Goal: Find specific page/section: Find specific page/section

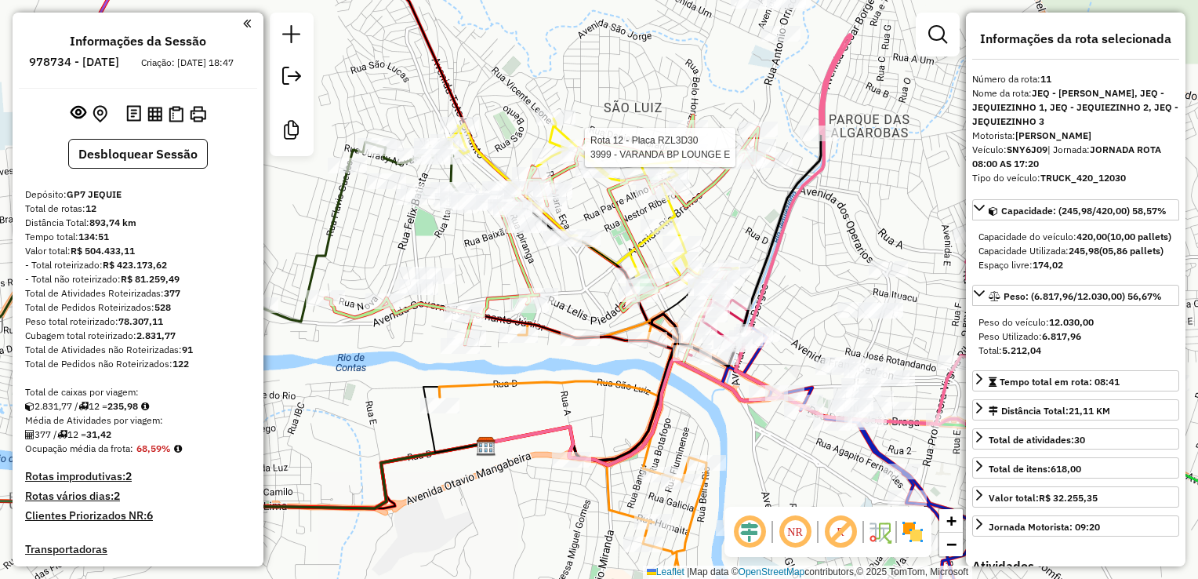
select select "*********"
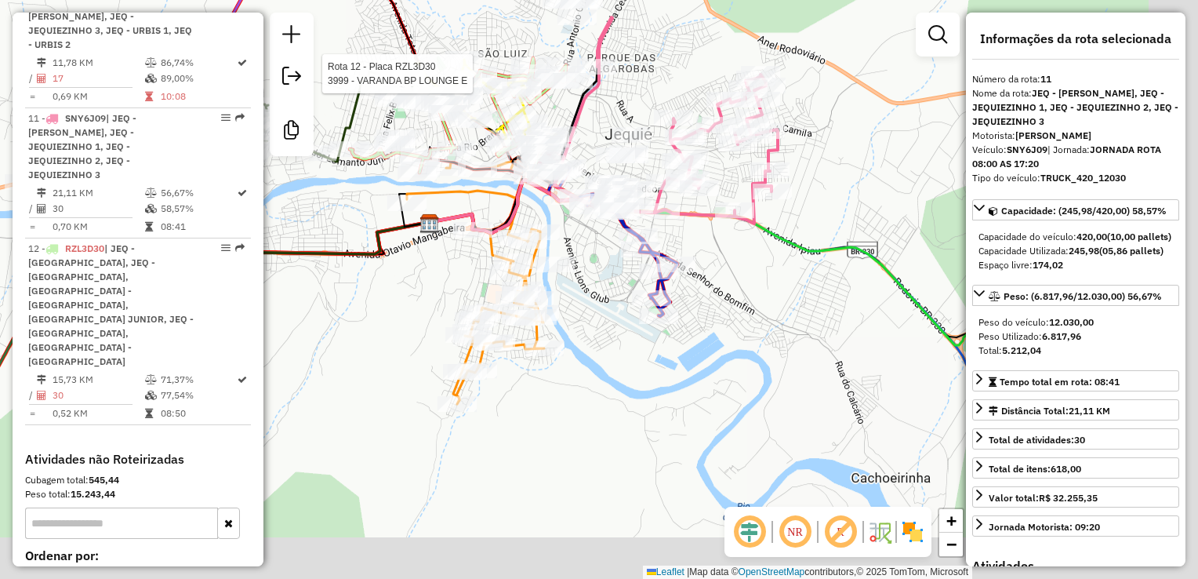
drag, startPoint x: 781, startPoint y: 351, endPoint x: 553, endPoint y: 240, distance: 253.9
click at [543, 252] on icon at bounding box center [475, 280] width 137 height 247
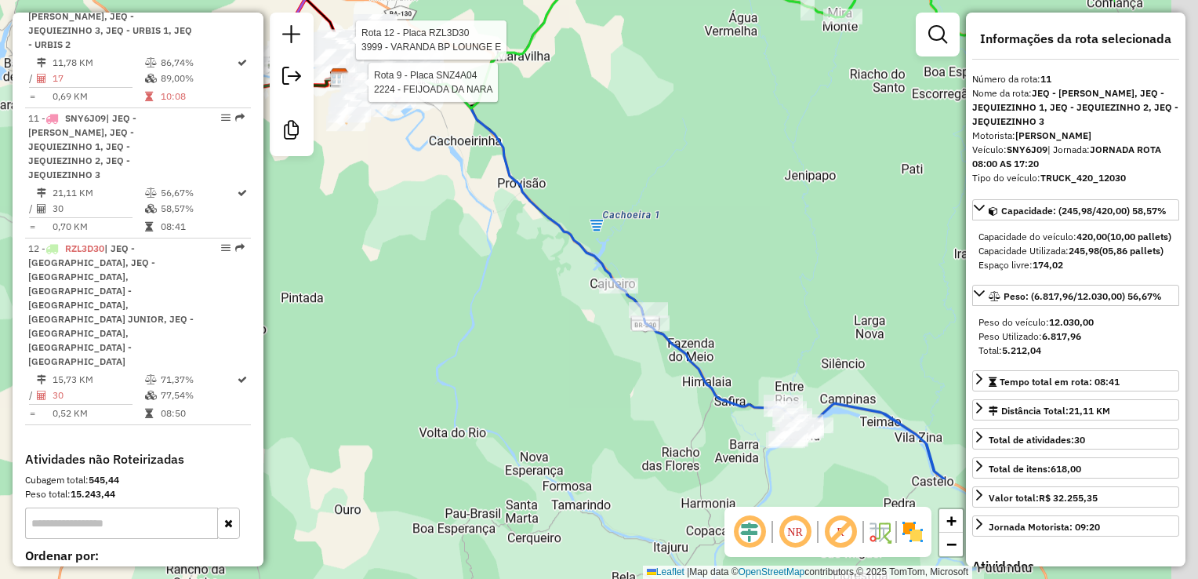
drag, startPoint x: 587, startPoint y: 272, endPoint x: 512, endPoint y: 199, distance: 104.2
click at [516, 202] on div "Rota 12 - Placa RZL3D30 3999 - VARANDA BP LOUNGE E Rota 9 - Placa SNZ4A04 2224 …" at bounding box center [599, 289] width 1198 height 579
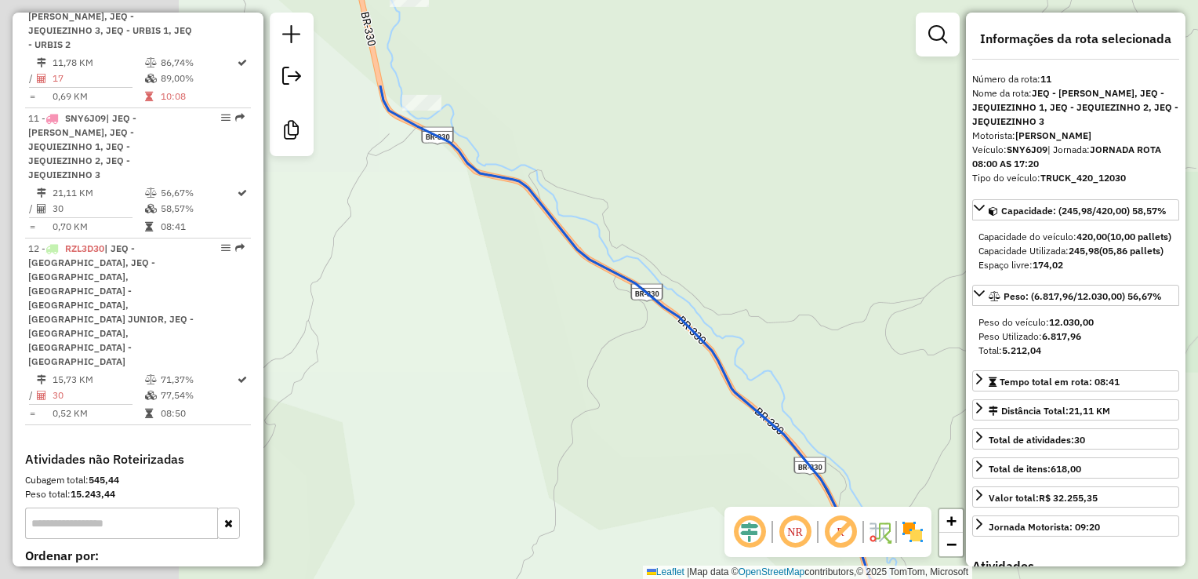
drag, startPoint x: 404, startPoint y: 158, endPoint x: 677, endPoint y: 271, distance: 295.7
click at [720, 306] on div "Rota 12 - Placa RZL3D30 3999 - VARANDA BP LOUNGE E Rota 9 - Placa SNZ4A04 2224 …" at bounding box center [599, 289] width 1198 height 579
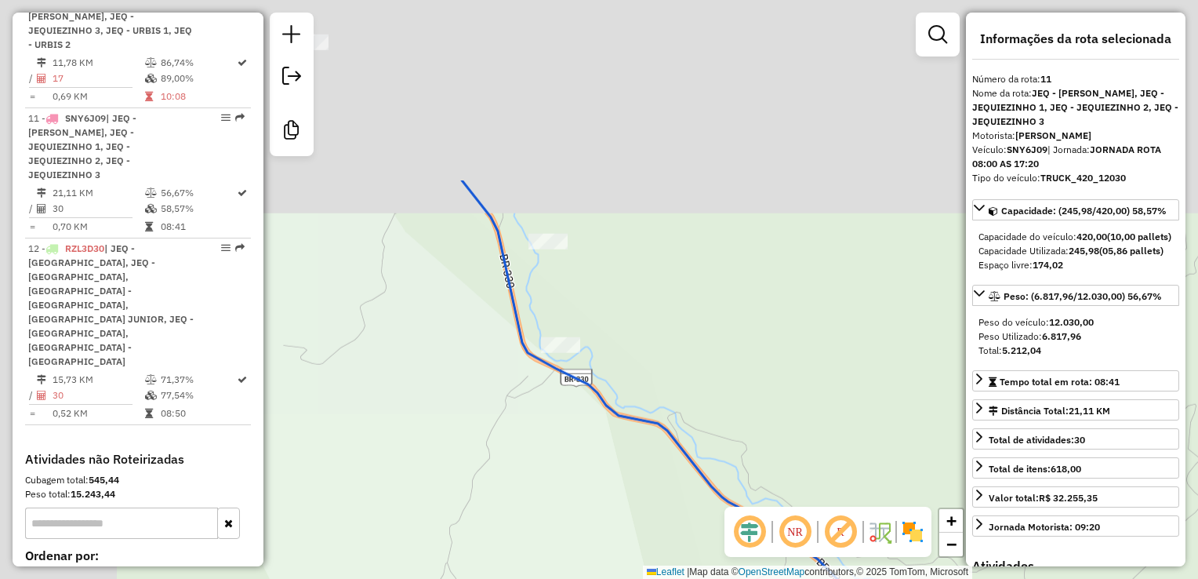
drag, startPoint x: 578, startPoint y: 353, endPoint x: 647, endPoint y: 412, distance: 90.7
click at [650, 430] on icon at bounding box center [762, 527] width 601 height 695
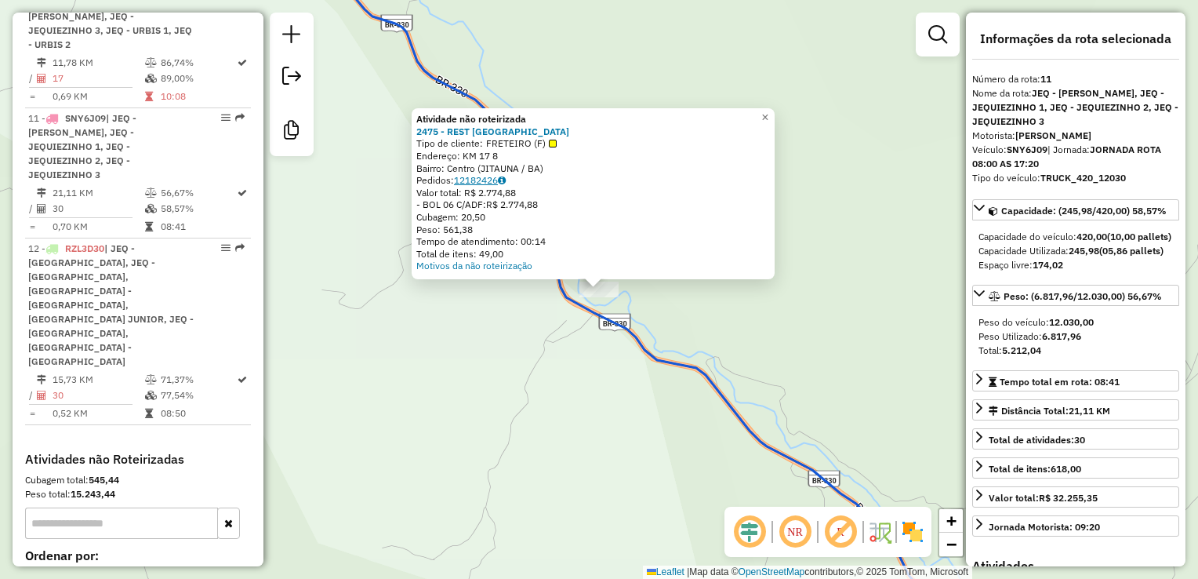
click at [499, 183] on link "12182426" at bounding box center [480, 180] width 52 height 12
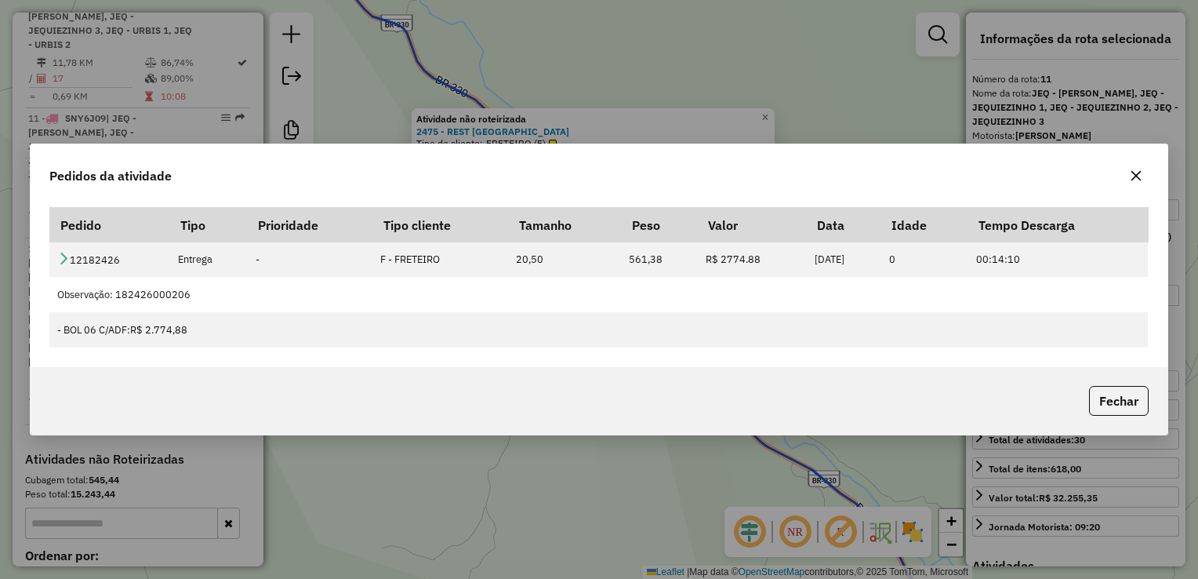
click at [1138, 179] on icon "button" at bounding box center [1136, 176] width 10 height 10
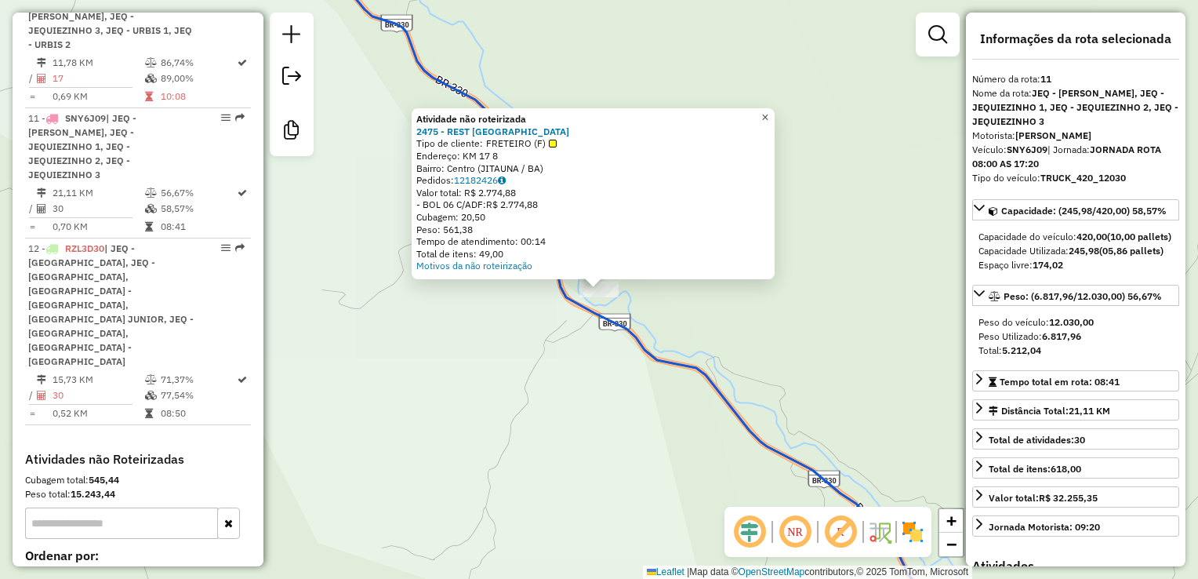
click at [775, 117] on link "×" at bounding box center [765, 117] width 19 height 19
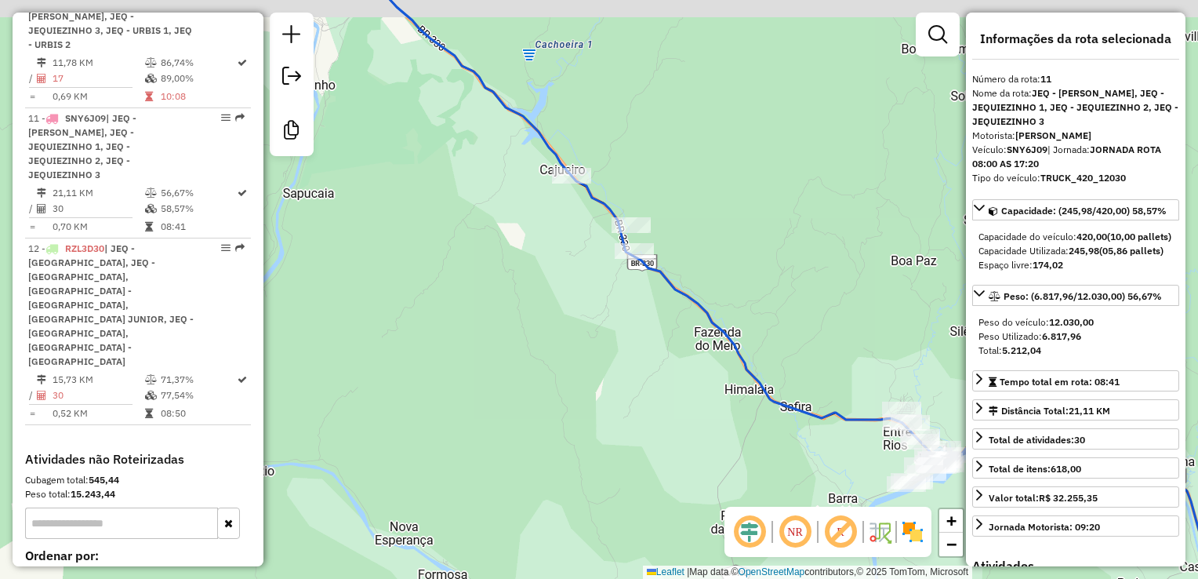
drag, startPoint x: 568, startPoint y: 240, endPoint x: 602, endPoint y: 263, distance: 41.3
click at [587, 267] on div "Janela de atendimento Grade de atendimento Capacidade Transportadoras Veículos …" at bounding box center [599, 289] width 1198 height 579
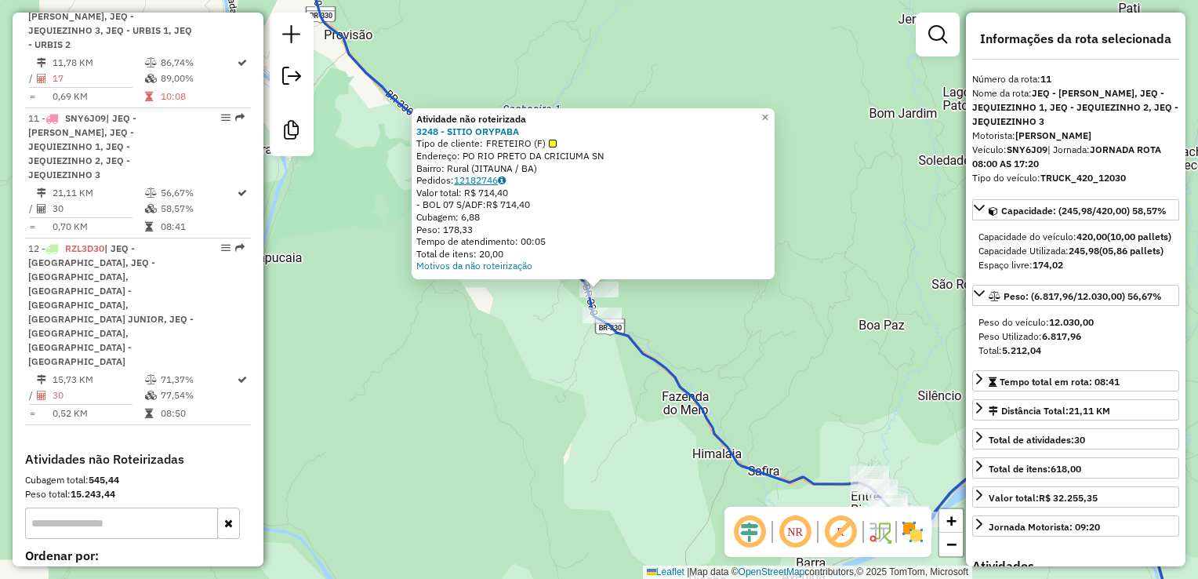
click at [485, 183] on link "12182746" at bounding box center [480, 180] width 52 height 12
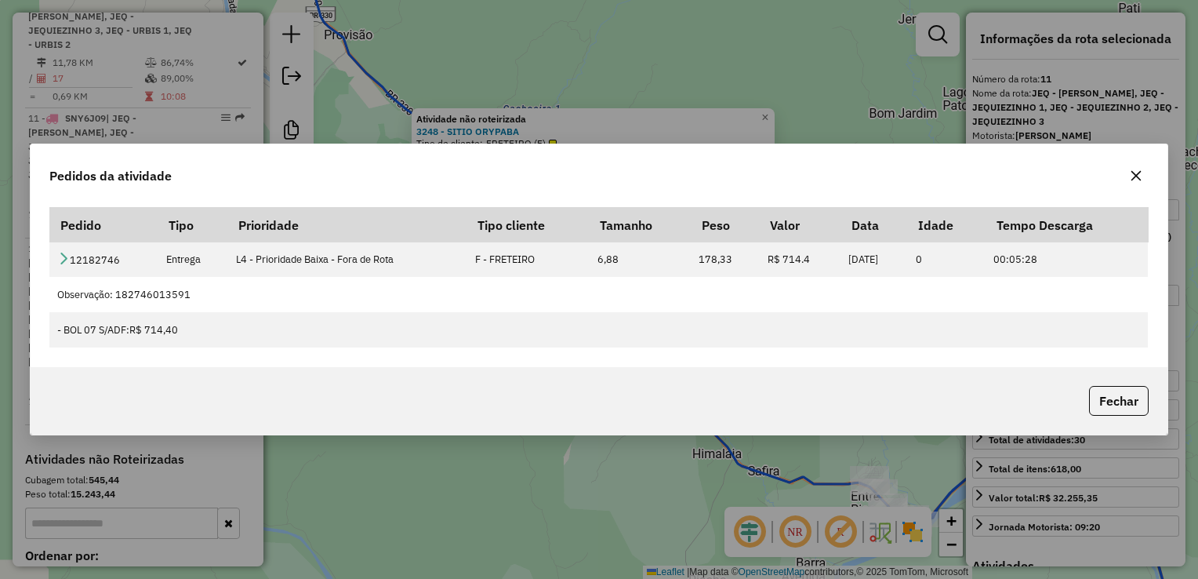
click at [1131, 182] on icon "button" at bounding box center [1136, 175] width 13 height 13
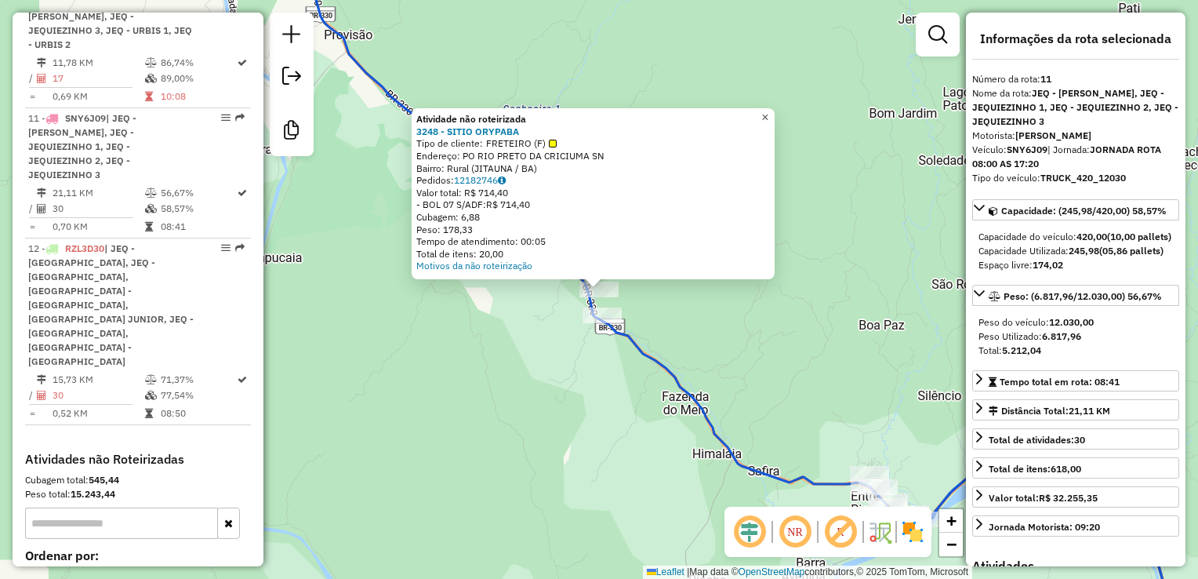
click at [768, 112] on span "×" at bounding box center [764, 117] width 7 height 13
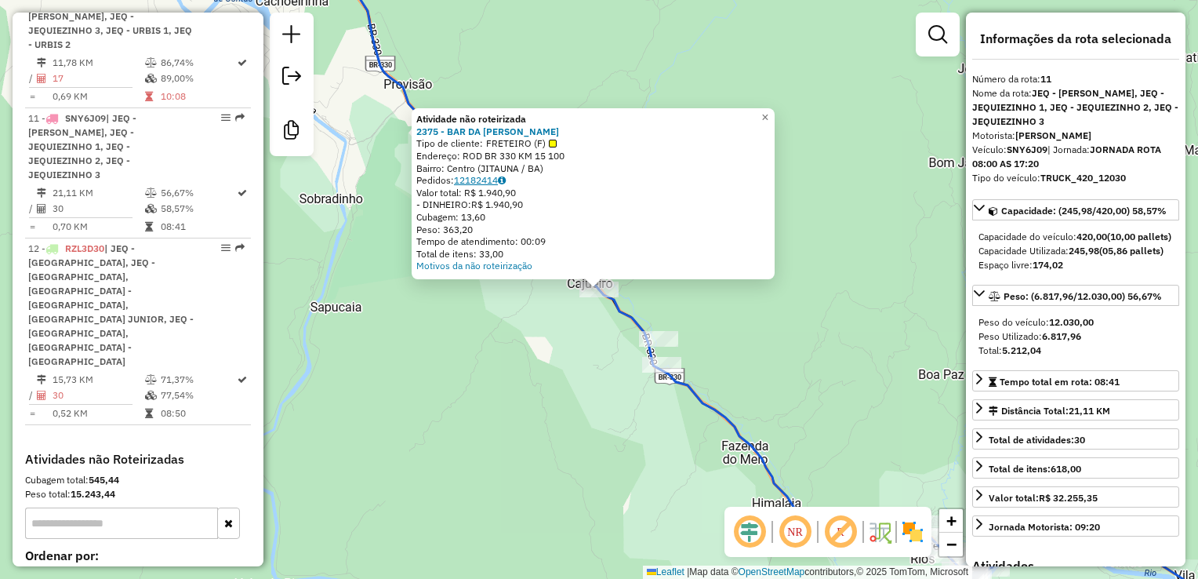
click at [499, 176] on link "12182414" at bounding box center [480, 180] width 52 height 12
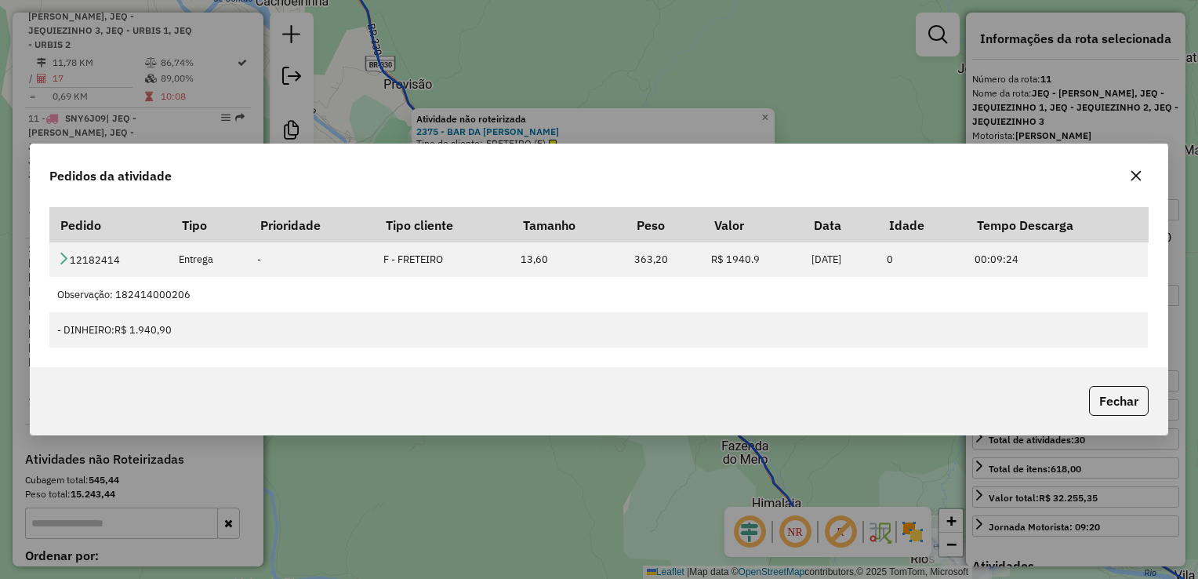
click at [1134, 177] on icon "button" at bounding box center [1136, 175] width 13 height 13
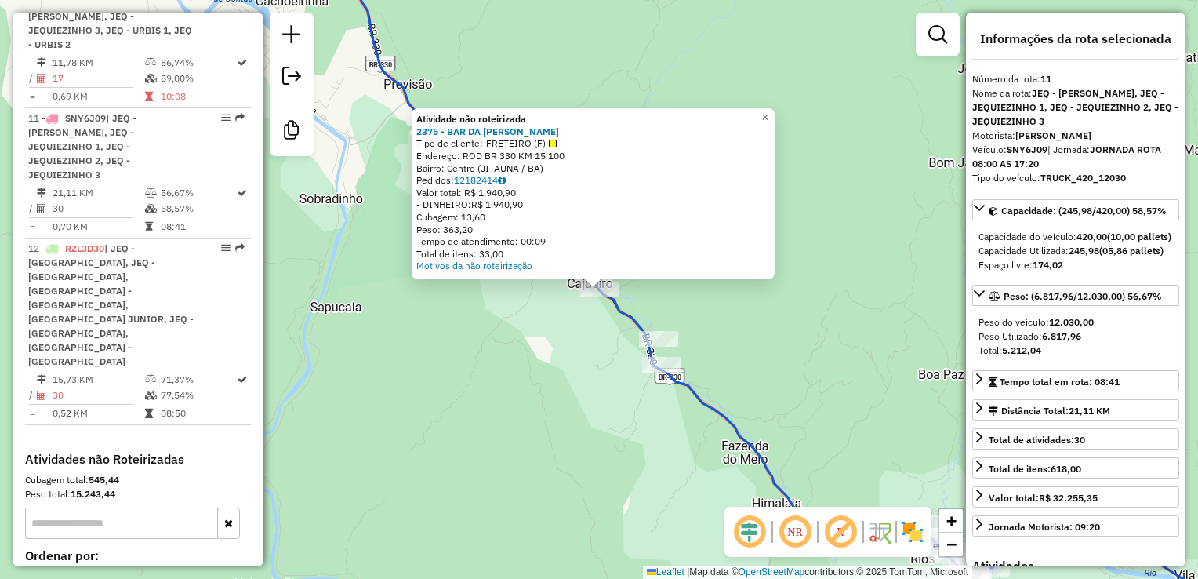
click at [891, 281] on div "Atividade não roteirizada 2375 - BAR DA [PERSON_NAME] Tipo de cliente: FRETEIRO…" at bounding box center [599, 289] width 1198 height 579
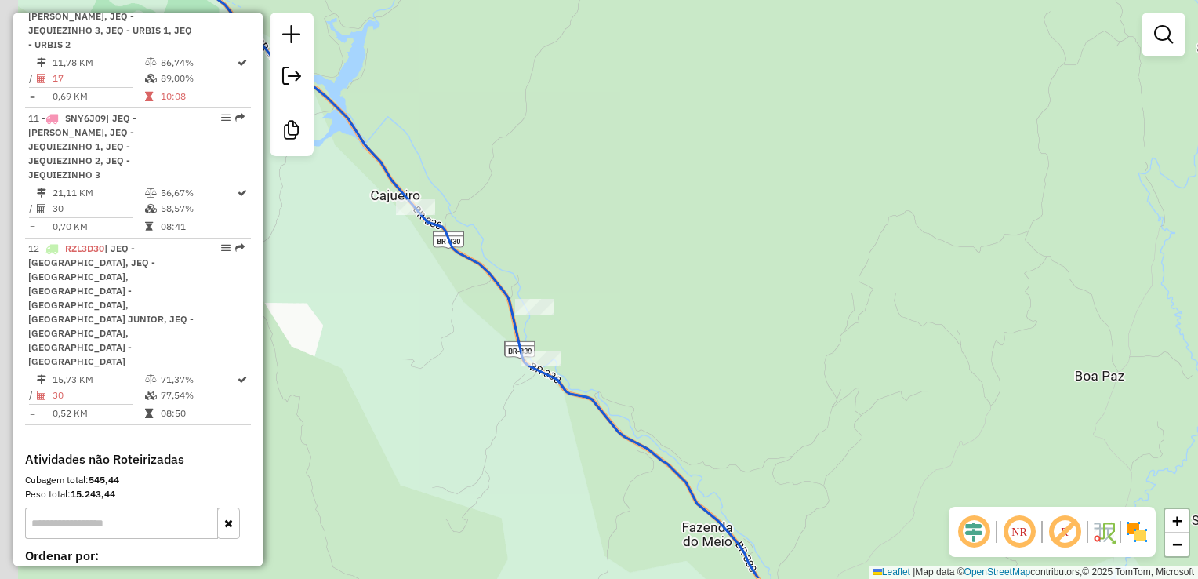
drag, startPoint x: 637, startPoint y: 258, endPoint x: 696, endPoint y: 176, distance: 101.0
click at [693, 181] on div "Janela de atendimento Grade de atendimento Capacidade Transportadoras Veículos …" at bounding box center [599, 289] width 1198 height 579
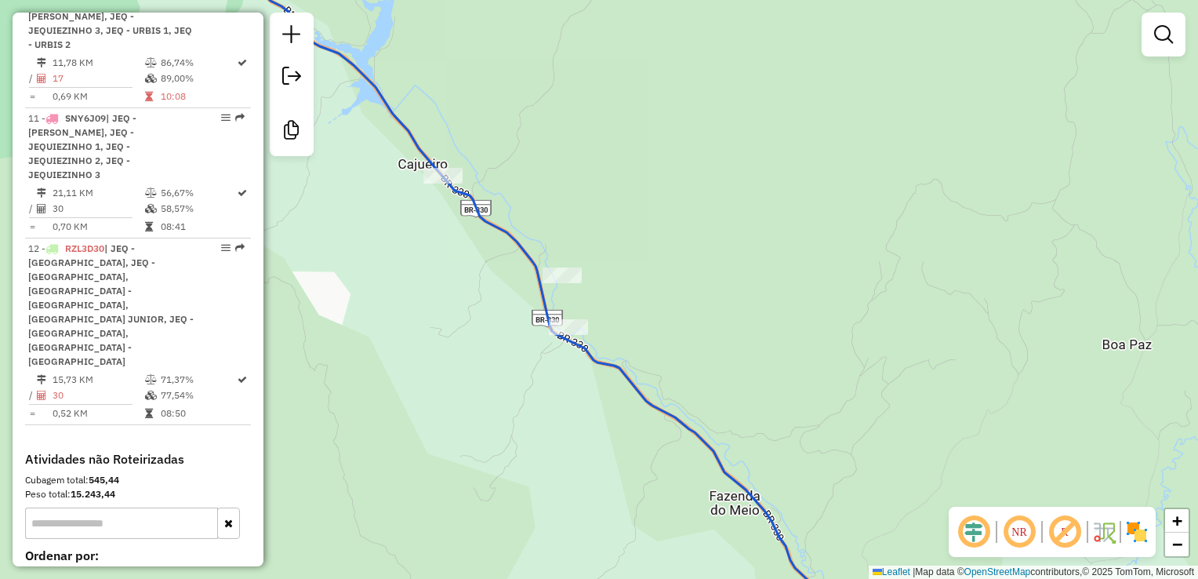
drag, startPoint x: 616, startPoint y: 304, endPoint x: 668, endPoint y: 271, distance: 62.4
click at [668, 271] on div "Janela de atendimento Grade de atendimento Capacidade Transportadoras Veículos …" at bounding box center [599, 289] width 1198 height 579
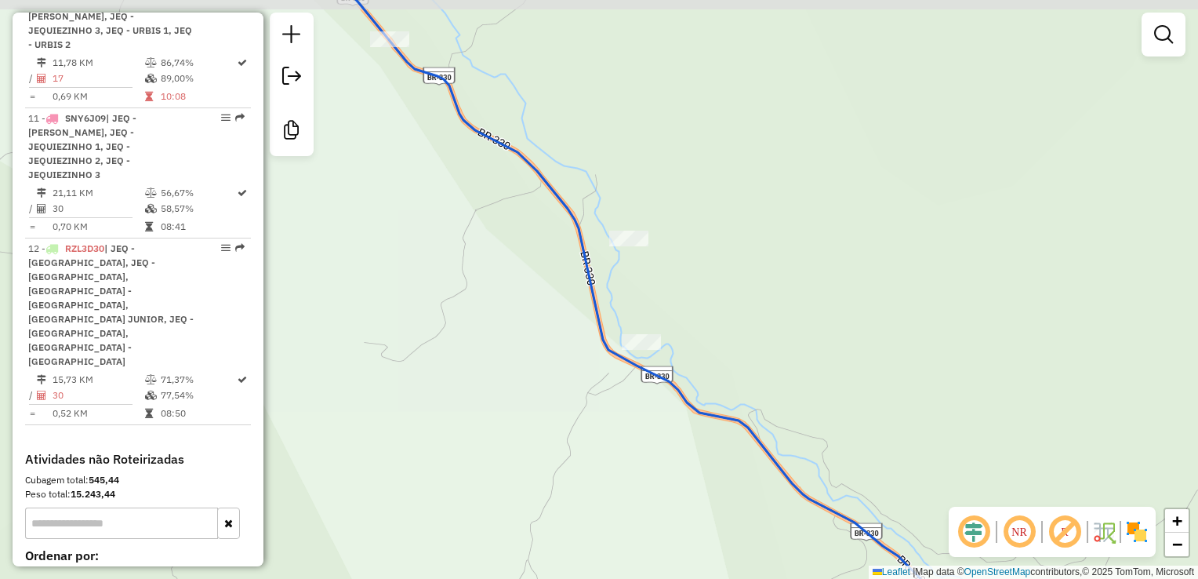
drag, startPoint x: 668, startPoint y: 271, endPoint x: 757, endPoint y: 278, distance: 89.0
click at [757, 278] on div "Janela de atendimento Grade de atendimento Capacidade Transportadoras Veículos …" at bounding box center [599, 289] width 1198 height 579
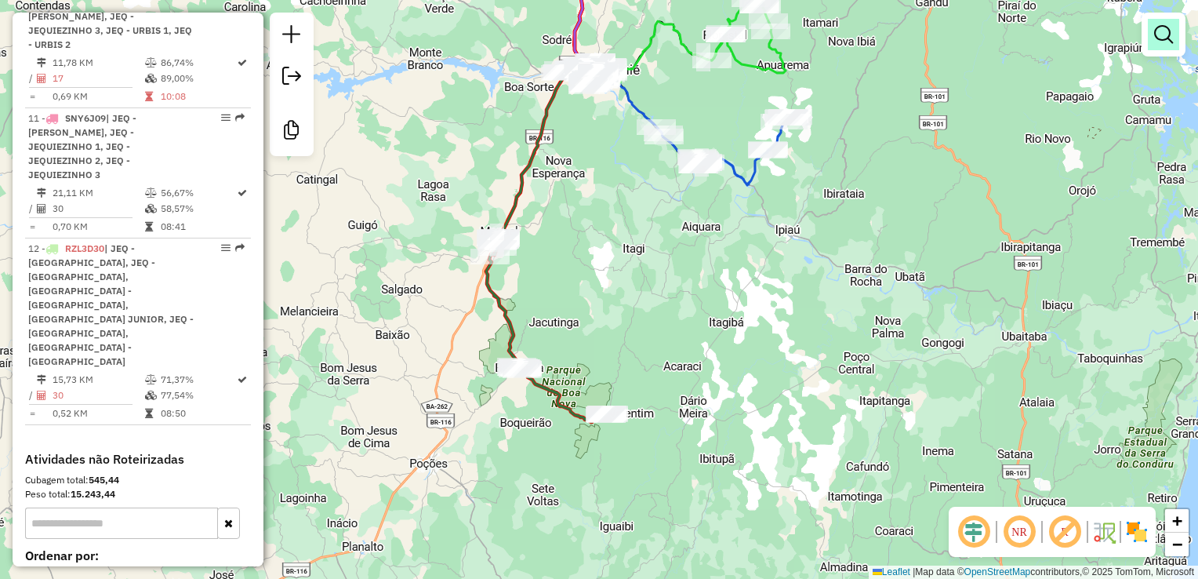
click at [1154, 35] on em at bounding box center [1163, 34] width 19 height 19
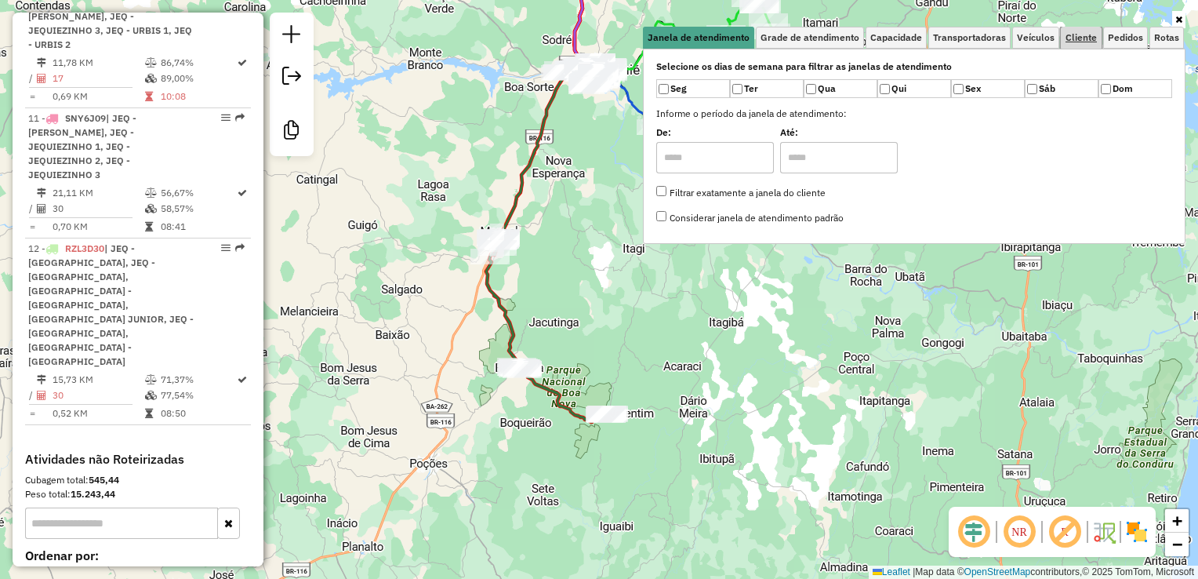
click at [1083, 36] on span "Cliente" at bounding box center [1081, 37] width 31 height 9
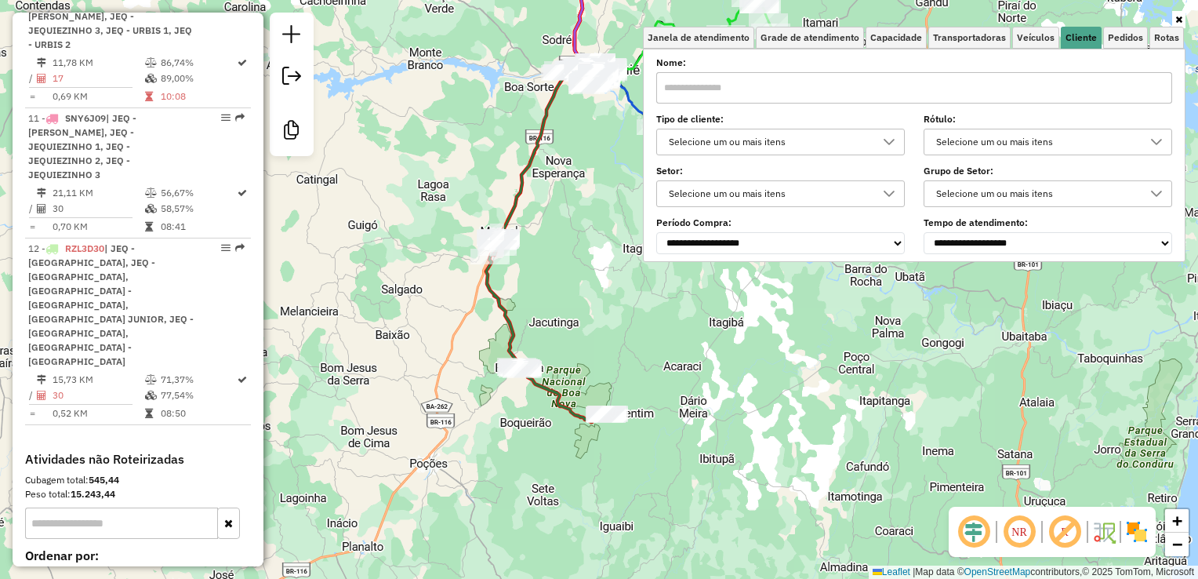
click at [840, 85] on input "text" at bounding box center [914, 87] width 516 height 31
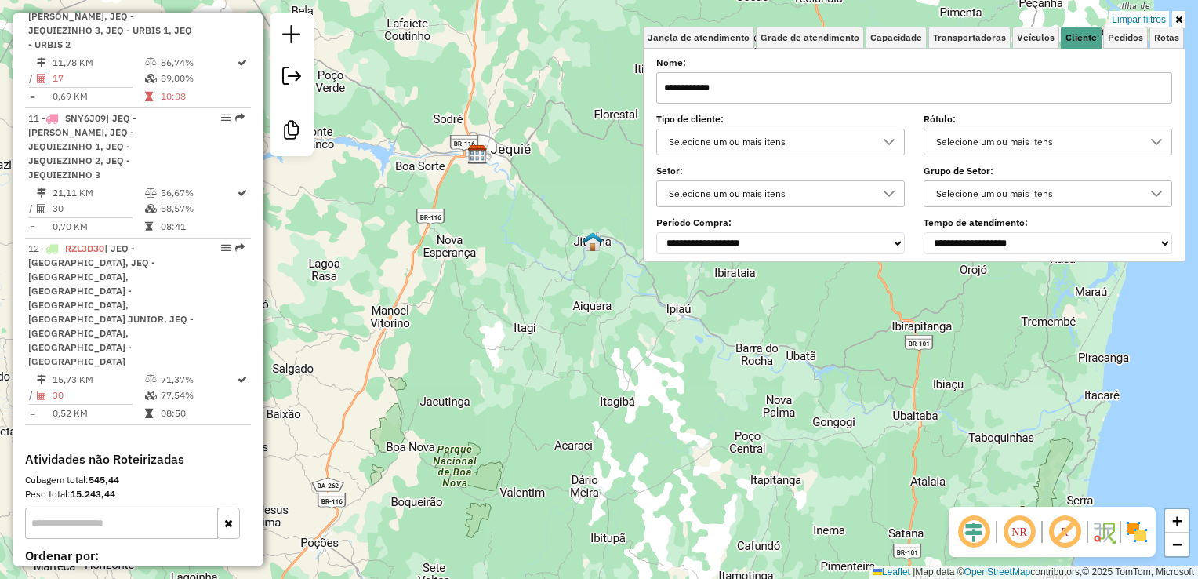
drag, startPoint x: 543, startPoint y: 161, endPoint x: 430, endPoint y: 256, distance: 148.0
click at [412, 260] on div "Limpar filtros Janela de atendimento Grade de atendimento Capacidade Transporta…" at bounding box center [599, 289] width 1198 height 579
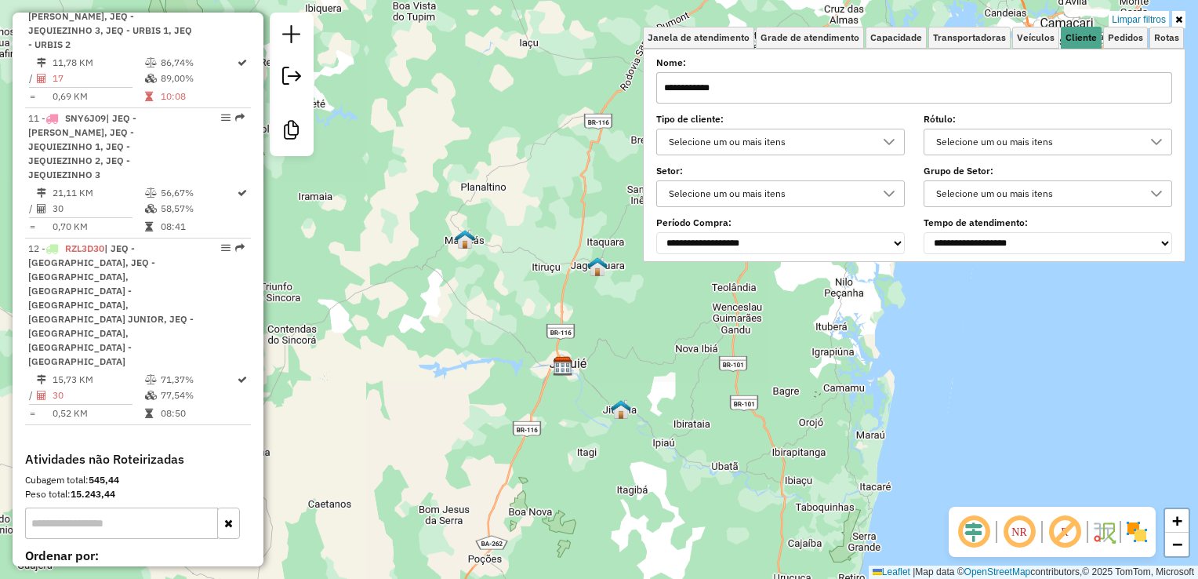
drag, startPoint x: 526, startPoint y: 322, endPoint x: 601, endPoint y: 401, distance: 109.3
click at [601, 401] on div "Limpar filtros Janela de atendimento Grade de atendimento Capacidade Transporta…" at bounding box center [599, 289] width 1198 height 579
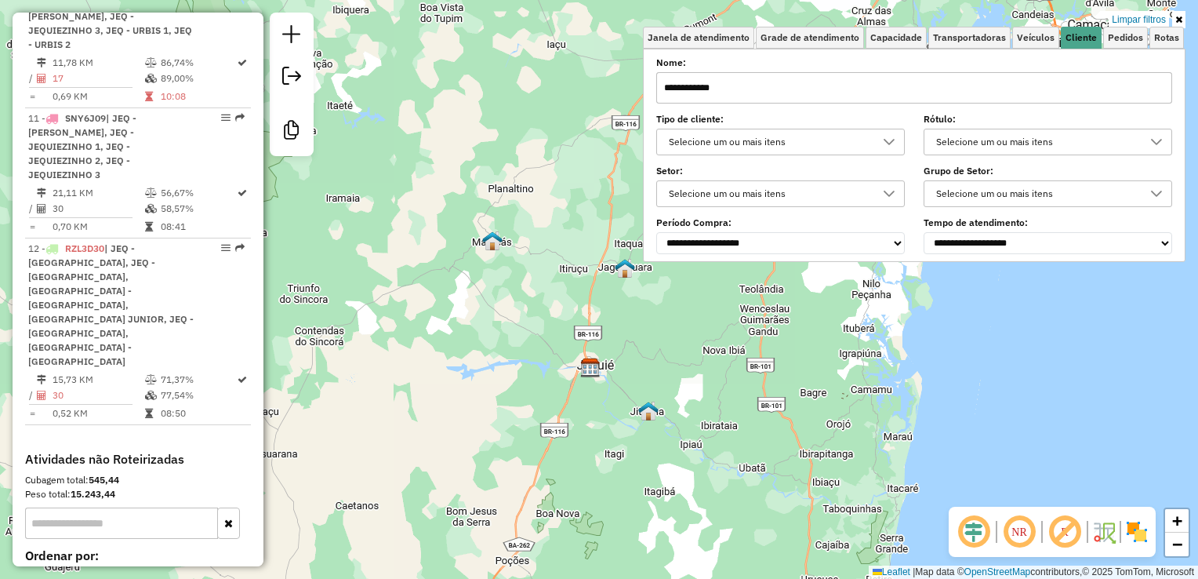
click at [763, 93] on input "**********" at bounding box center [914, 87] width 516 height 31
click at [720, 89] on input "**********" at bounding box center [914, 87] width 516 height 31
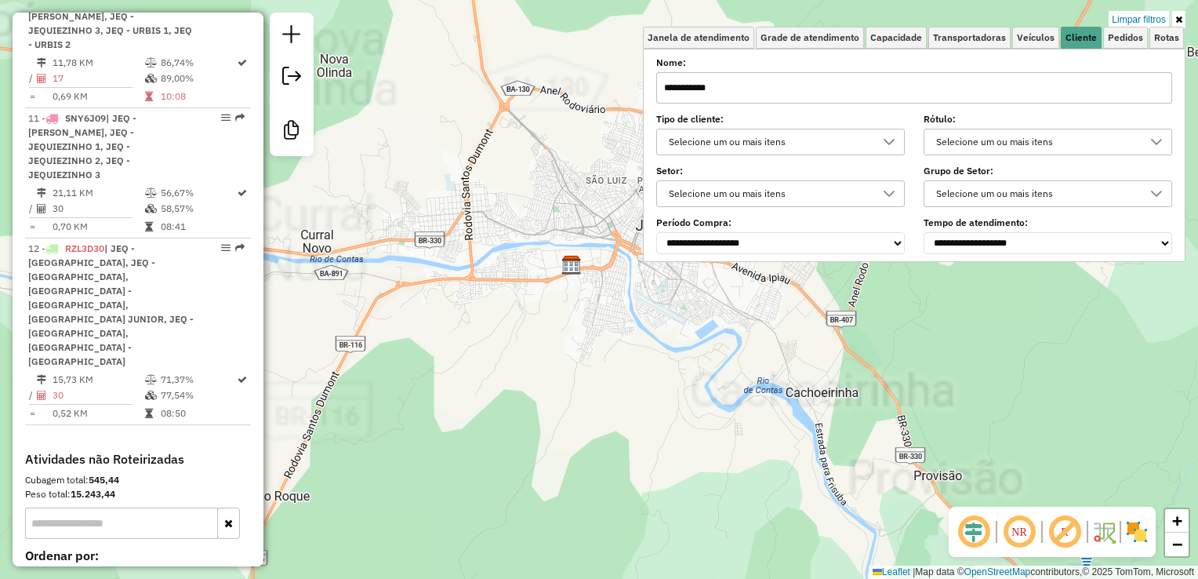
type input "**********"
drag, startPoint x: 688, startPoint y: 357, endPoint x: 668, endPoint y: 428, distance: 74.2
click at [668, 428] on div "Limpar filtros Janela de atendimento Grade de atendimento Capacidade Transporta…" at bounding box center [599, 289] width 1198 height 579
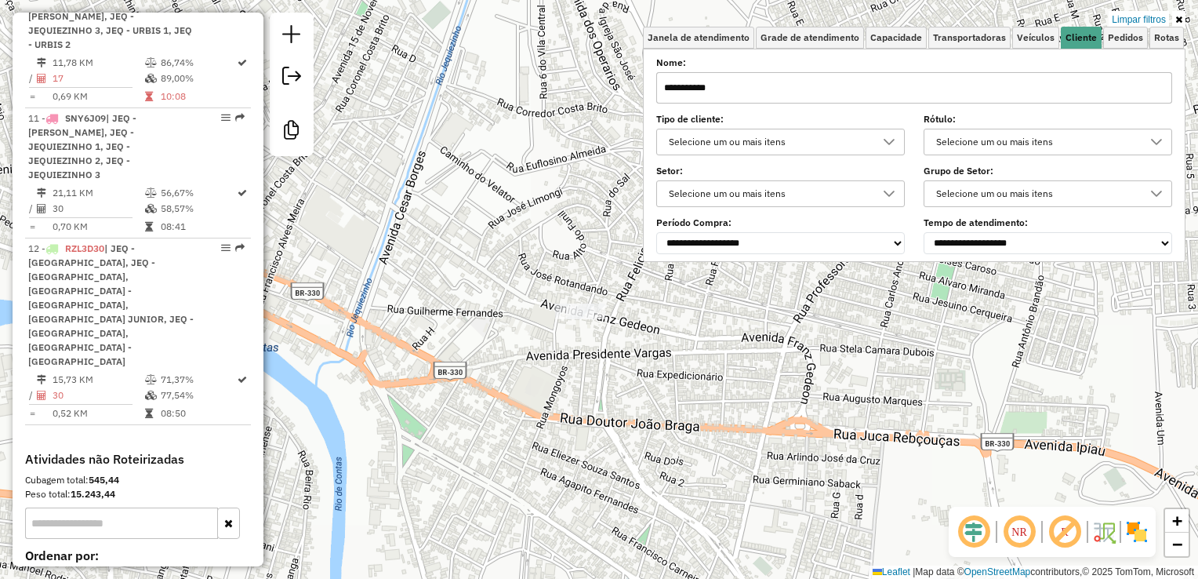
drag, startPoint x: 572, startPoint y: 359, endPoint x: 549, endPoint y: 391, distance: 39.8
click at [549, 391] on div "Limpar filtros Janela de atendimento Grade de atendimento Capacidade Transporta…" at bounding box center [599, 289] width 1198 height 579
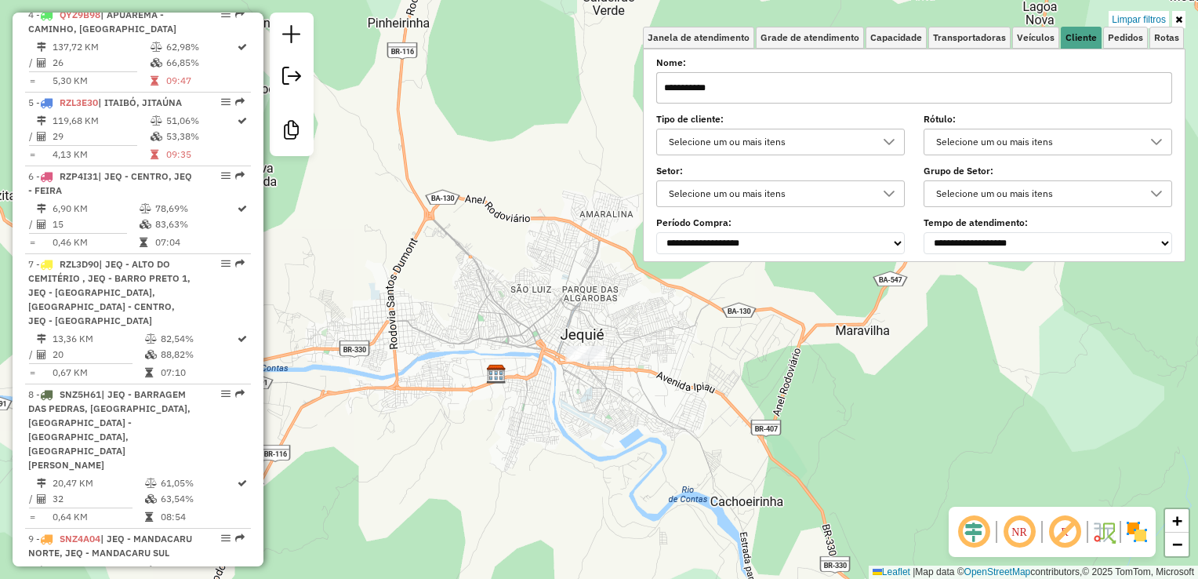
scroll to position [841, 0]
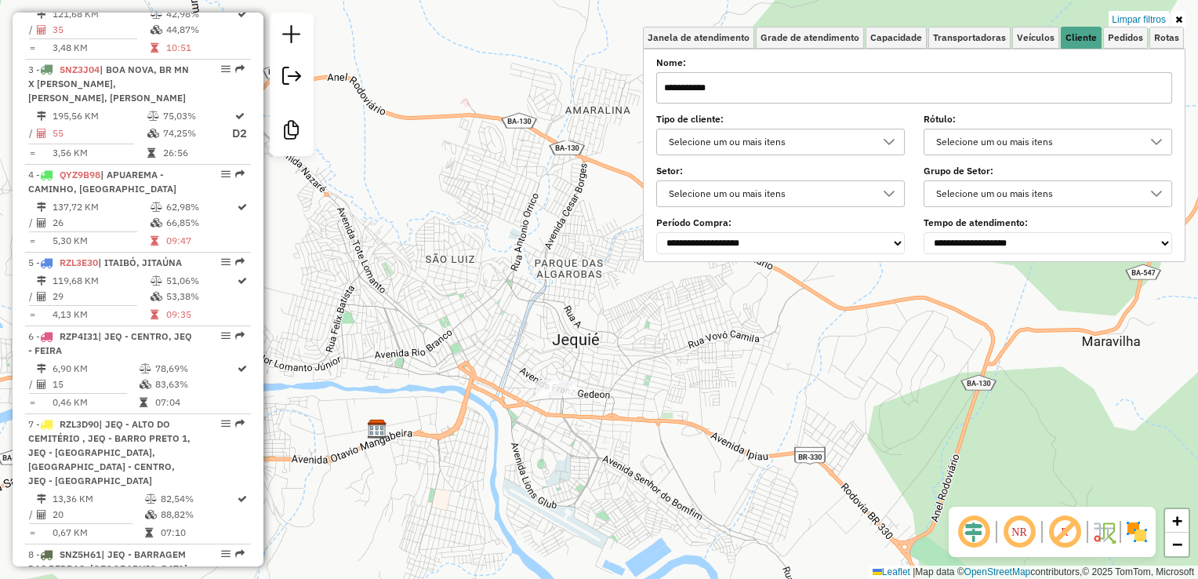
click at [1009, 73] on input "**********" at bounding box center [914, 87] width 516 height 31
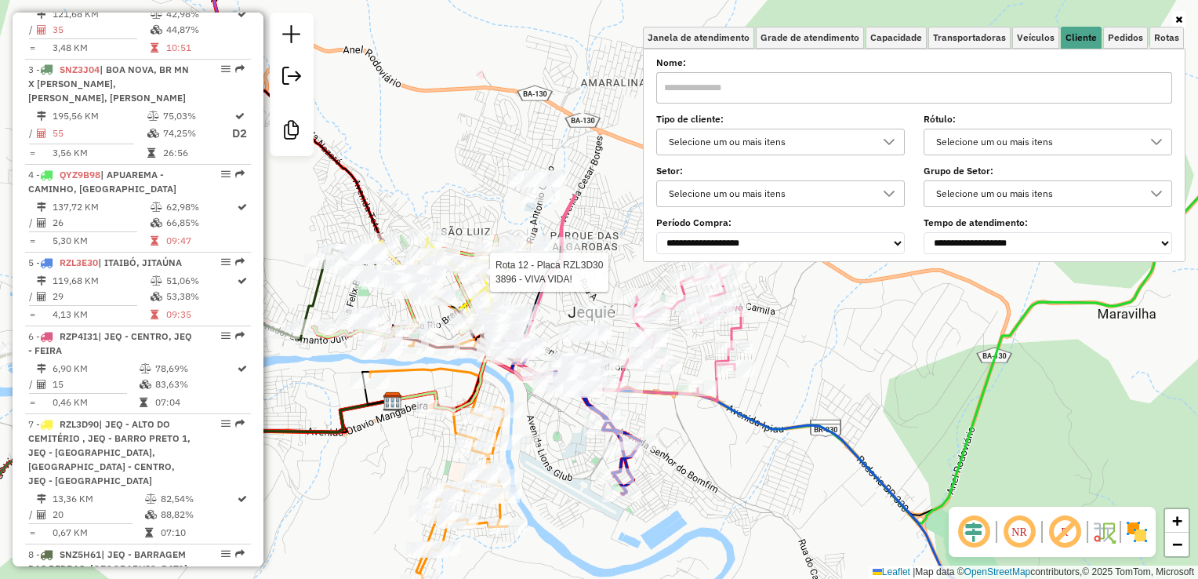
drag, startPoint x: 490, startPoint y: 296, endPoint x: 570, endPoint y: 190, distance: 133.3
click at [505, 264] on div at bounding box center [485, 272] width 39 height 16
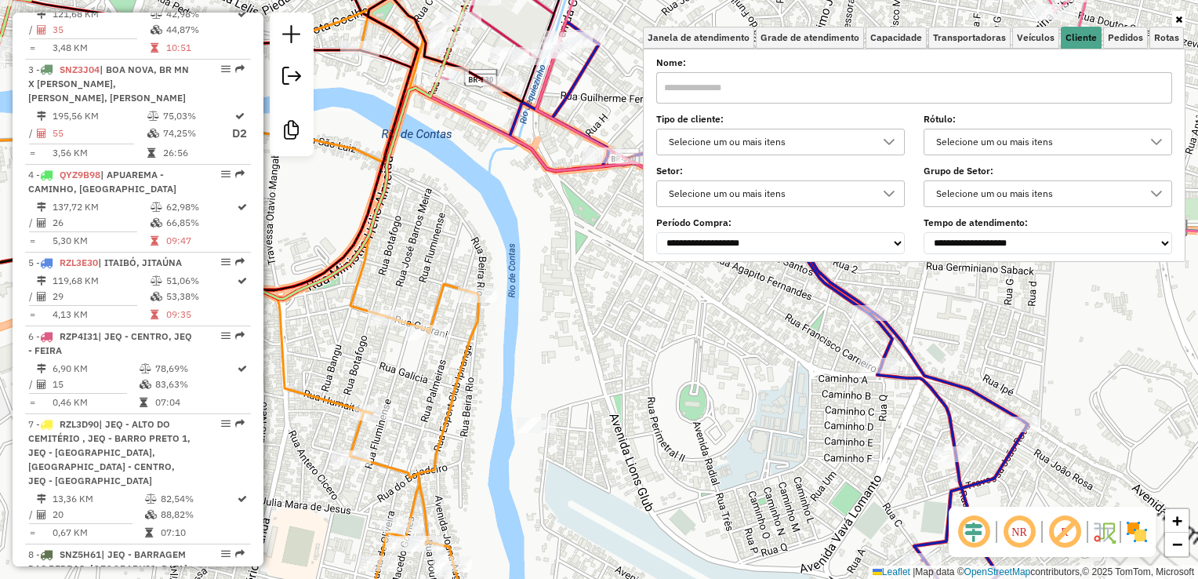
drag, startPoint x: 529, startPoint y: 337, endPoint x: 475, endPoint y: 353, distance: 55.6
click at [475, 353] on div "Janela de atendimento Grade de atendimento Capacidade Transportadoras Veículos …" at bounding box center [599, 289] width 1198 height 579
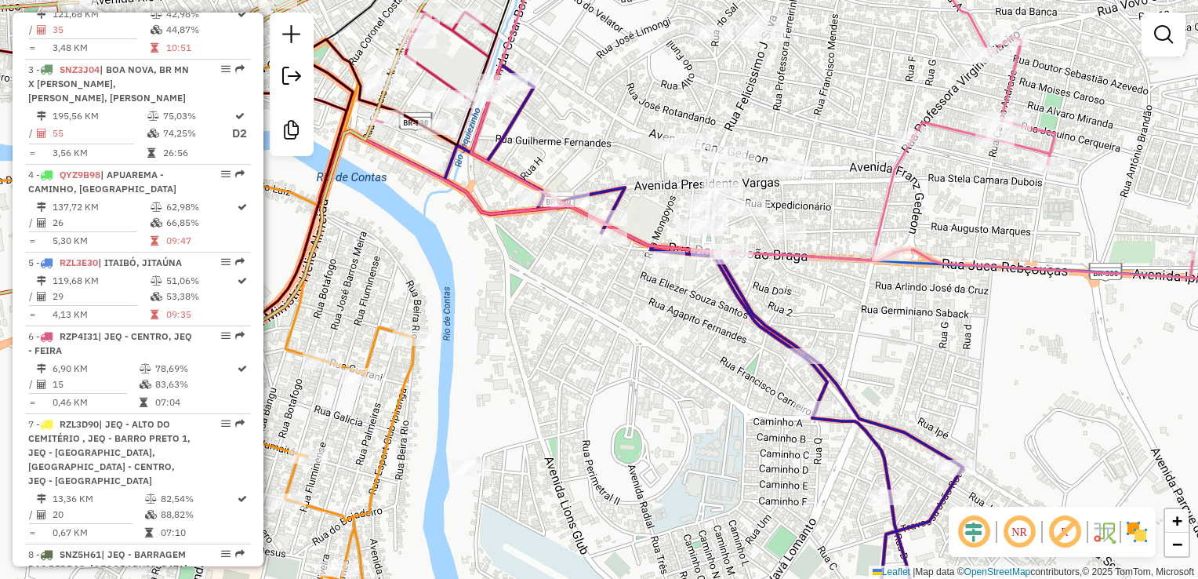
drag, startPoint x: 690, startPoint y: 249, endPoint x: 583, endPoint y: 278, distance: 111.3
click at [583, 278] on div "Janela de atendimento Grade de atendimento Capacidade Transportadoras Veículos …" at bounding box center [599, 289] width 1198 height 579
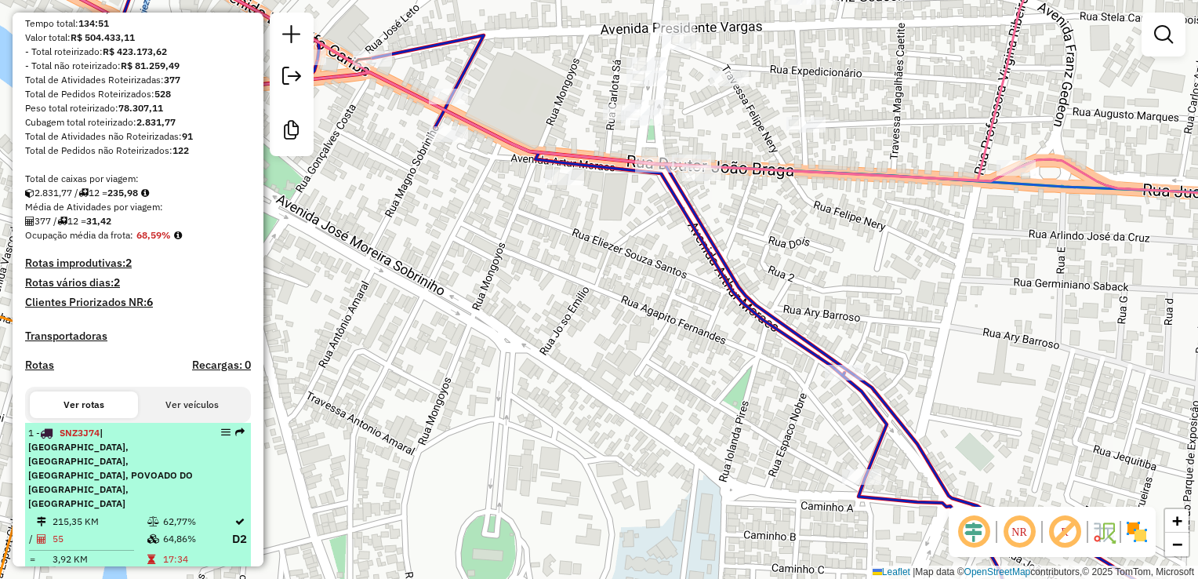
scroll to position [0, 0]
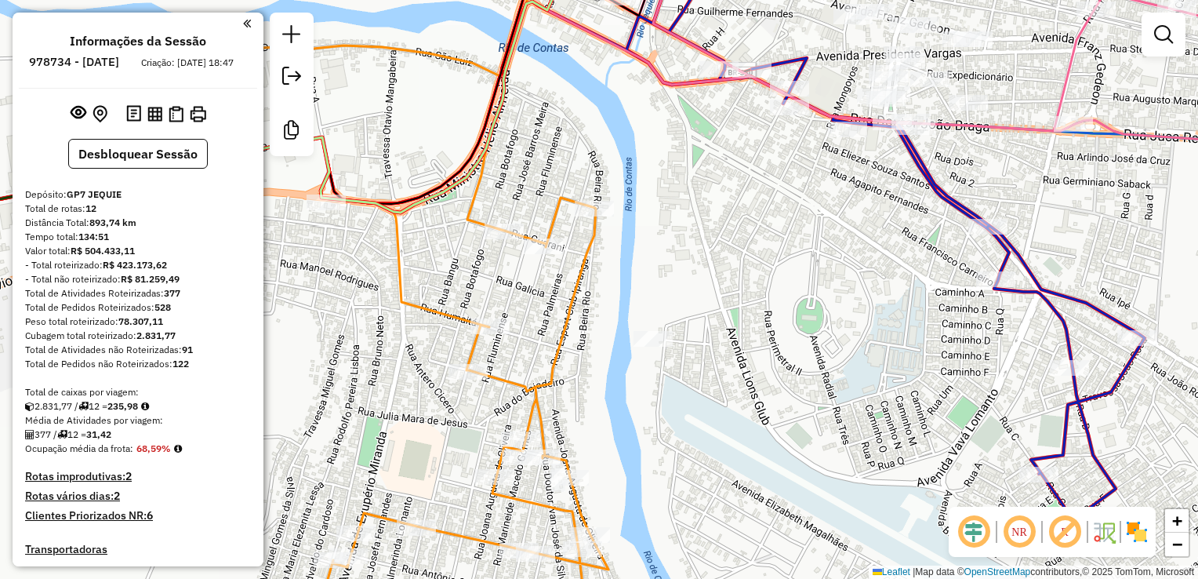
click at [1174, 36] on link at bounding box center [1163, 34] width 31 height 31
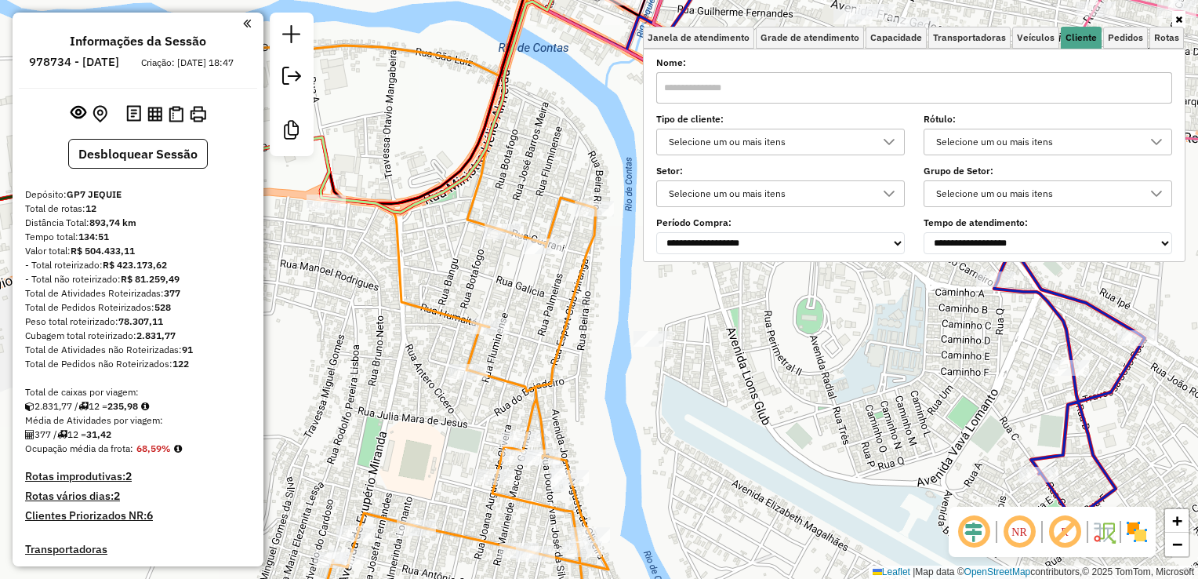
click at [834, 93] on input "text" at bounding box center [914, 87] width 516 height 31
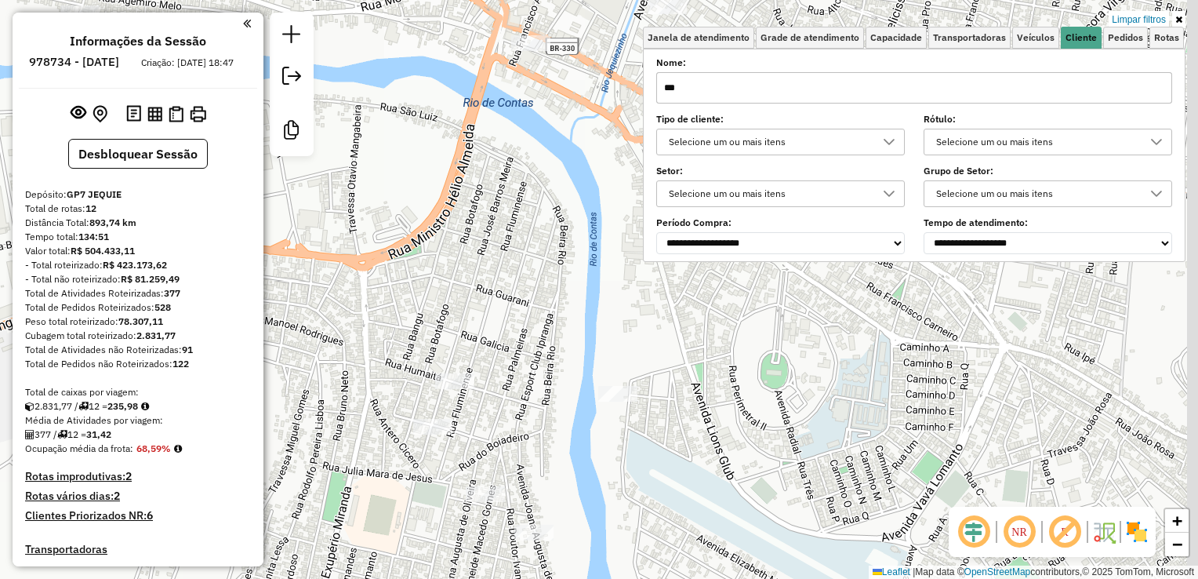
drag, startPoint x: 780, startPoint y: 343, endPoint x: 737, endPoint y: 383, distance: 58.8
click at [740, 401] on div "Limpar filtros Janela de atendimento Grade de atendimento Capacidade Transporta…" at bounding box center [599, 289] width 1198 height 579
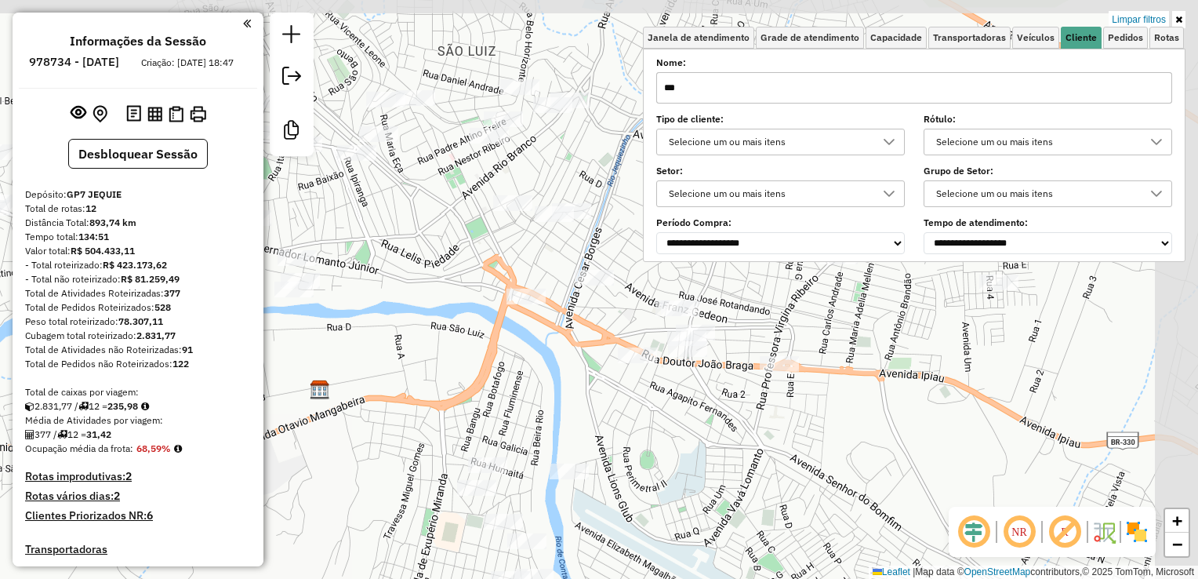
drag, startPoint x: 703, startPoint y: 339, endPoint x: 601, endPoint y: 418, distance: 128.5
click at [601, 418] on div "Limpar filtros Janela de atendimento Grade de atendimento Capacidade Transporta…" at bounding box center [599, 289] width 1198 height 579
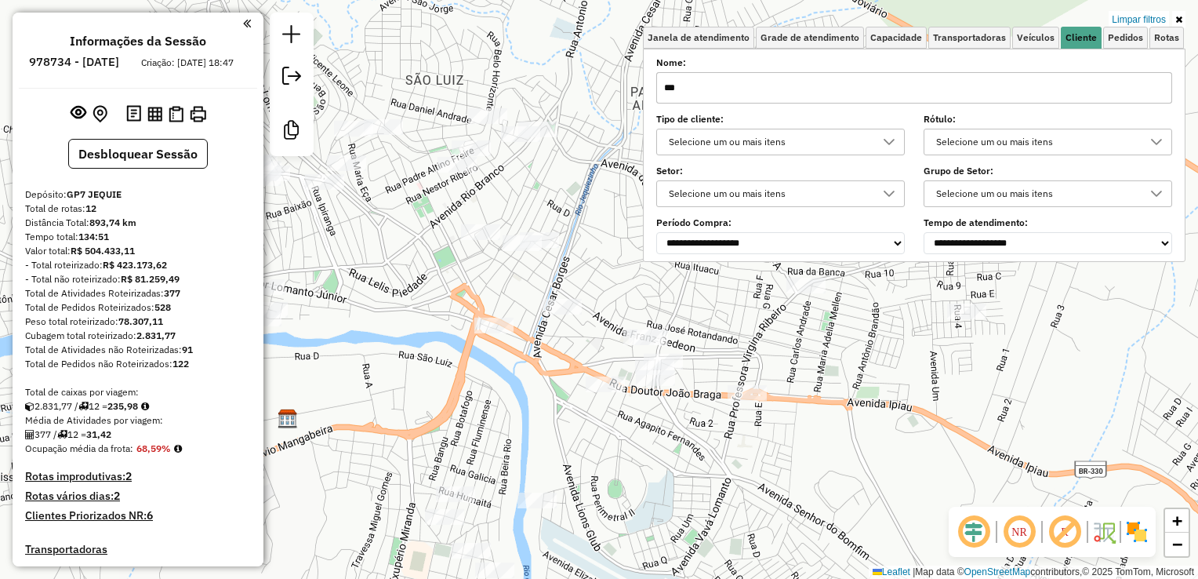
drag, startPoint x: 781, startPoint y: 495, endPoint x: 765, endPoint y: 500, distance: 16.6
click at [765, 500] on div "Limpar filtros Janela de atendimento Grade de atendimento Capacidade Transporta…" at bounding box center [599, 289] width 1198 height 579
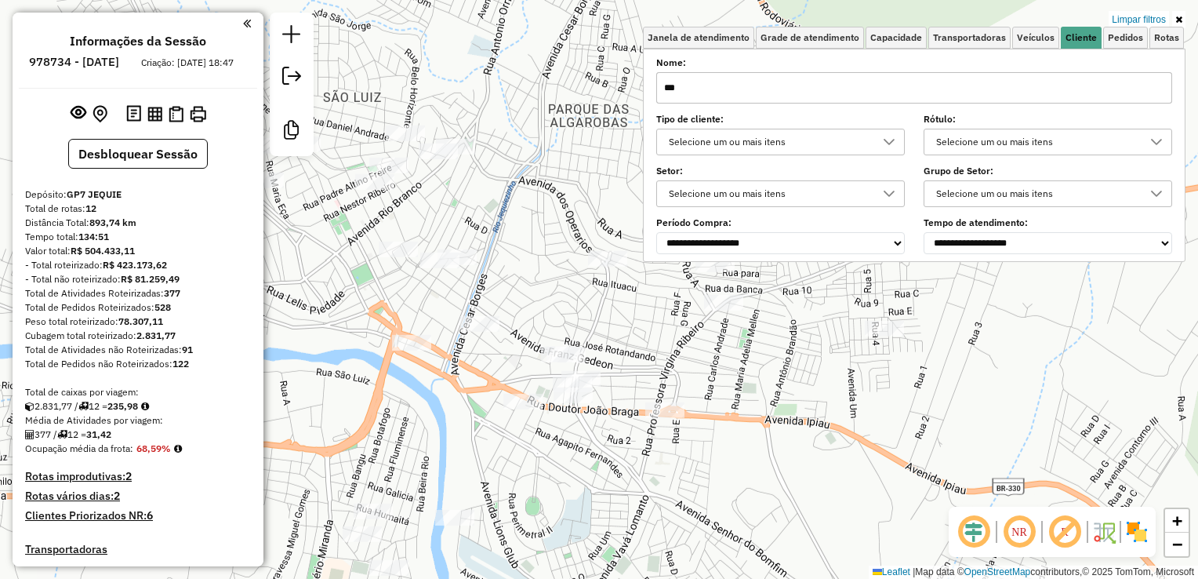
drag, startPoint x: 810, startPoint y: 490, endPoint x: 732, endPoint y: 449, distance: 88.7
click at [743, 461] on div "Limpar filtros Janela de atendimento Grade de atendimento Capacidade Transporta…" at bounding box center [599, 289] width 1198 height 579
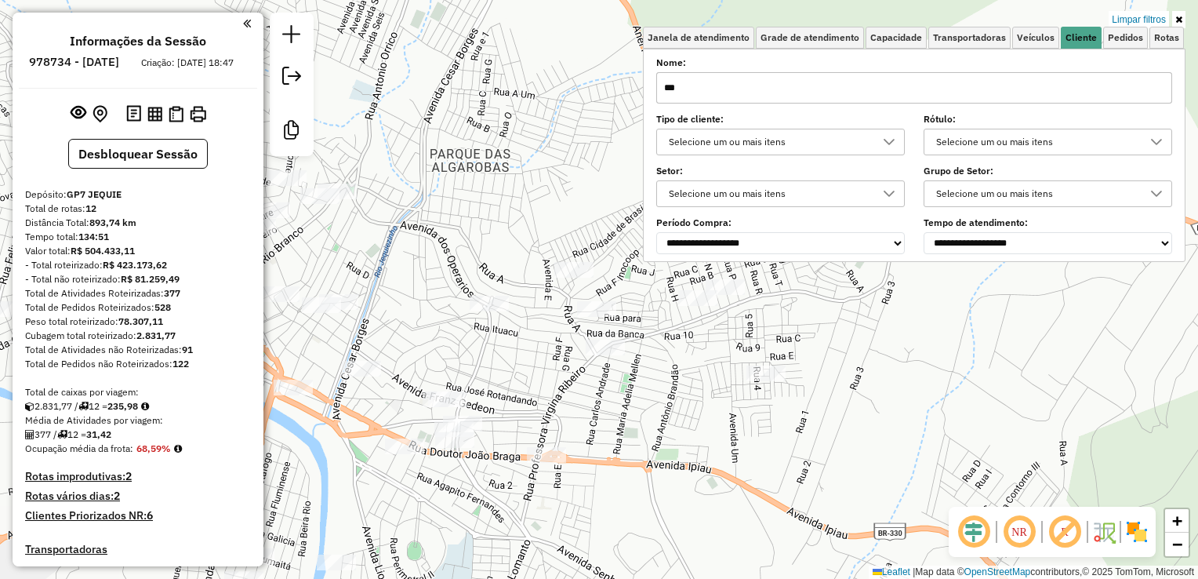
drag, startPoint x: 665, startPoint y: 449, endPoint x: 619, endPoint y: 519, distance: 84.0
click at [626, 526] on div "Limpar filtros Janela de atendimento Grade de atendimento Capacidade Transporta…" at bounding box center [599, 289] width 1198 height 579
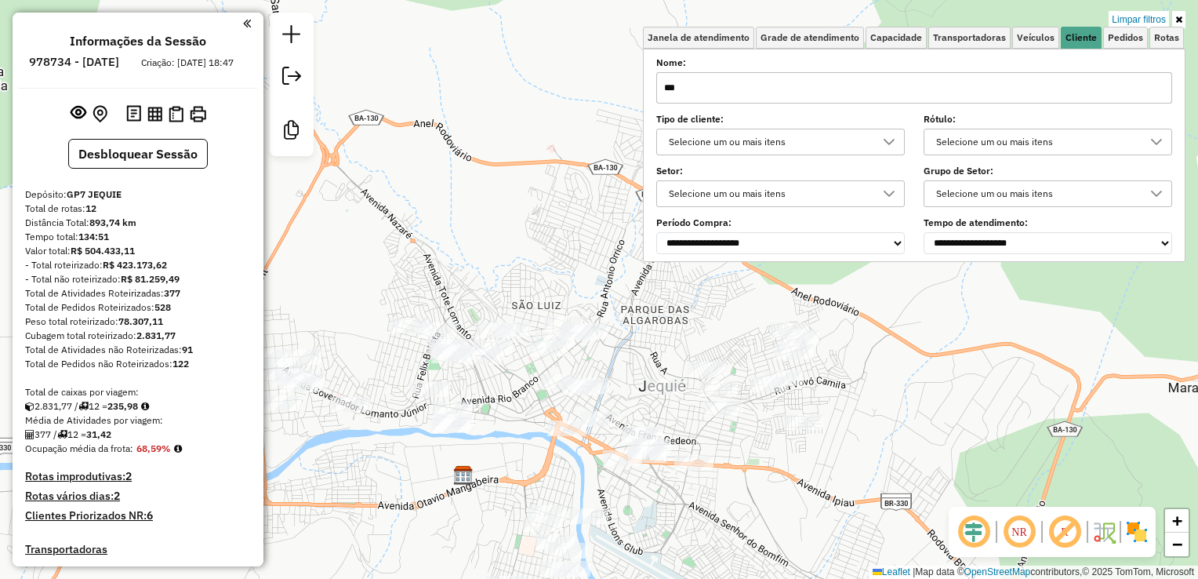
drag, startPoint x: 800, startPoint y: 525, endPoint x: 679, endPoint y: 449, distance: 142.3
click at [681, 452] on div "Limpar filtros Janela de atendimento Grade de atendimento Capacidade Transporta…" at bounding box center [599, 289] width 1198 height 579
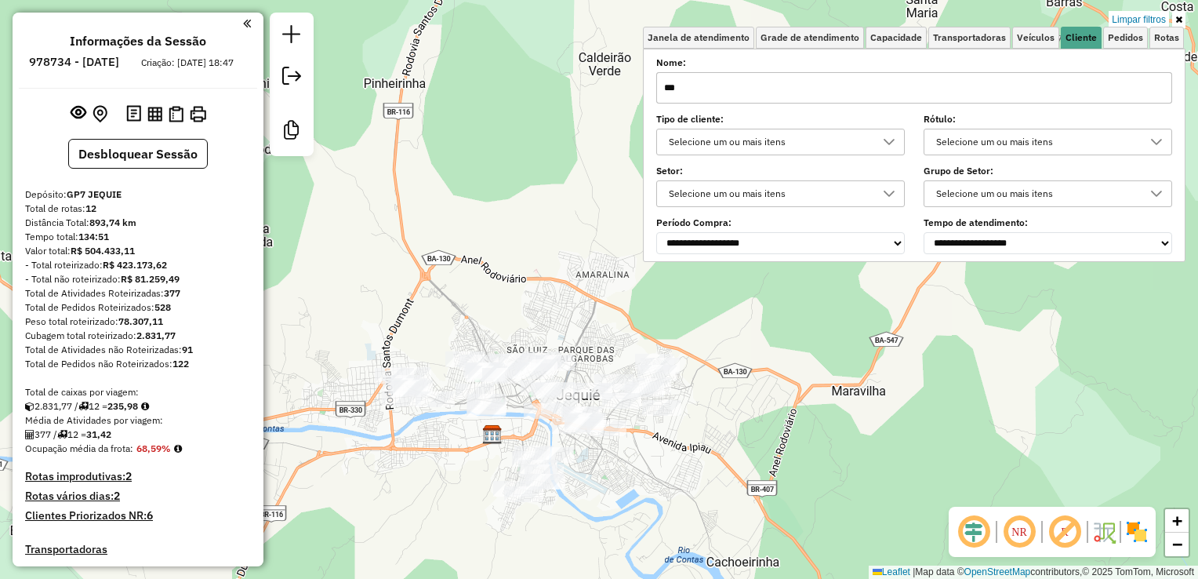
drag, startPoint x: 737, startPoint y: 429, endPoint x: 707, endPoint y: 425, distance: 30.1
click at [725, 434] on div "Limpar filtros Janela de atendimento Grade de atendimento Capacidade Transporta…" at bounding box center [599, 289] width 1198 height 579
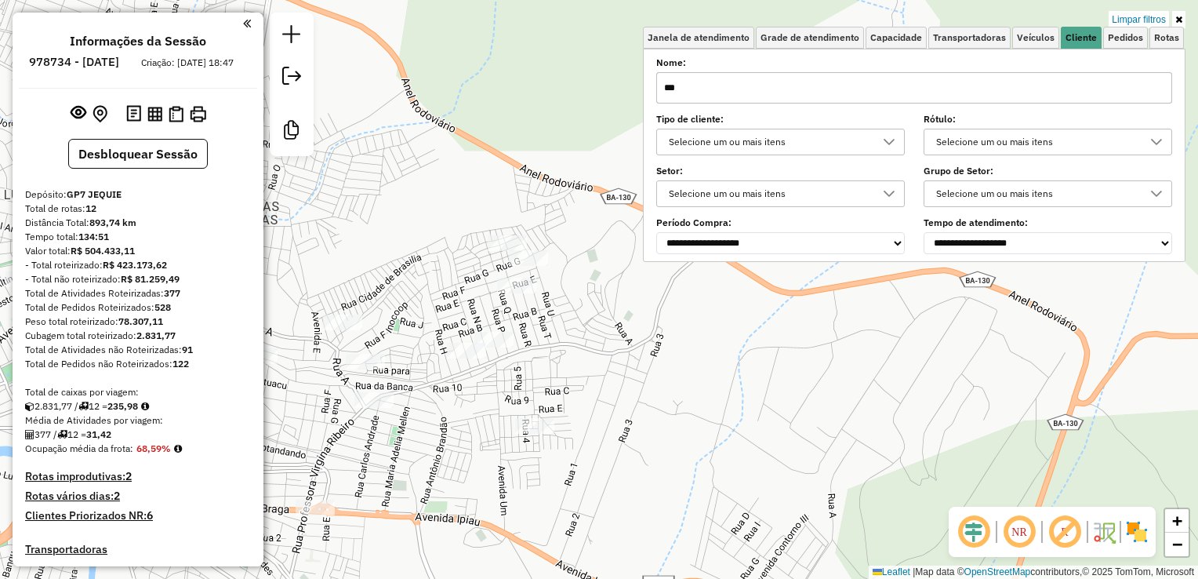
click at [702, 99] on input "***" at bounding box center [914, 87] width 516 height 31
type input "**"
click at [702, 87] on input "**" at bounding box center [914, 87] width 516 height 31
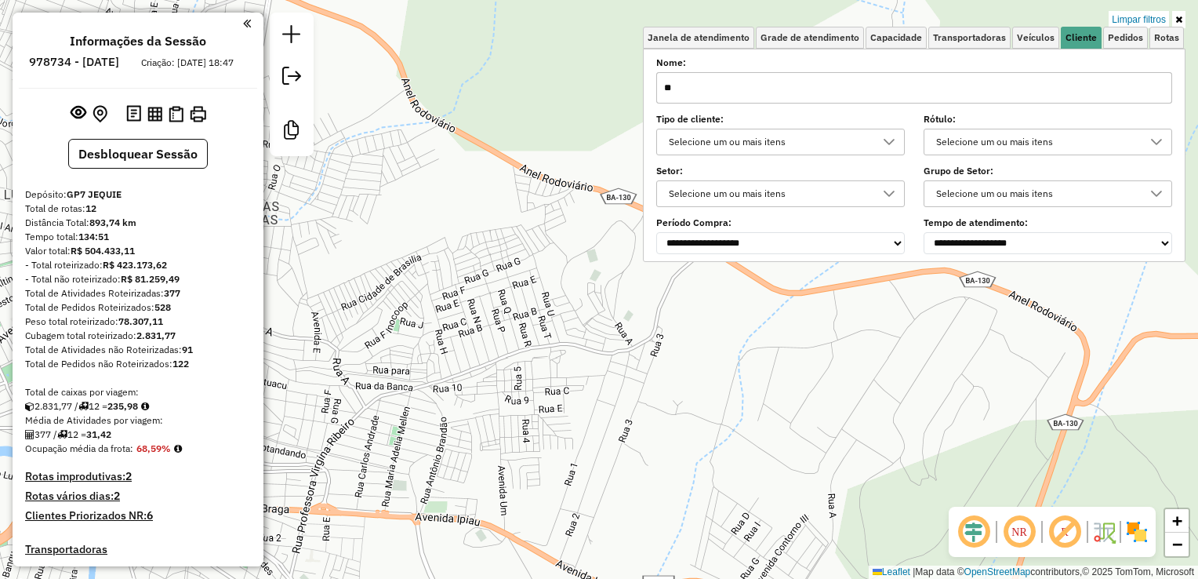
click at [702, 87] on input "**" at bounding box center [914, 87] width 516 height 31
click at [768, 93] on input "**" at bounding box center [914, 87] width 516 height 31
drag, startPoint x: 768, startPoint y: 93, endPoint x: 1081, endPoint y: 114, distance: 312.9
click at [770, 92] on input "**" at bounding box center [914, 87] width 516 height 31
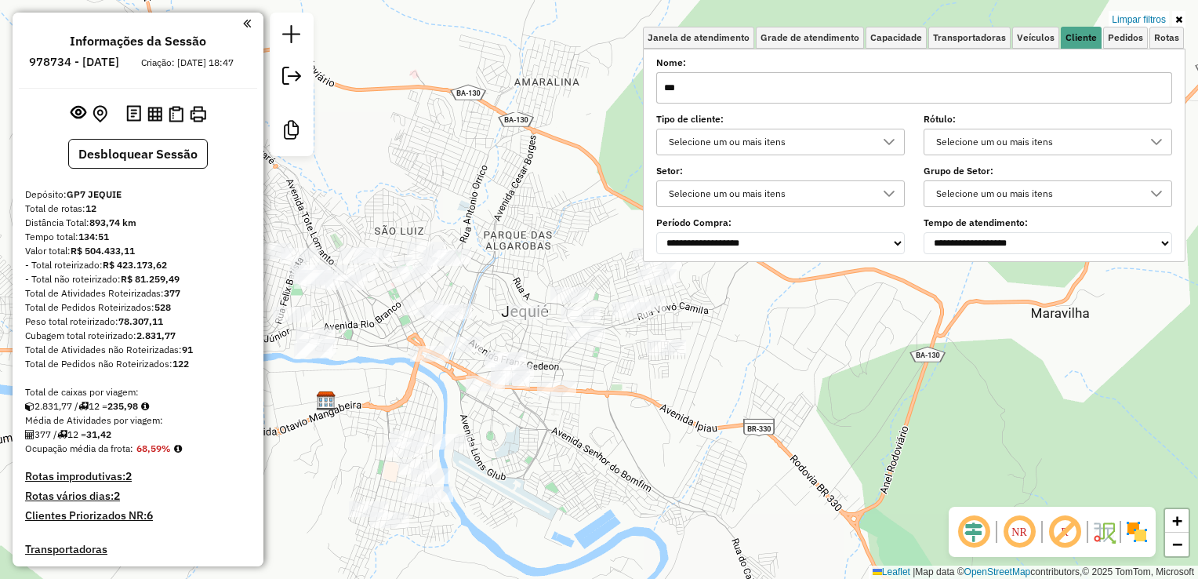
type input "***"
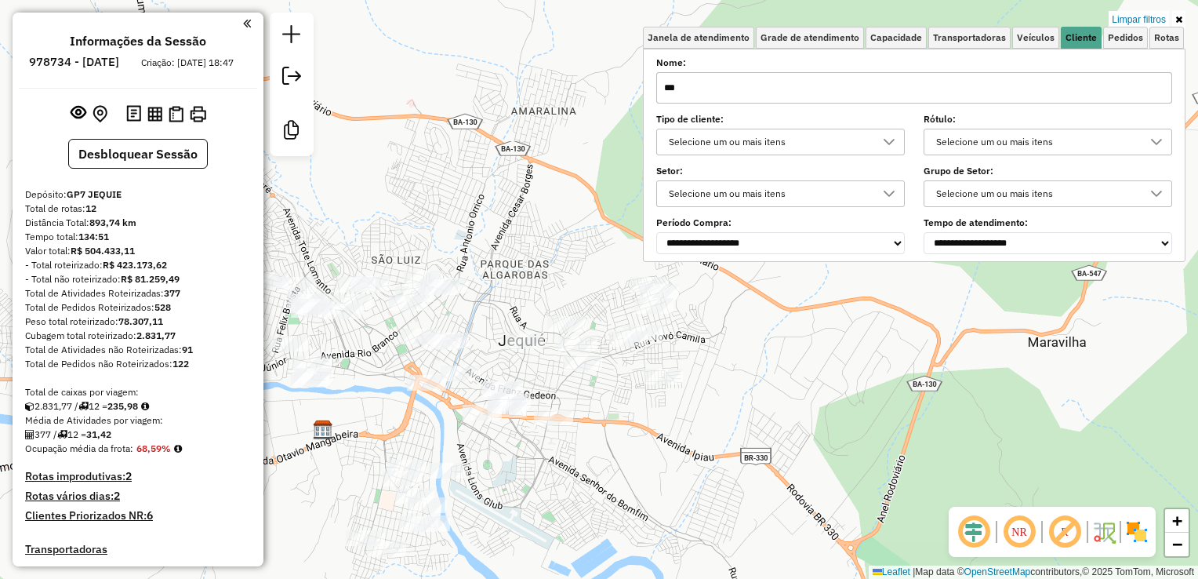
drag, startPoint x: 638, startPoint y: 479, endPoint x: 632, endPoint y: 501, distance: 22.8
click at [632, 501] on div "Limpar filtros Janela de atendimento Grade de atendimento Capacidade Transporta…" at bounding box center [599, 289] width 1198 height 579
click at [1115, 96] on input "***" at bounding box center [914, 87] width 516 height 31
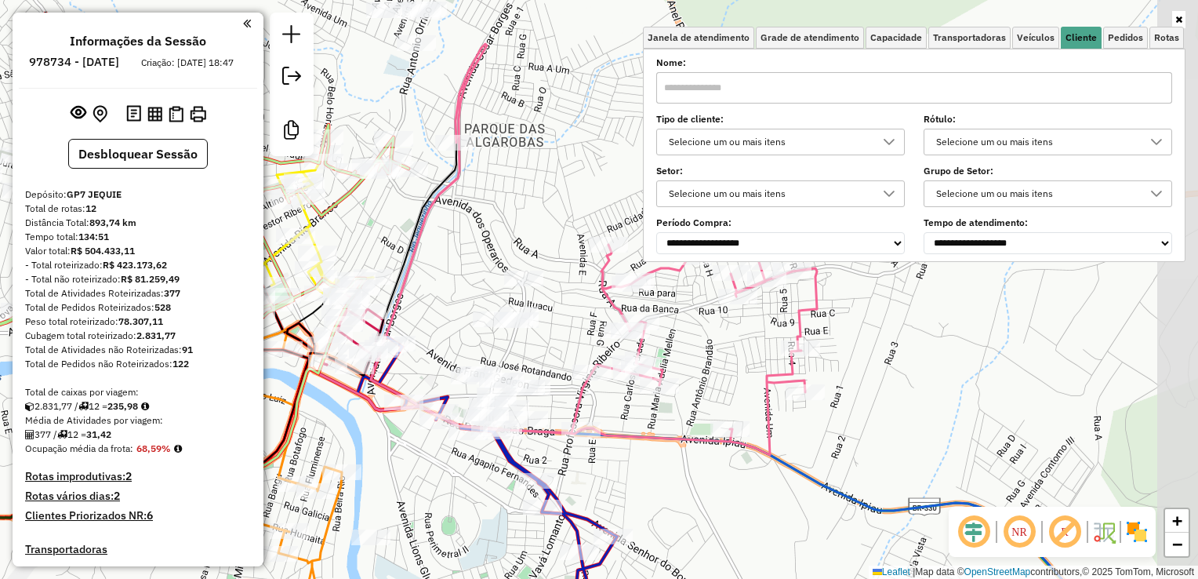
drag, startPoint x: 742, startPoint y: 390, endPoint x: 674, endPoint y: 452, distance: 91.6
click at [674, 452] on div "Janela de atendimento Grade de atendimento Capacidade Transportadoras Veículos …" at bounding box center [599, 289] width 1198 height 579
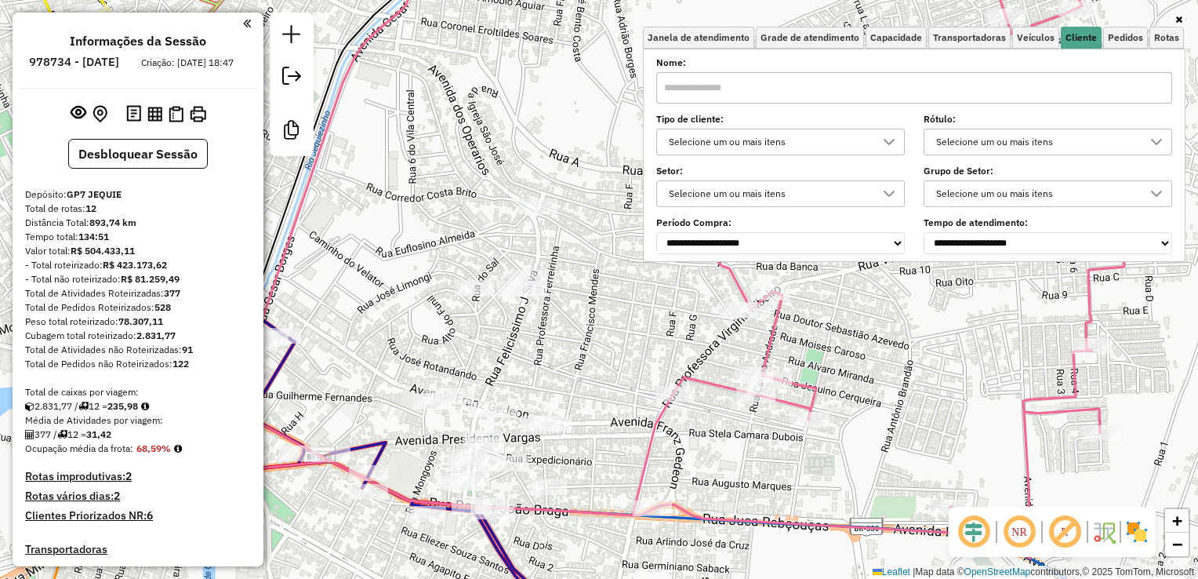
drag, startPoint x: 581, startPoint y: 434, endPoint x: 747, endPoint y: 424, distance: 166.5
click at [747, 424] on div "Janela de atendimento Grade de atendimento Capacidade Transportadoras Veículos …" at bounding box center [599, 289] width 1198 height 579
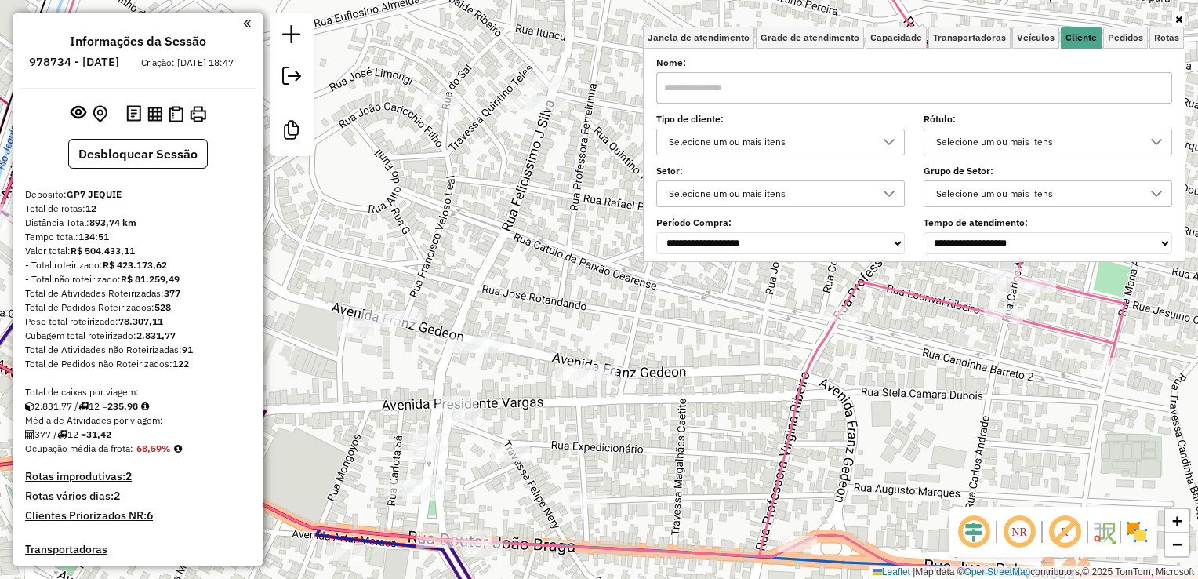
drag, startPoint x: 474, startPoint y: 417, endPoint x: 517, endPoint y: 383, distance: 54.6
click at [514, 384] on div "Janela de atendimento Grade de atendimento Capacidade Transportadoras Veículos …" at bounding box center [599, 289] width 1198 height 579
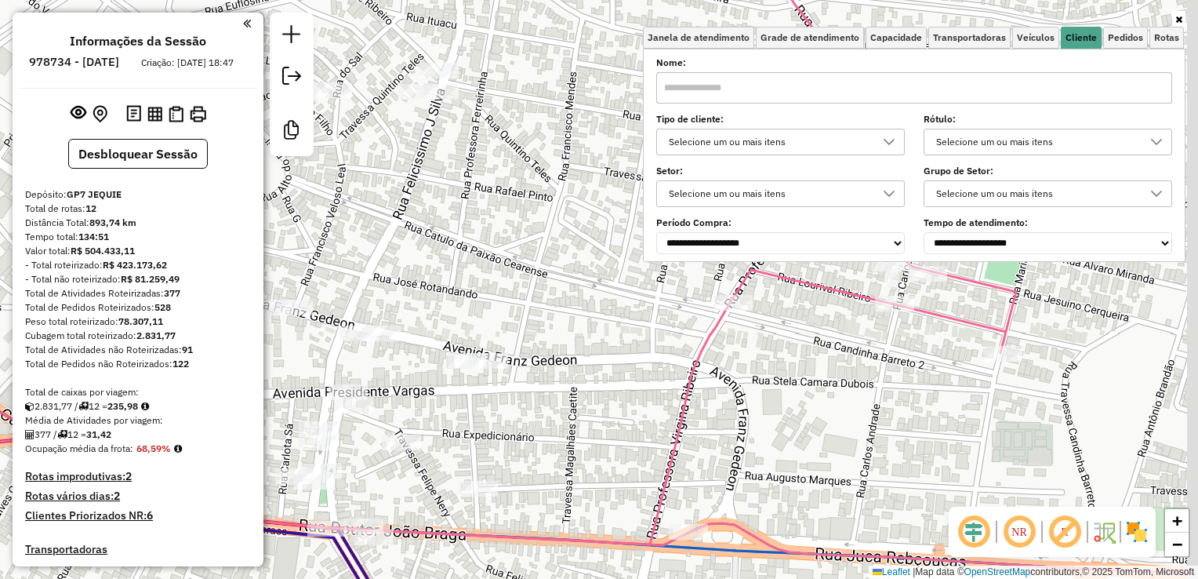
drag, startPoint x: 624, startPoint y: 412, endPoint x: 482, endPoint y: 405, distance: 142.1
click at [482, 405] on div "Janela de atendimento Grade de atendimento Capacidade Transportadoras Veículos …" at bounding box center [599, 289] width 1198 height 579
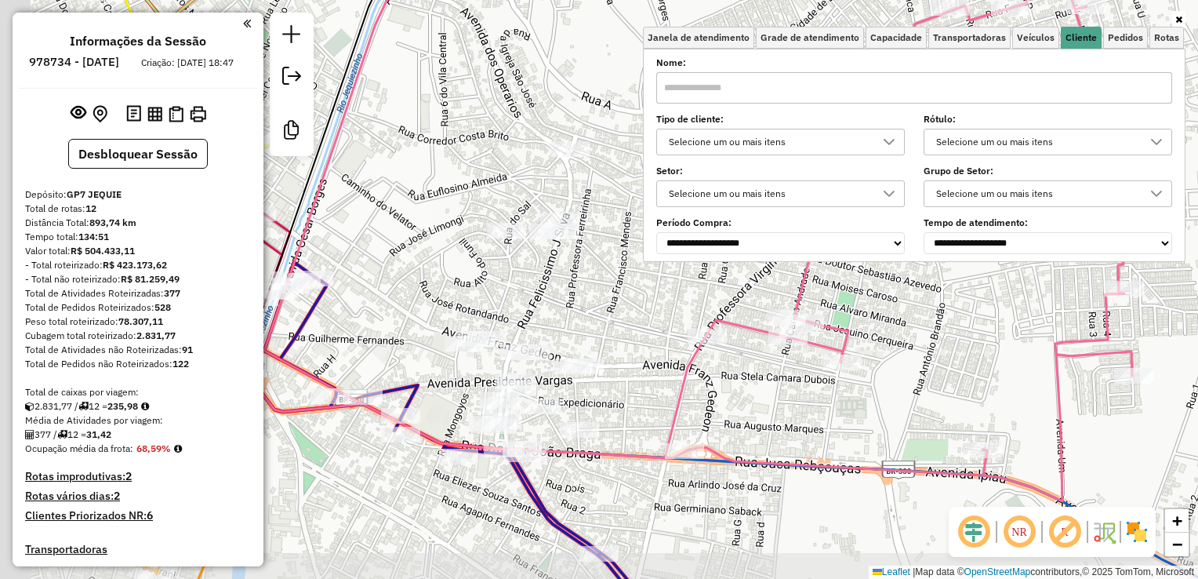
drag, startPoint x: 505, startPoint y: 447, endPoint x: 690, endPoint y: 410, distance: 188.7
click at [690, 410] on icon at bounding box center [380, 423] width 649 height 189
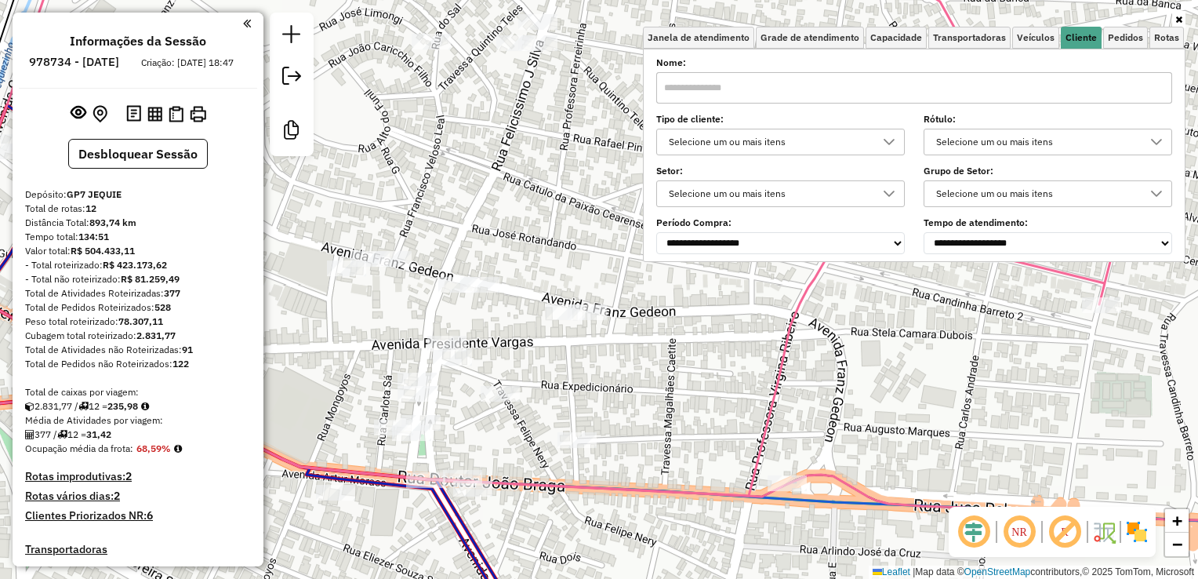
drag, startPoint x: 478, startPoint y: 460, endPoint x: 557, endPoint y: 424, distance: 87.0
click at [557, 427] on div "Janela de atendimento Grade de atendimento Capacidade Transportadoras Veículos …" at bounding box center [599, 289] width 1198 height 579
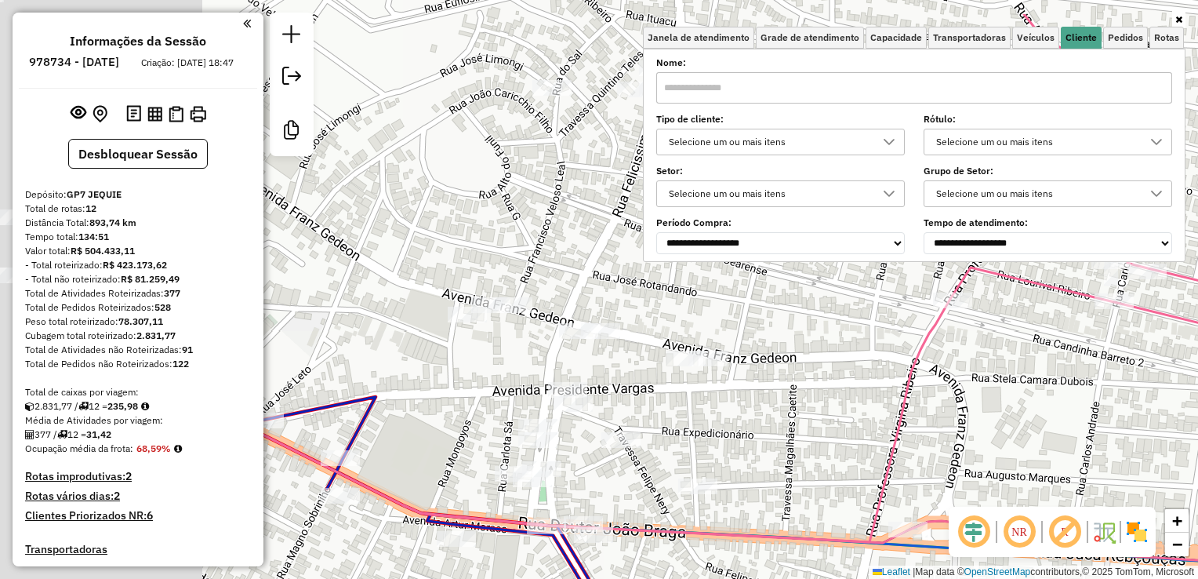
drag, startPoint x: 433, startPoint y: 380, endPoint x: 790, endPoint y: 438, distance: 361.5
click at [787, 439] on div "Janela de atendimento Grade de atendimento Capacidade Transportadoras Veículos …" at bounding box center [599, 289] width 1198 height 579
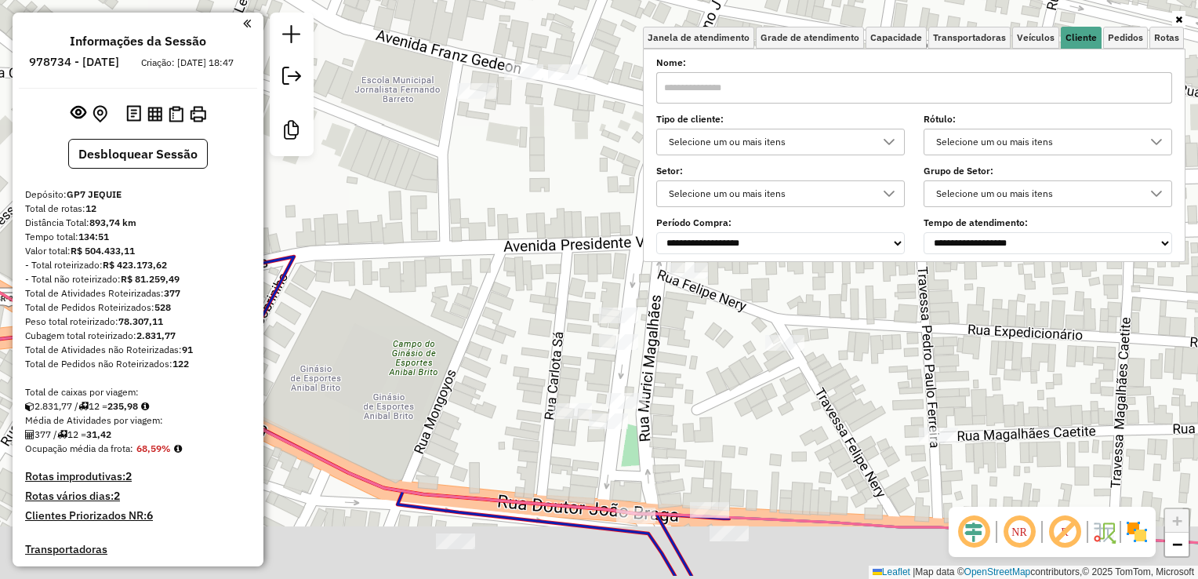
drag, startPoint x: 630, startPoint y: 487, endPoint x: 649, endPoint y: 404, distance: 85.4
click at [645, 416] on div "Janela de atendimento Grade de atendimento Capacidade Transportadoras Veículos …" at bounding box center [599, 289] width 1198 height 579
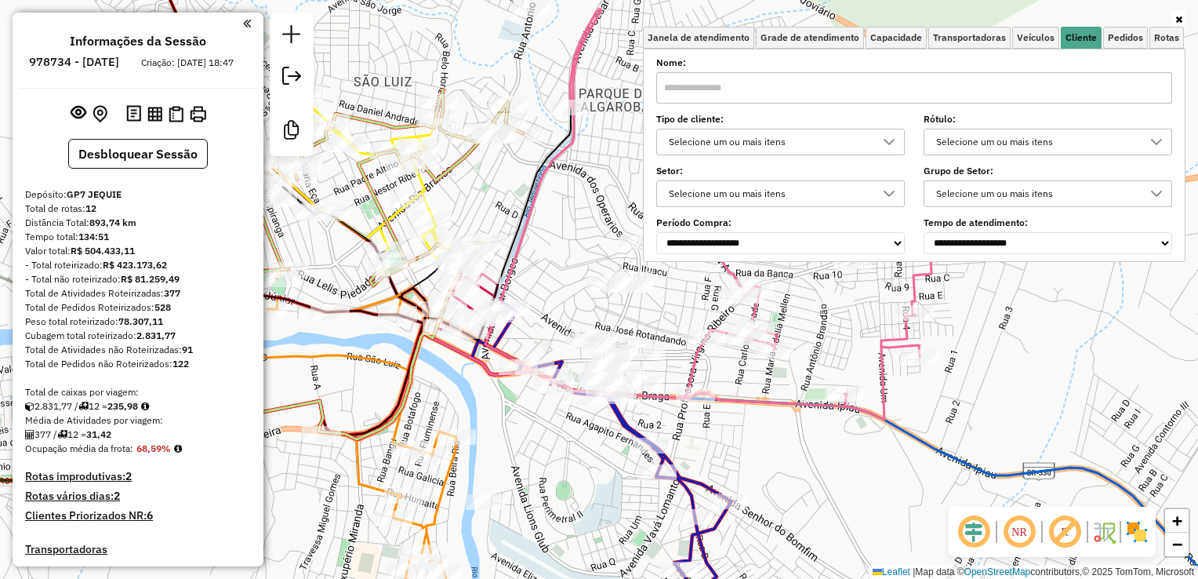
drag, startPoint x: 884, startPoint y: 477, endPoint x: 768, endPoint y: 462, distance: 116.2
click at [772, 463] on div "Janela de atendimento Grade de atendimento Capacidade Transportadoras Veículos …" at bounding box center [599, 289] width 1198 height 579
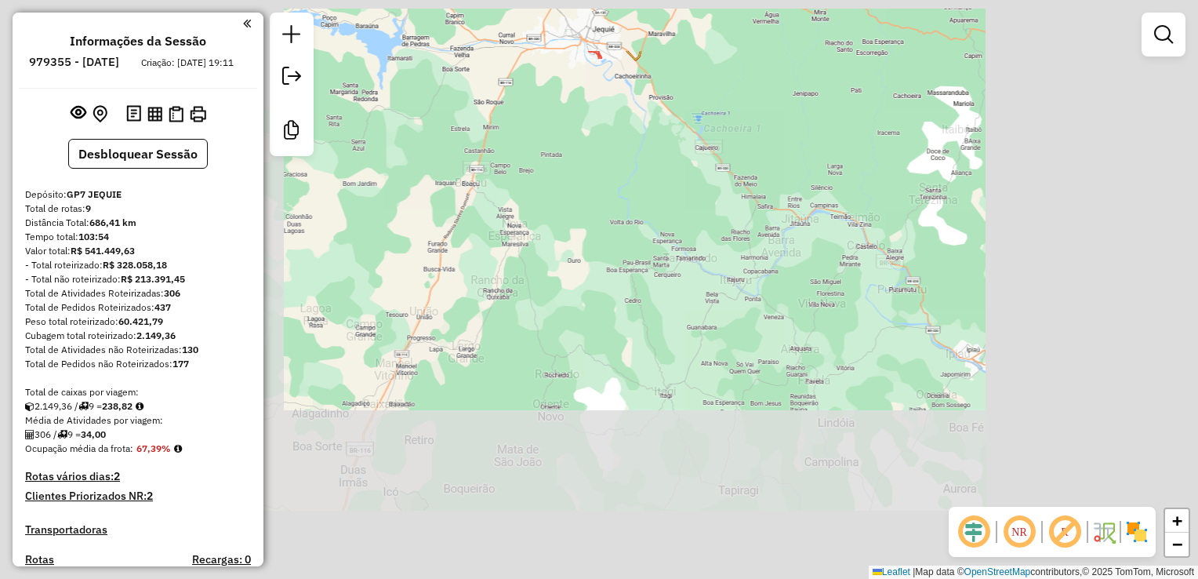
scroll to position [863, 0]
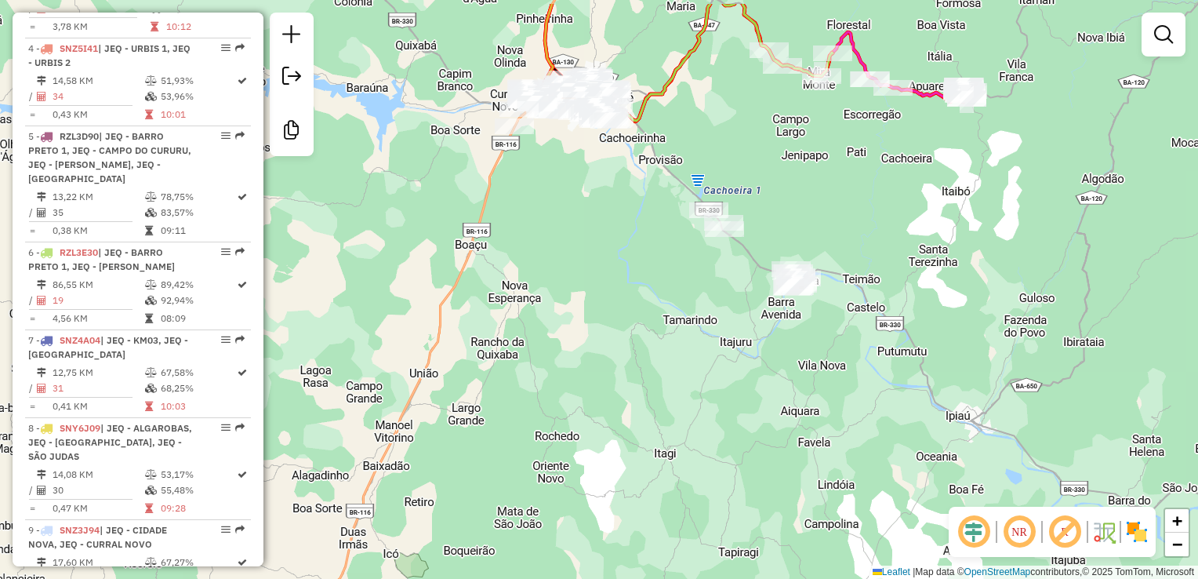
drag, startPoint x: 585, startPoint y: 204, endPoint x: 587, endPoint y: 325, distance: 120.8
click at [587, 325] on div "Janela de atendimento Grade de atendimento Capacidade Transportadoras Veículos …" at bounding box center [599, 289] width 1198 height 579
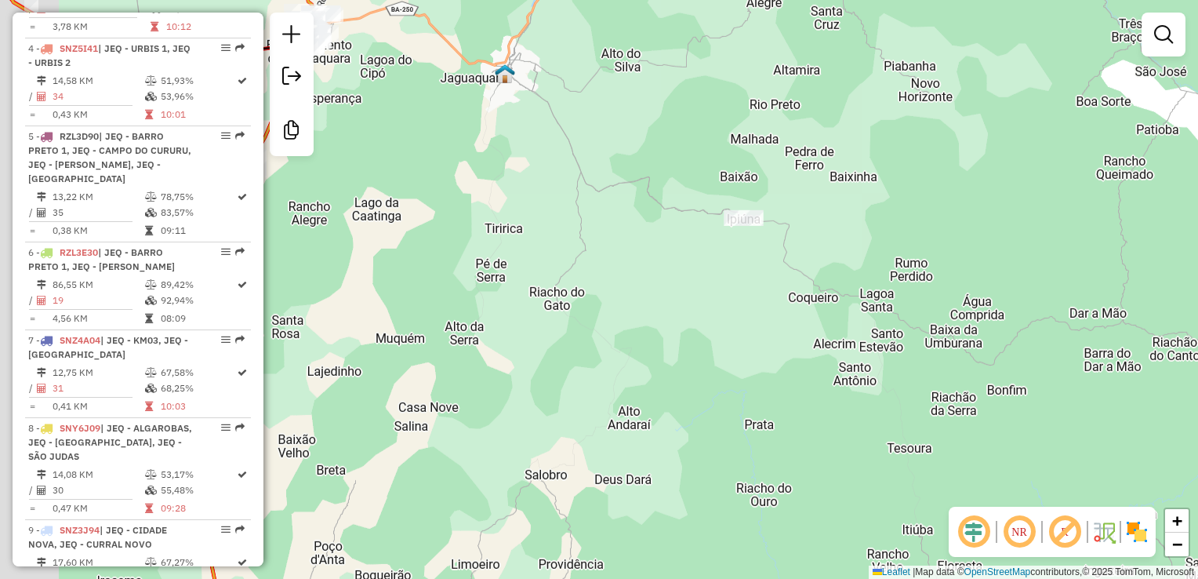
drag, startPoint x: 572, startPoint y: 207, endPoint x: 767, endPoint y: 280, distance: 208.4
click at [767, 281] on div "Janela de atendimento Grade de atendimento Capacidade Transportadoras Veículos …" at bounding box center [599, 289] width 1198 height 579
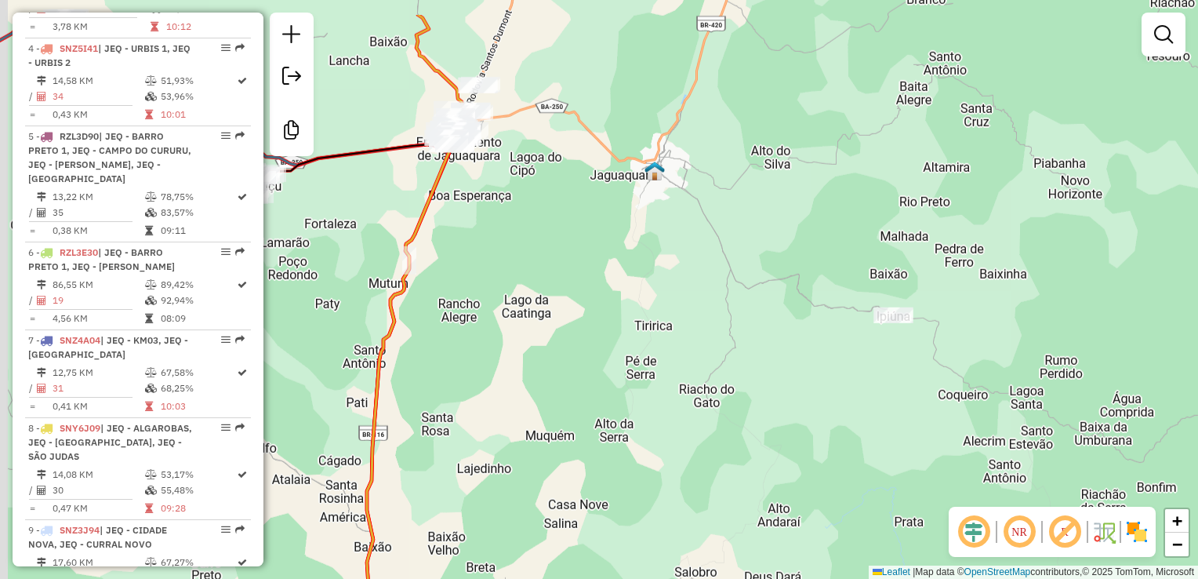
drag, startPoint x: 577, startPoint y: 225, endPoint x: 667, endPoint y: 343, distance: 147.7
click at [667, 343] on div "Janela de atendimento Grade de atendimento Capacidade Transportadoras Veículos …" at bounding box center [599, 289] width 1198 height 579
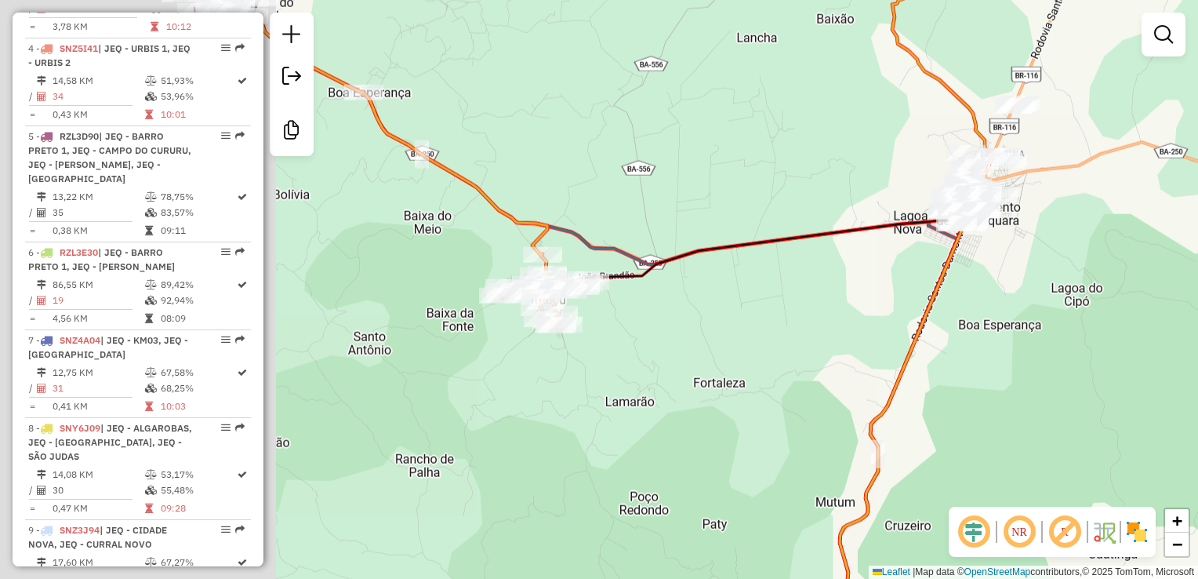
drag, startPoint x: 358, startPoint y: 312, endPoint x: 824, endPoint y: 325, distance: 466.7
click at [824, 325] on div "Janela de atendimento Grade de atendimento Capacidade Transportadoras Veículos …" at bounding box center [599, 289] width 1198 height 579
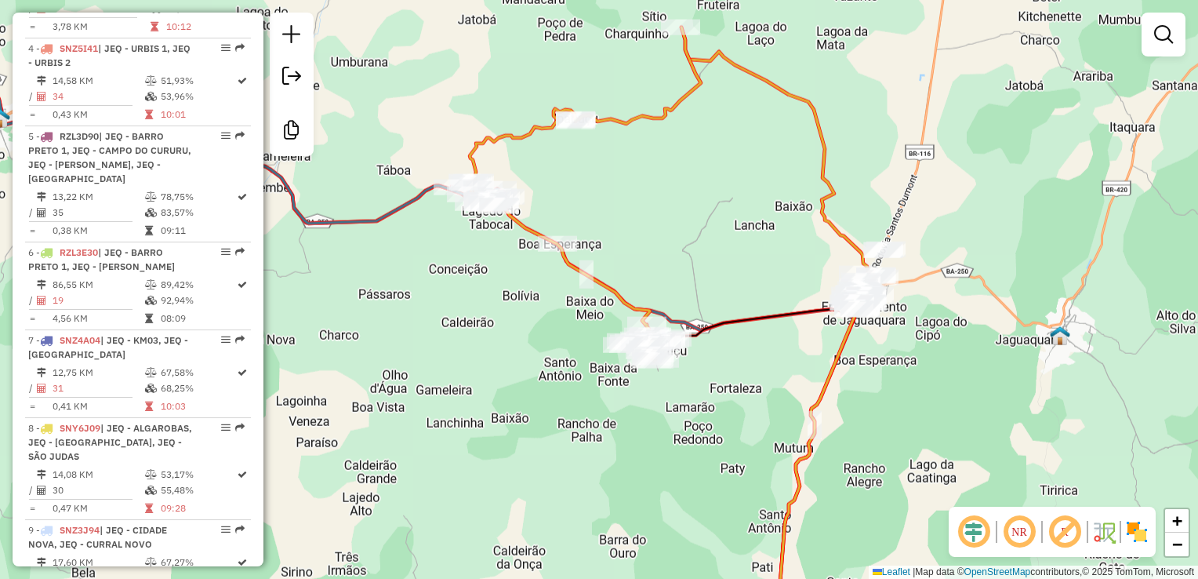
drag, startPoint x: 602, startPoint y: 348, endPoint x: 542, endPoint y: 361, distance: 61.8
click at [561, 365] on div "Janela de atendimento Grade de atendimento Capacidade Transportadoras Veículos …" at bounding box center [599, 289] width 1198 height 579
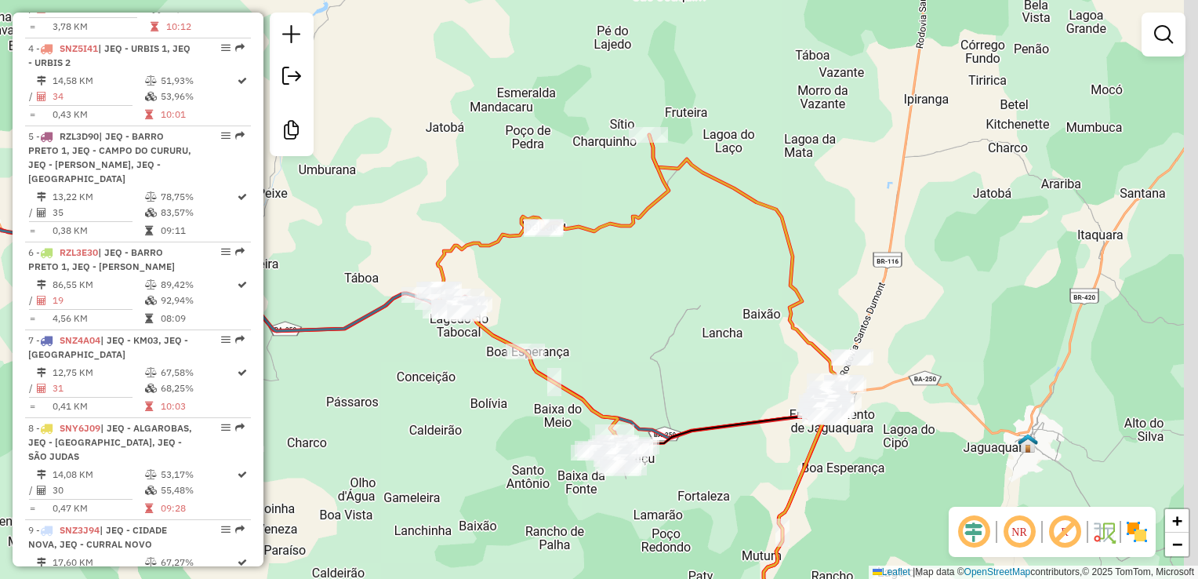
drag, startPoint x: 665, startPoint y: 218, endPoint x: 646, endPoint y: 292, distance: 76.8
click at [648, 296] on div "Janela de atendimento Grade de atendimento Capacidade Transportadoras Veículos …" at bounding box center [599, 289] width 1198 height 579
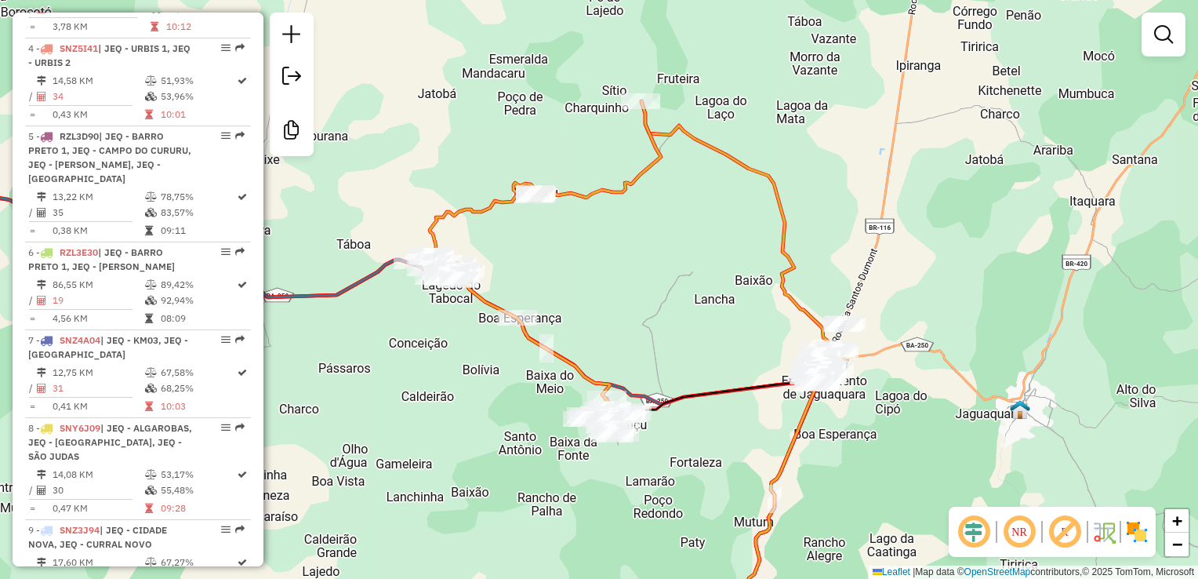
drag, startPoint x: 703, startPoint y: 389, endPoint x: 692, endPoint y: 315, distance: 74.6
click at [691, 321] on div "Janela de atendimento Grade de atendimento Capacidade Transportadoras Veículos …" at bounding box center [599, 289] width 1198 height 579
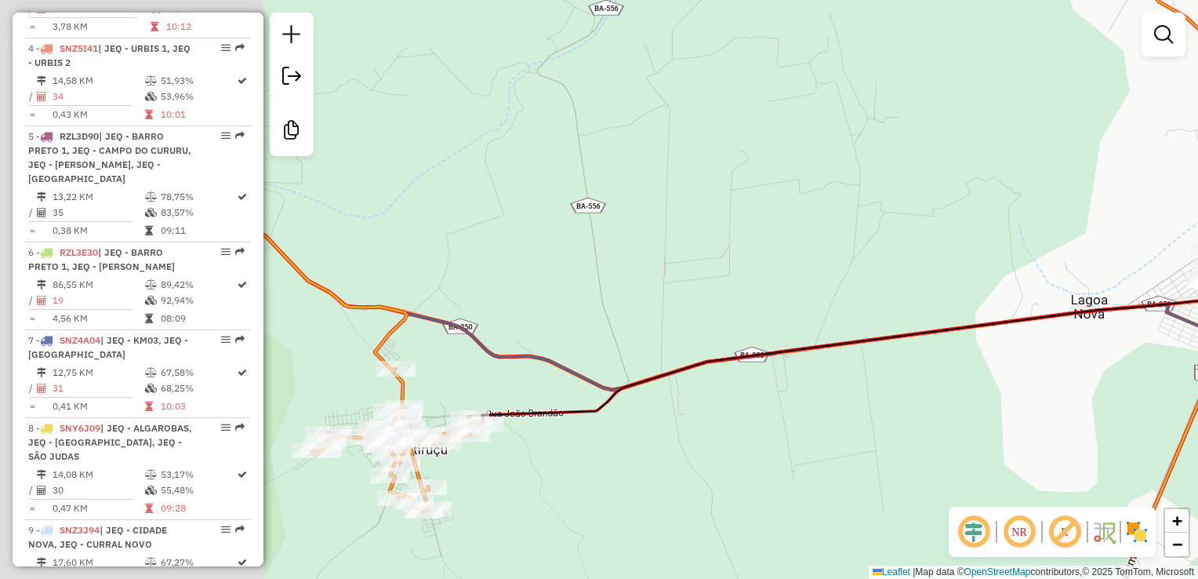
drag, startPoint x: 499, startPoint y: 469, endPoint x: 869, endPoint y: 368, distance: 383.7
click at [869, 368] on div "Janela de atendimento Grade de atendimento Capacidade Transportadoras Veículos …" at bounding box center [599, 289] width 1198 height 579
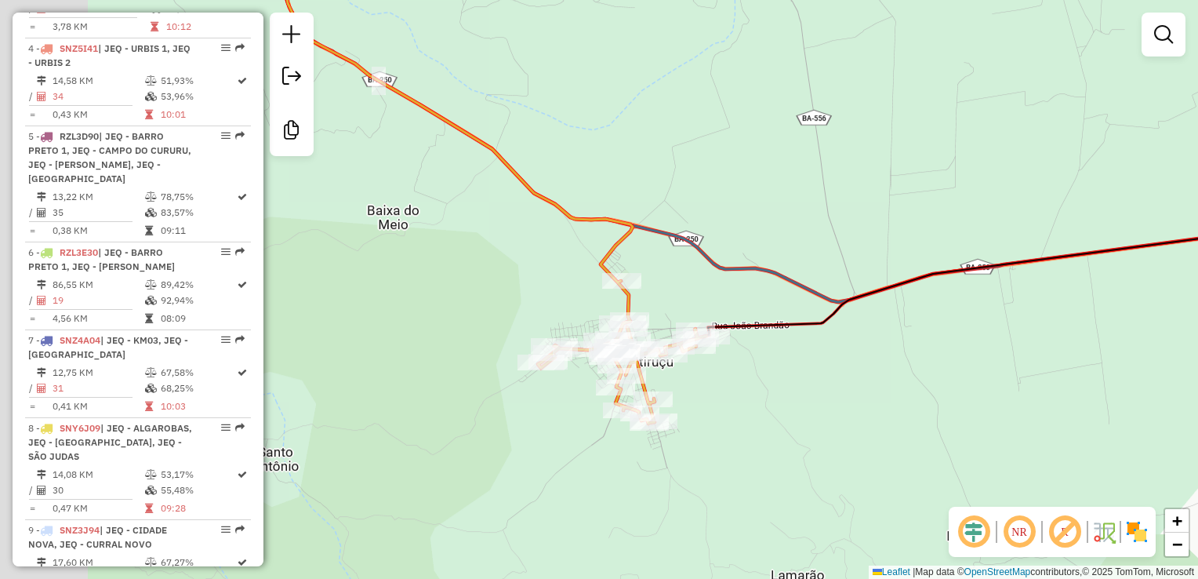
drag, startPoint x: 681, startPoint y: 459, endPoint x: 823, endPoint y: 391, distance: 157.8
click at [823, 391] on div "Janela de atendimento Grade de atendimento Capacidade Transportadoras Veículos …" at bounding box center [599, 289] width 1198 height 579
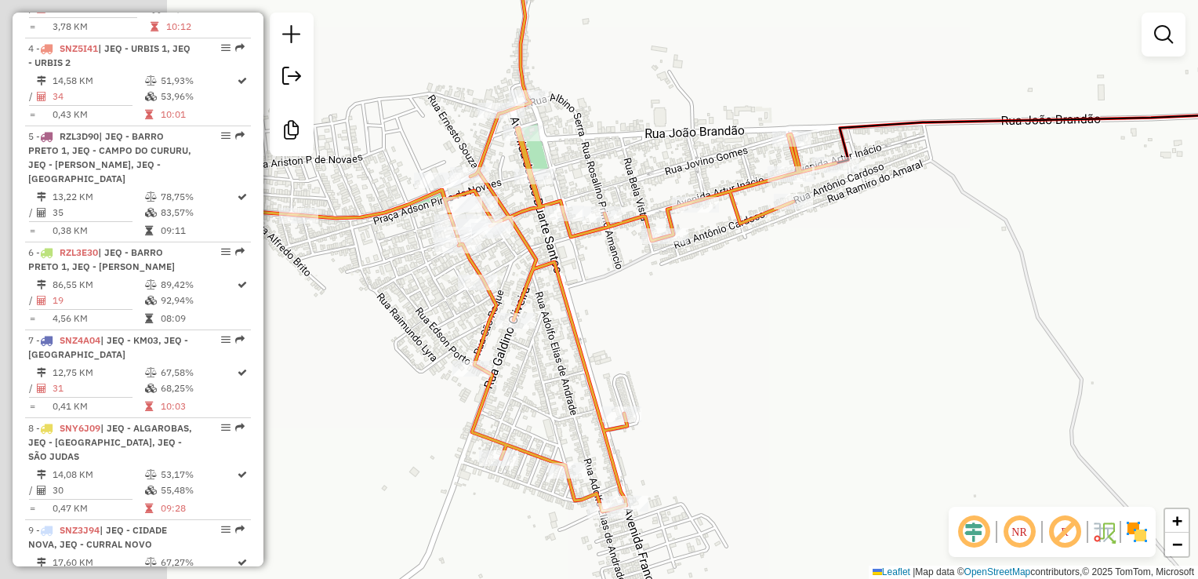
drag, startPoint x: 679, startPoint y: 380, endPoint x: 950, endPoint y: 380, distance: 270.5
click at [950, 380] on div "Janela de atendimento Grade de atendimento Capacidade Transportadoras Veículos …" at bounding box center [599, 289] width 1198 height 579
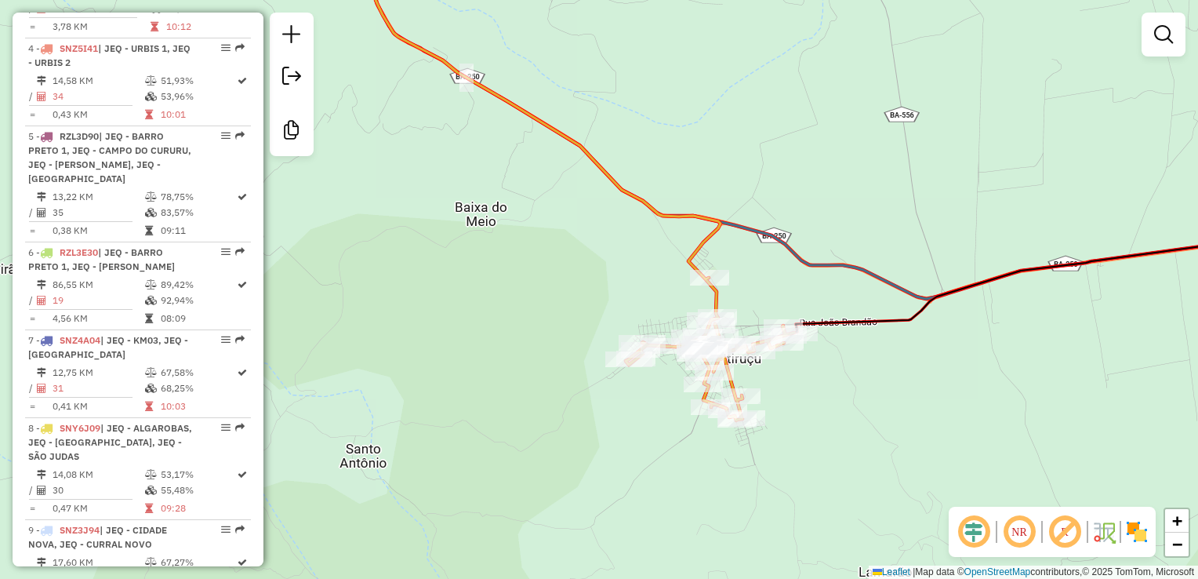
drag, startPoint x: 1019, startPoint y: 380, endPoint x: 906, endPoint y: 387, distance: 113.2
click at [915, 389] on div "Janela de atendimento Grade de atendimento Capacidade Transportadoras Veículos …" at bounding box center [599, 289] width 1198 height 579
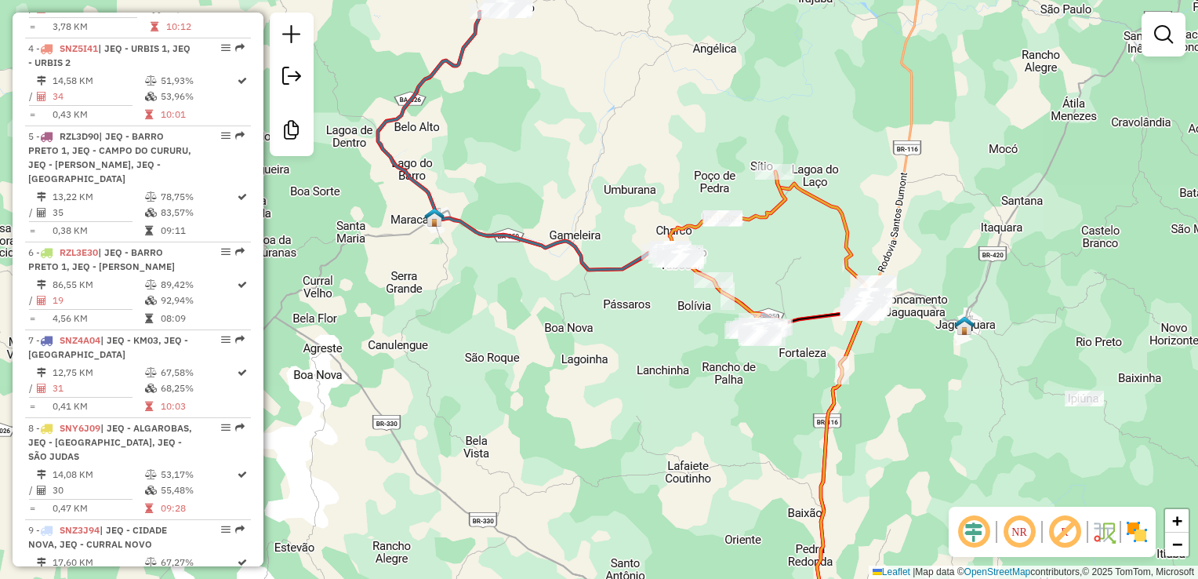
drag, startPoint x: 722, startPoint y: 378, endPoint x: 623, endPoint y: 380, distance: 99.6
click at [629, 388] on div "Janela de atendimento Grade de atendimento Capacidade Transportadoras Veículos …" at bounding box center [599, 289] width 1198 height 579
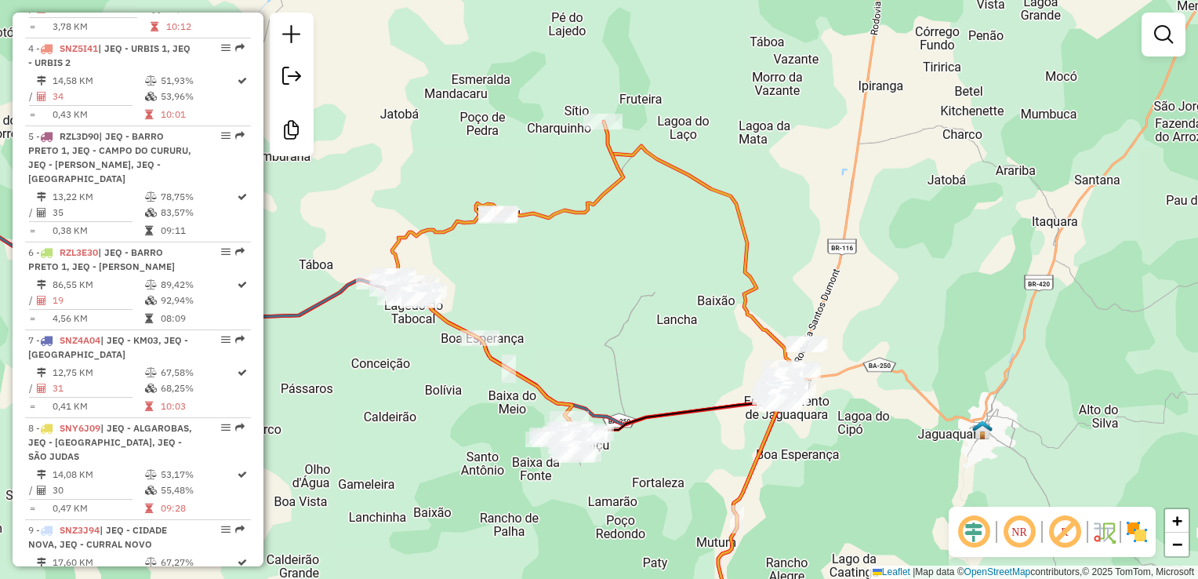
drag, startPoint x: 778, startPoint y: 307, endPoint x: 703, endPoint y: 413, distance: 129.4
click at [709, 428] on div "Janela de atendimento Grade de atendimento Capacidade Transportadoras Veículos …" at bounding box center [599, 289] width 1198 height 579
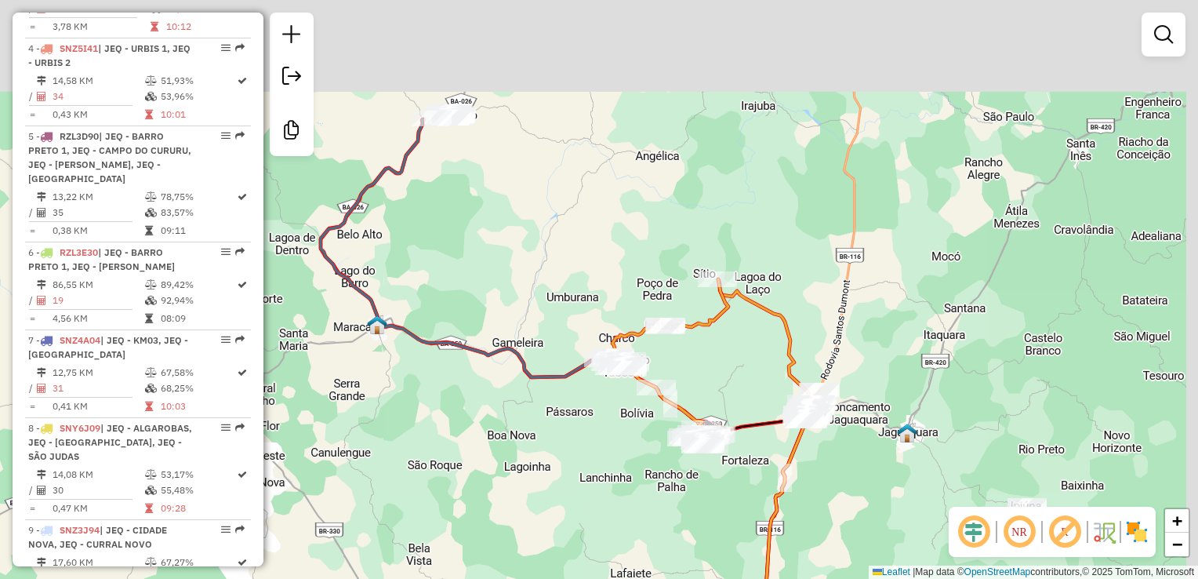
drag, startPoint x: 994, startPoint y: 210, endPoint x: 934, endPoint y: 307, distance: 113.8
click at [941, 308] on div "Janela de atendimento Grade de atendimento Capacidade Transportadoras Veículos …" at bounding box center [599, 289] width 1198 height 579
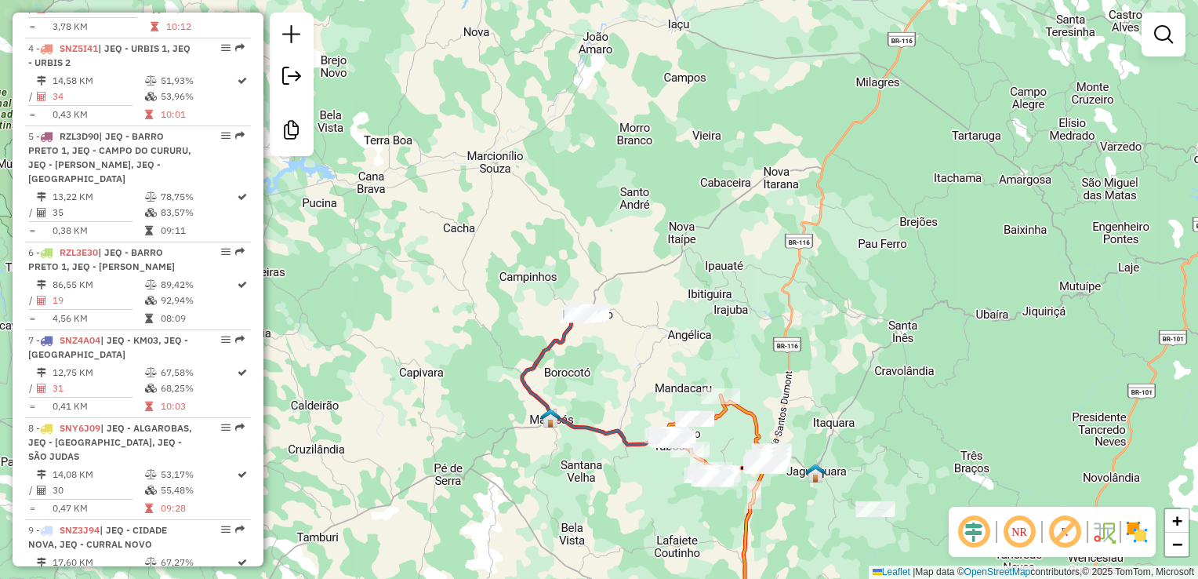
drag, startPoint x: 902, startPoint y: 311, endPoint x: 887, endPoint y: 260, distance: 53.1
click at [885, 268] on div "Janela de atendimento Grade de atendimento Capacidade Transportadoras Veículos …" at bounding box center [599, 289] width 1198 height 579
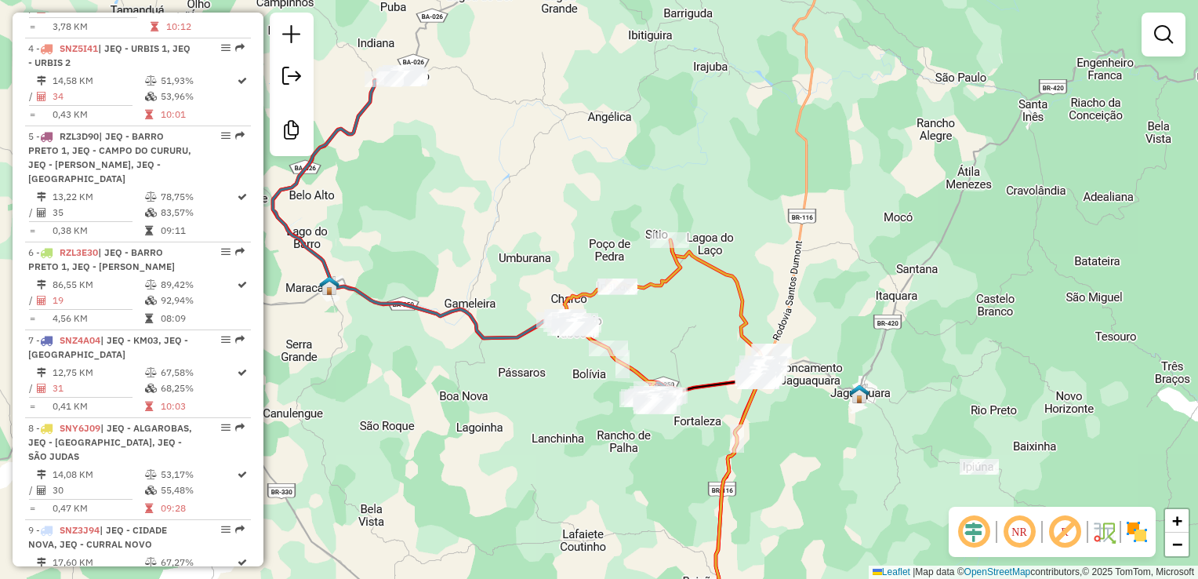
drag, startPoint x: 802, startPoint y: 469, endPoint x: 859, endPoint y: 336, distance: 144.4
click at [859, 336] on div "Janela de atendimento Grade de atendimento Capacidade Transportadoras Veículos …" at bounding box center [599, 289] width 1198 height 579
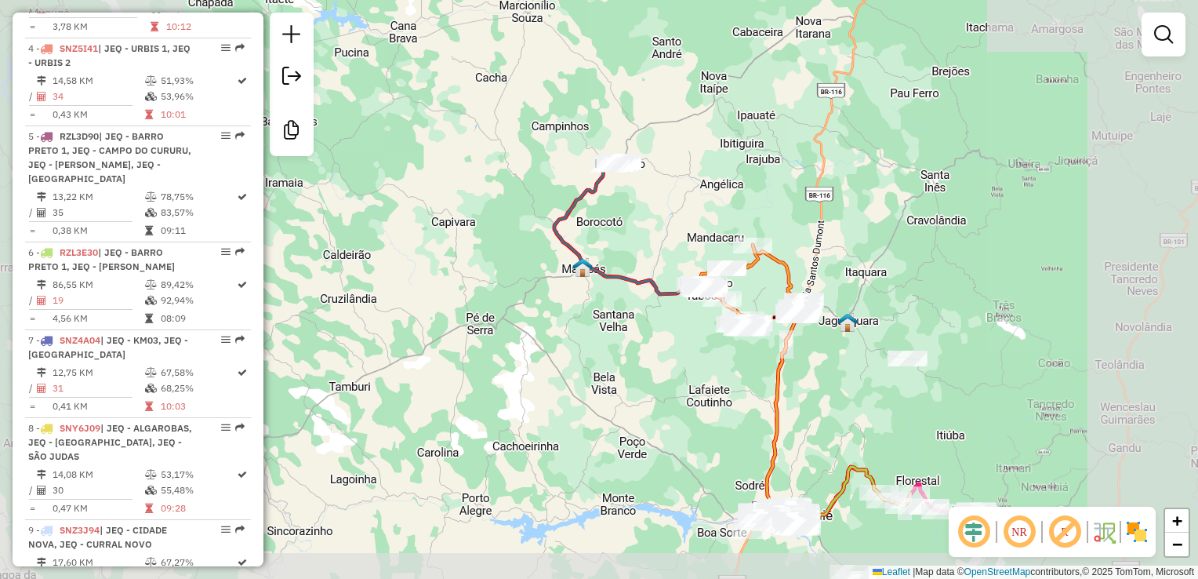
drag, startPoint x: 748, startPoint y: 358, endPoint x: 775, endPoint y: 242, distance: 119.1
click at [773, 248] on div "Janela de atendimento Grade de atendimento Capacidade Transportadoras Veículos …" at bounding box center [599, 289] width 1198 height 579
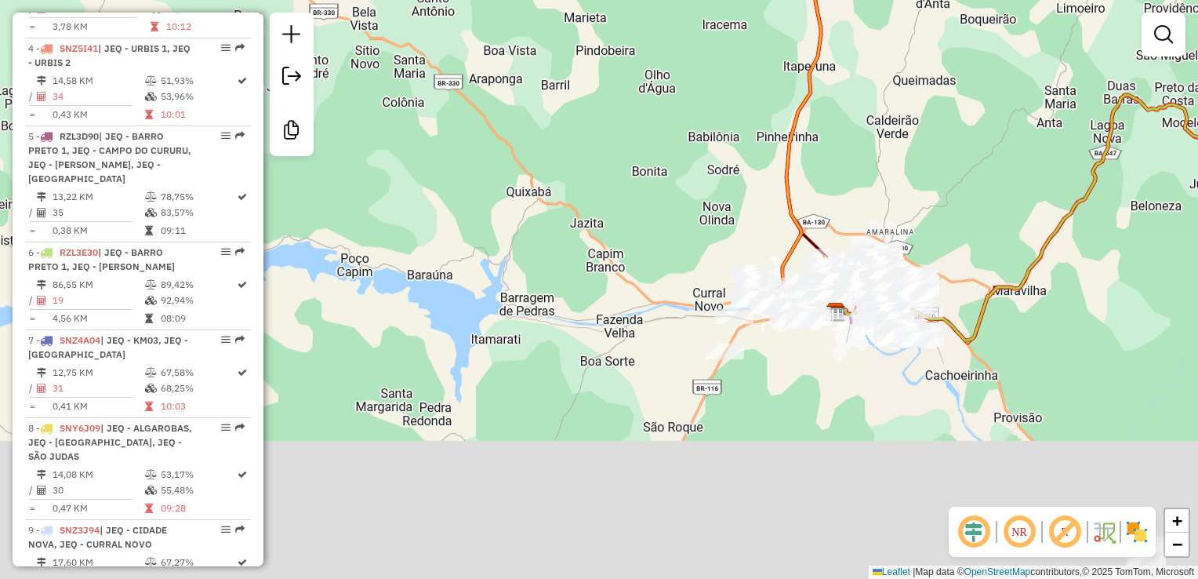
drag, startPoint x: 685, startPoint y: 365, endPoint x: 684, endPoint y: 200, distance: 164.7
click at [684, 202] on div "Janela de atendimento Grade de atendimento Capacidade Transportadoras Veículos …" at bounding box center [599, 289] width 1198 height 579
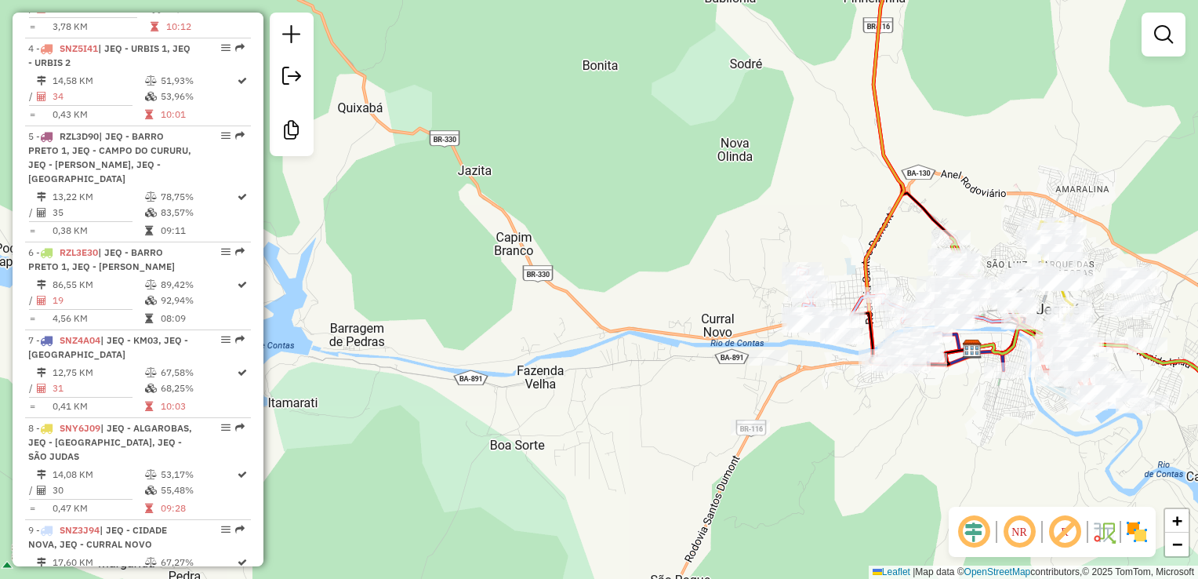
drag, startPoint x: 763, startPoint y: 227, endPoint x: 682, endPoint y: 92, distance: 157.9
click at [682, 92] on div "Janela de atendimento Grade de atendimento Capacidade Transportadoras Veículos …" at bounding box center [599, 289] width 1198 height 579
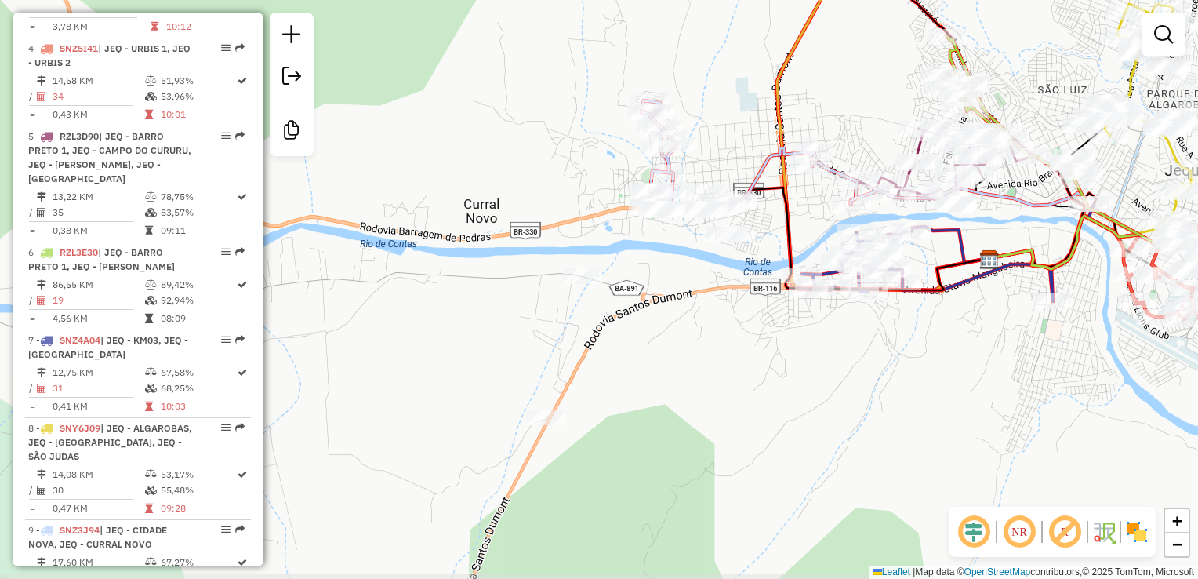
drag, startPoint x: 853, startPoint y: 389, endPoint x: 794, endPoint y: 367, distance: 62.8
click at [794, 367] on div "Janela de atendimento Grade de atendimento Capacidade Transportadoras Veículos …" at bounding box center [599, 289] width 1198 height 579
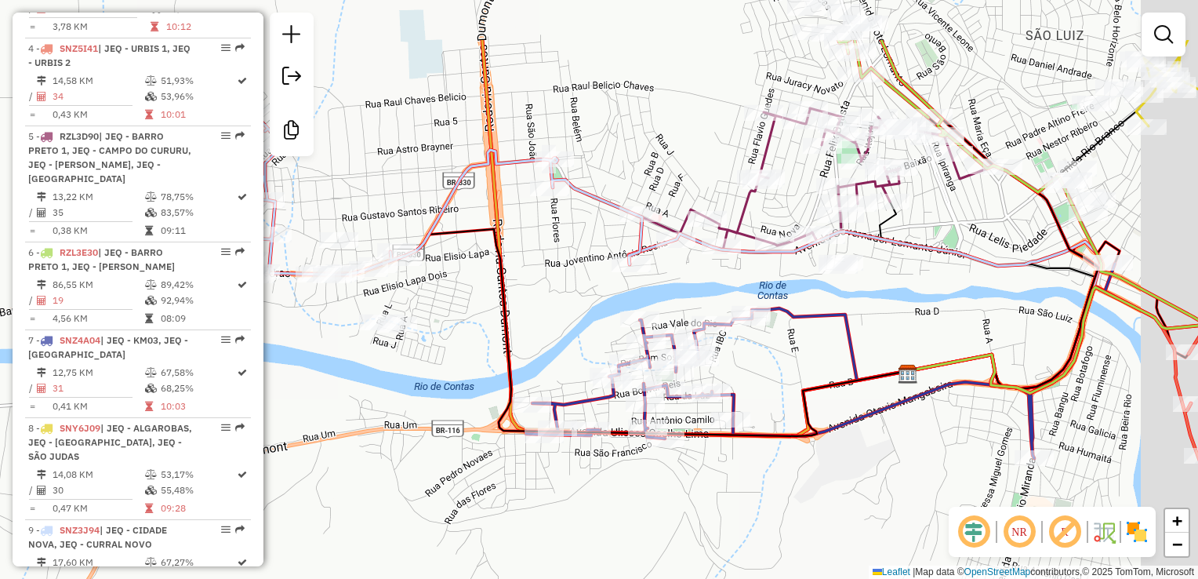
drag, startPoint x: 971, startPoint y: 229, endPoint x: 931, endPoint y: 262, distance: 51.8
click at [932, 262] on icon at bounding box center [865, 312] width 472 height 162
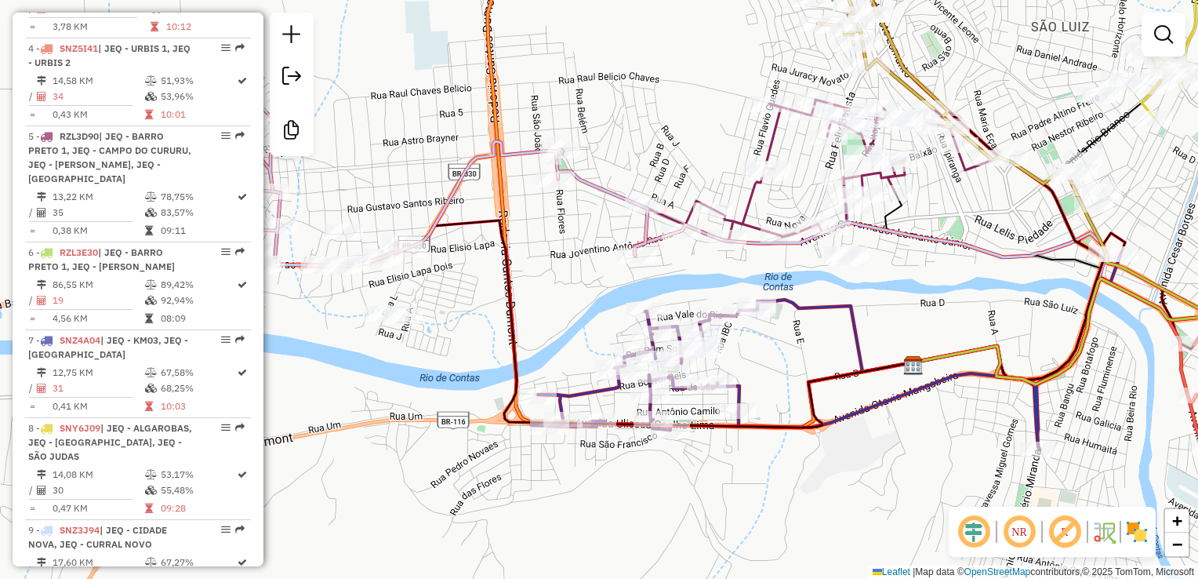
drag, startPoint x: 427, startPoint y: 262, endPoint x: 611, endPoint y: 267, distance: 183.6
click at [611, 267] on div "Janela de atendimento Grade de atendimento Capacidade Transportadoras Veículos …" at bounding box center [599, 289] width 1198 height 579
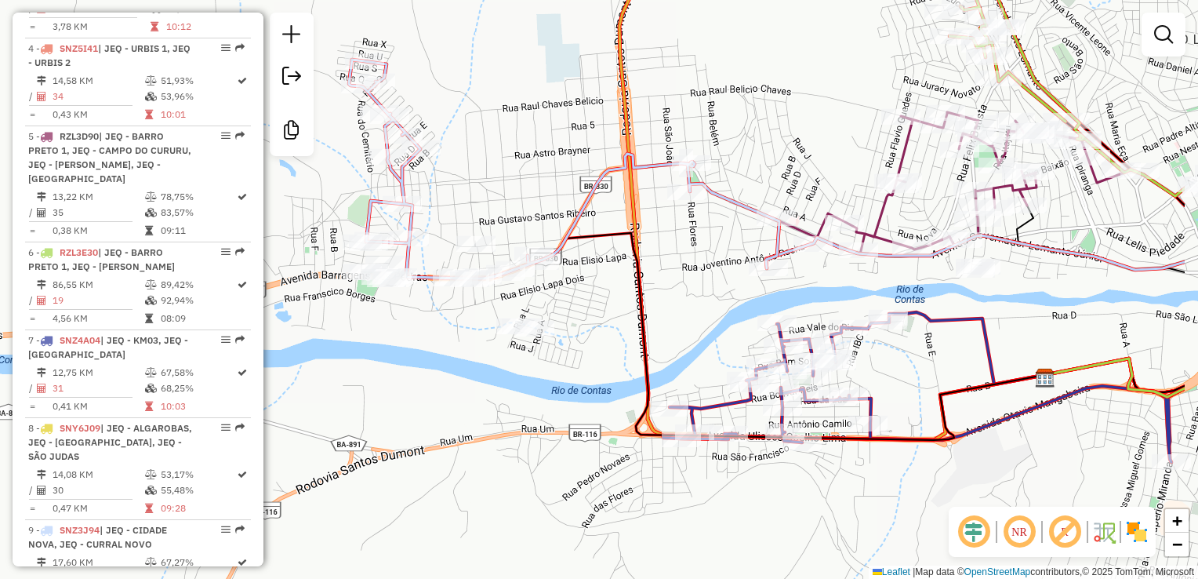
drag, startPoint x: 572, startPoint y: 354, endPoint x: 438, endPoint y: 330, distance: 135.5
click at [438, 330] on div "Janela de atendimento Grade de atendimento Capacidade Transportadoras Veículos …" at bounding box center [599, 289] width 1198 height 579
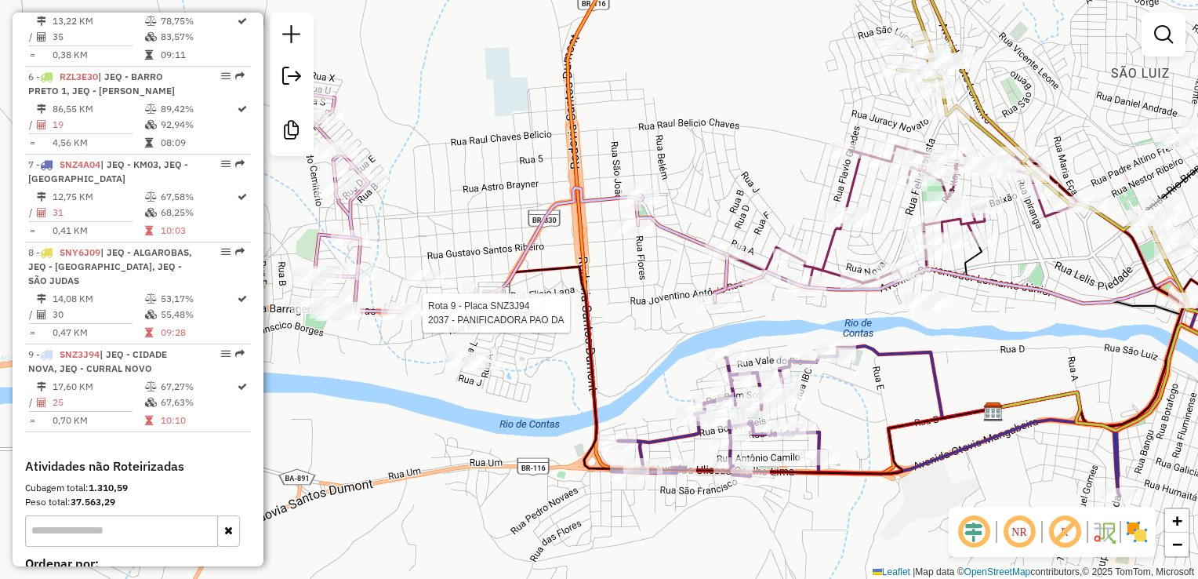
select select "**********"
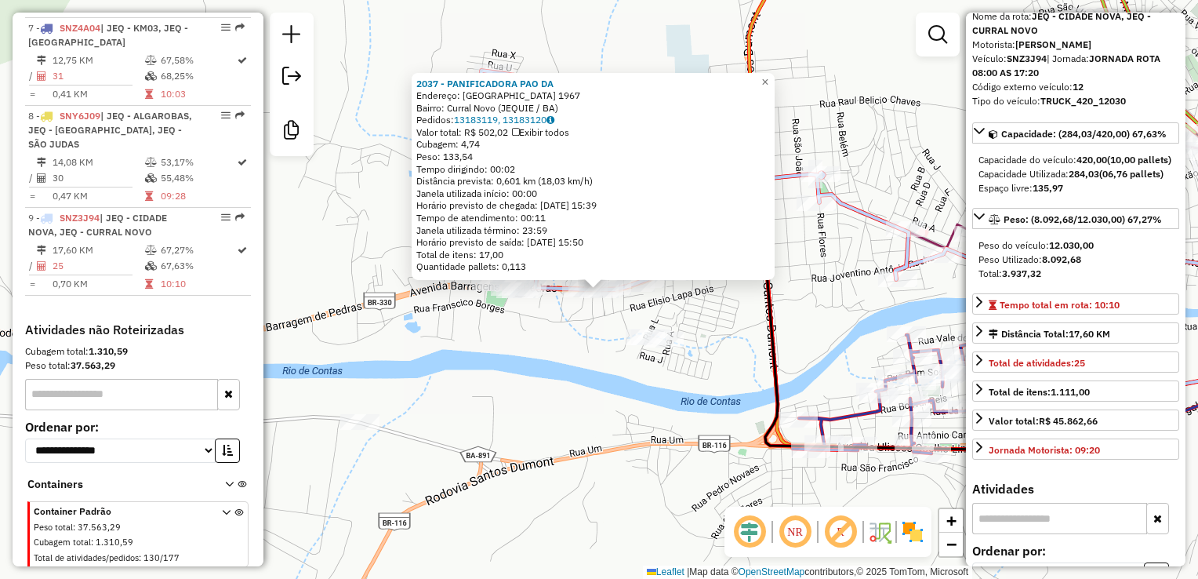
scroll to position [78, 0]
click at [725, 369] on div "2037 - PANIFICADORA PAO DA Endereço: Avenida Barragem de Pedras 1967 Bairro: Cu…" at bounding box center [599, 289] width 1198 height 579
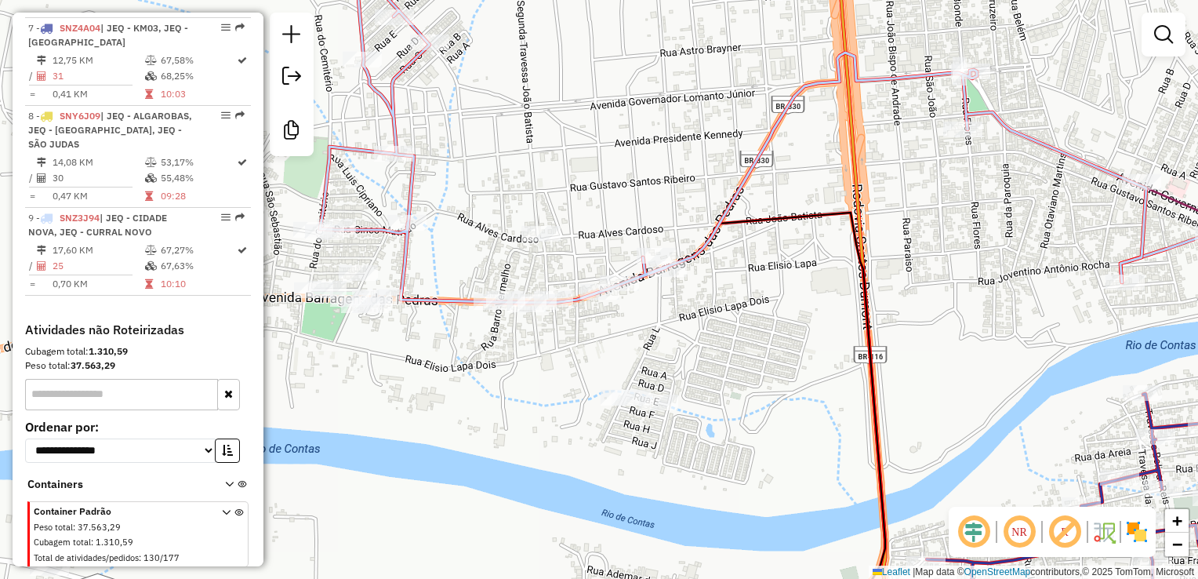
drag, startPoint x: 439, startPoint y: 307, endPoint x: 651, endPoint y: 305, distance: 211.7
click at [649, 303] on icon at bounding box center [733, 123] width 826 height 360
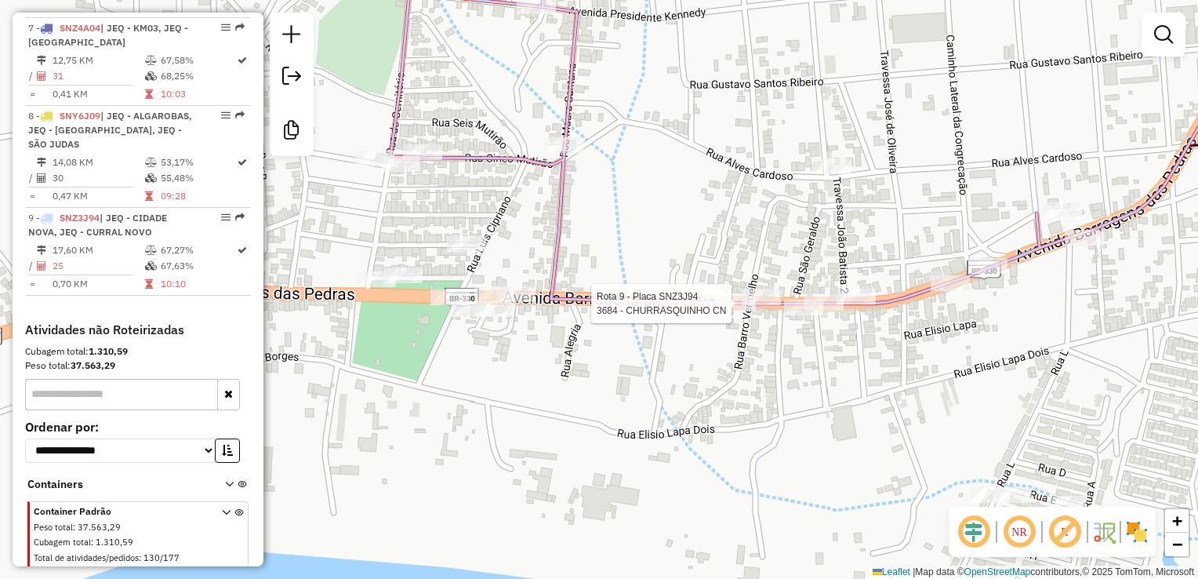
drag, startPoint x: 486, startPoint y: 336, endPoint x: 548, endPoint y: 365, distance: 68.7
click at [545, 369] on div "Rota 9 - Placa SNZ3J94 3684 - CHURRASQUINHO CN Janela de atendimento Grade de a…" at bounding box center [599, 289] width 1198 height 579
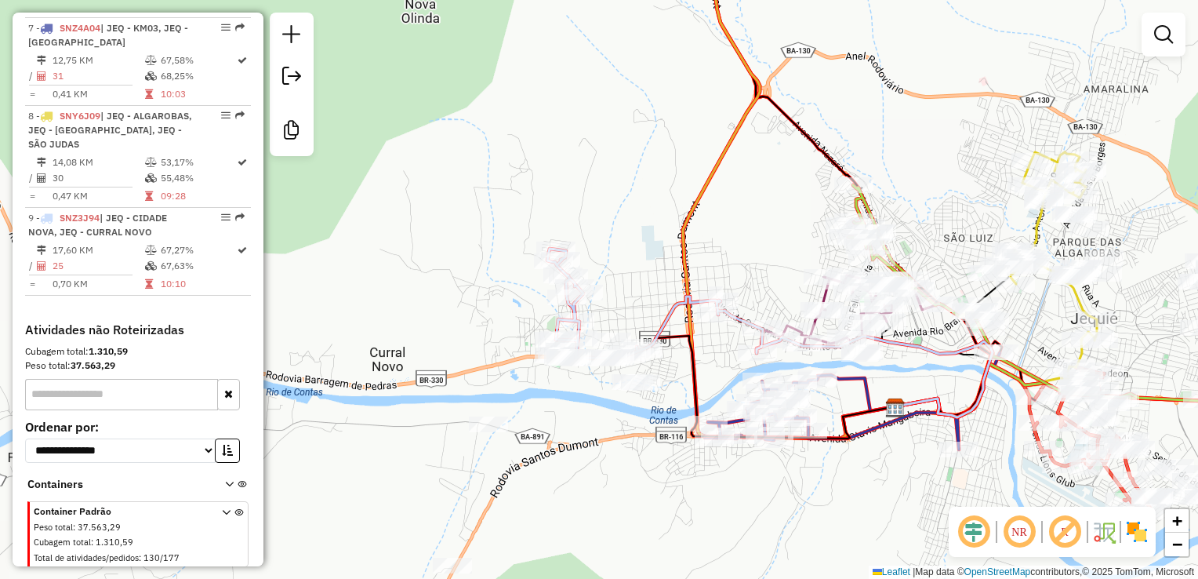
drag, startPoint x: 699, startPoint y: 463, endPoint x: 582, endPoint y: 416, distance: 126.0
click at [582, 416] on div "Janela de atendimento Grade de atendimento Capacidade Transportadoras Veículos …" at bounding box center [599, 289] width 1198 height 579
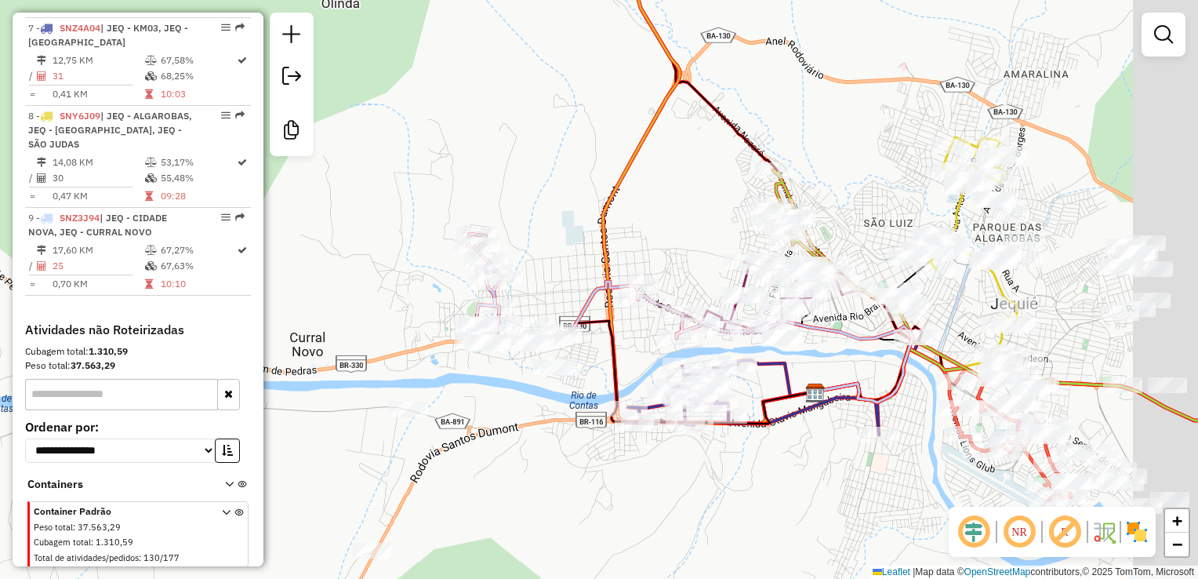
drag, startPoint x: 730, startPoint y: 472, endPoint x: 652, endPoint y: 456, distance: 79.2
click at [667, 459] on div "Janela de atendimento Grade de atendimento Capacidade Transportadoras Veículos …" at bounding box center [599, 289] width 1198 height 579
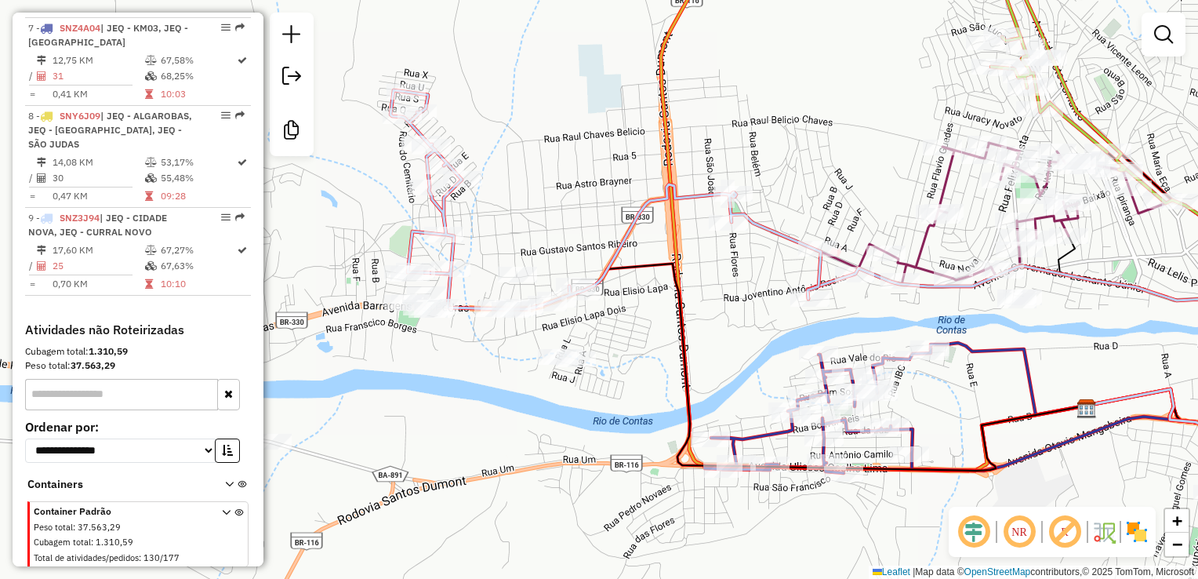
drag, startPoint x: 593, startPoint y: 450, endPoint x: 554, endPoint y: 415, distance: 52.7
click at [557, 420] on div "Janela de atendimento Grade de atendimento Capacidade Transportadoras Veículos …" at bounding box center [599, 289] width 1198 height 579
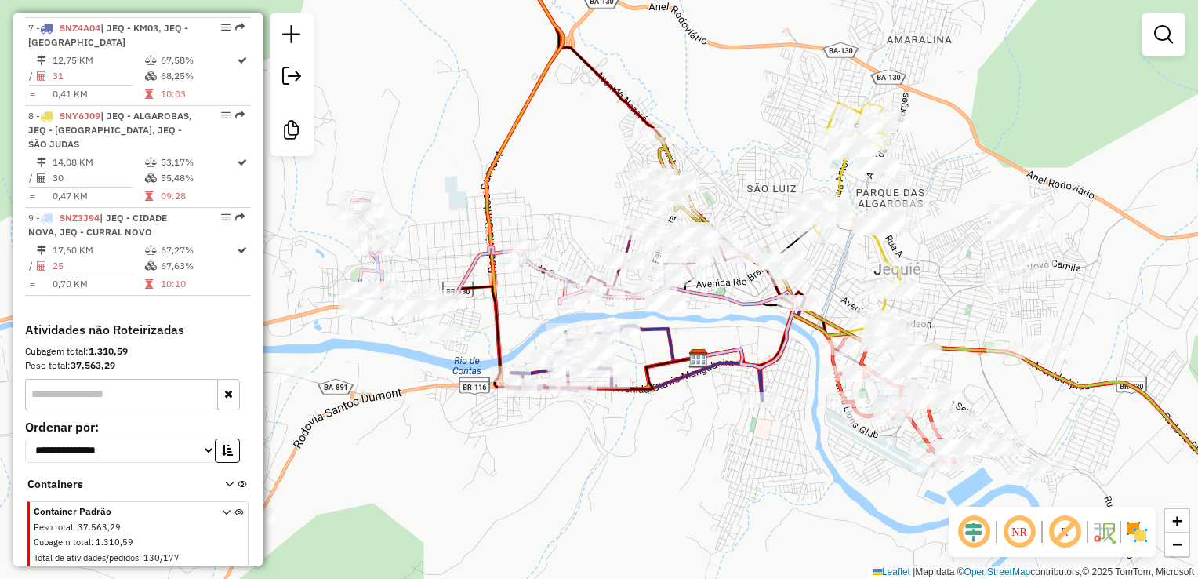
drag, startPoint x: 721, startPoint y: 492, endPoint x: 596, endPoint y: 439, distance: 136.3
click at [599, 444] on div "Janela de atendimento Grade de atendimento Capacidade Transportadoras Veículos …" at bounding box center [599, 289] width 1198 height 579
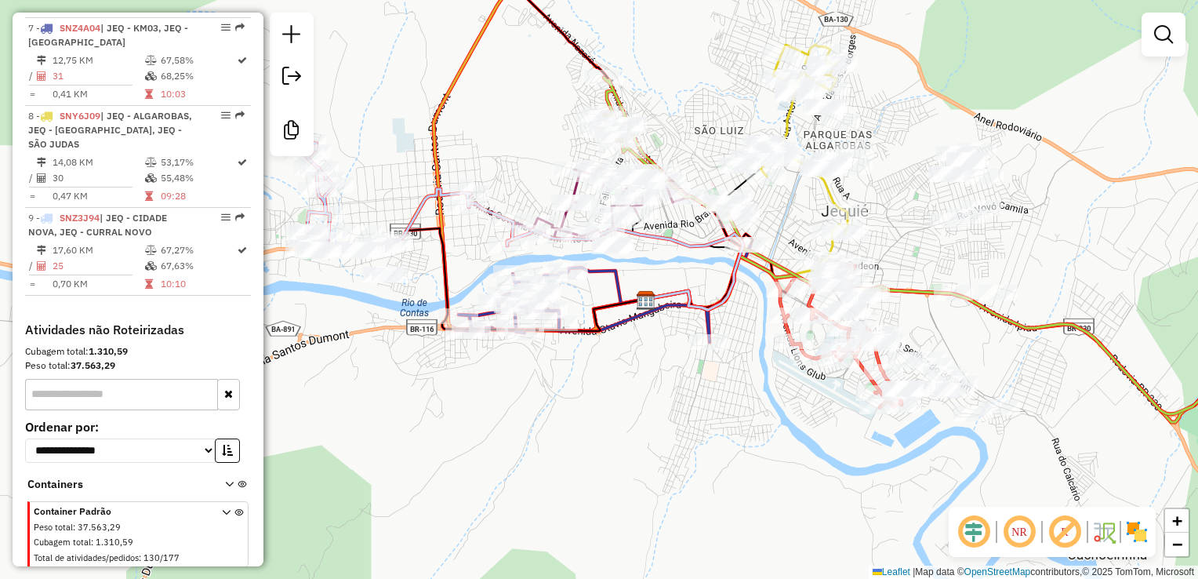
drag, startPoint x: 716, startPoint y: 453, endPoint x: 671, endPoint y: 471, distance: 48.2
click at [676, 471] on div "Janela de atendimento Grade de atendimento Capacidade Transportadoras Veículos …" at bounding box center [599, 289] width 1198 height 579
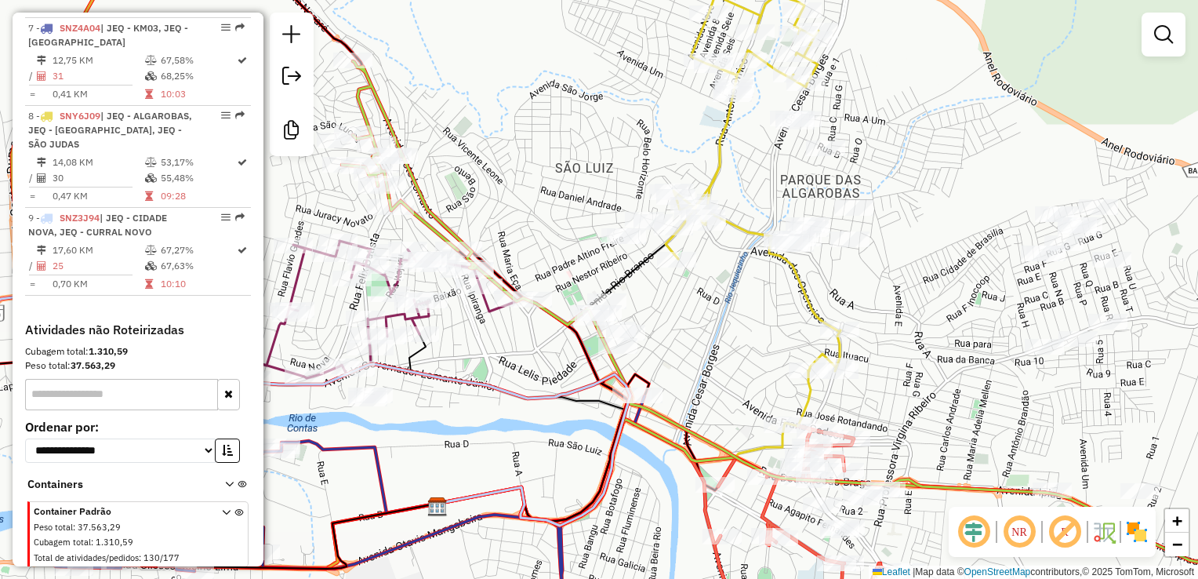
drag, startPoint x: 772, startPoint y: 320, endPoint x: 750, endPoint y: 344, distance: 33.3
click at [750, 344] on div "Janela de atendimento Grade de atendimento Capacidade Transportadoras Veículos …" at bounding box center [599, 289] width 1198 height 579
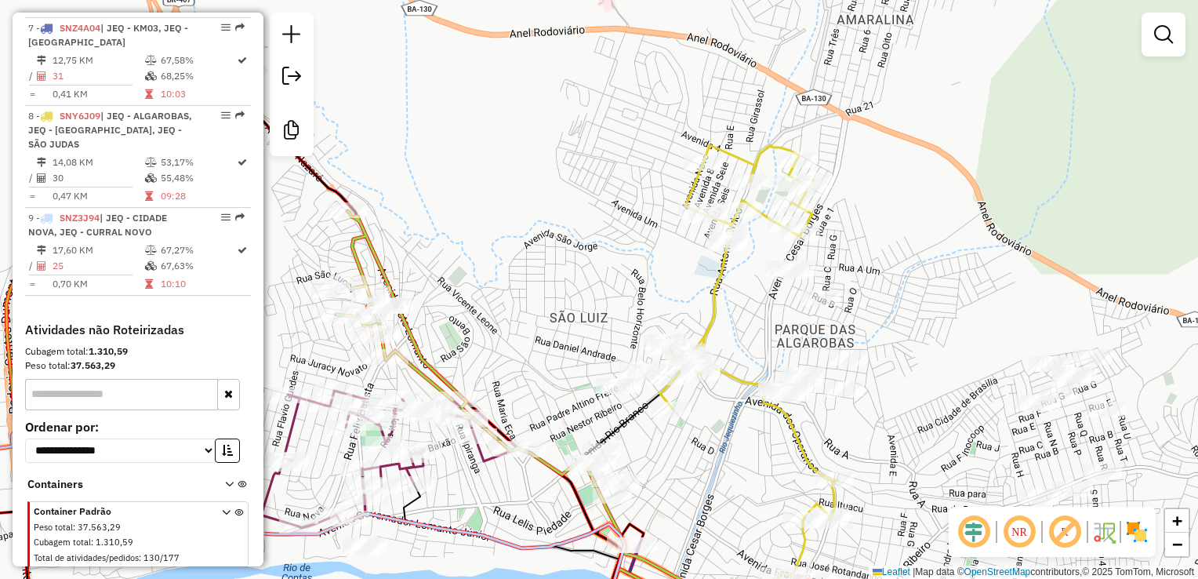
drag, startPoint x: 884, startPoint y: 127, endPoint x: 882, endPoint y: 263, distance: 135.7
click at [882, 263] on div "Janela de atendimento Grade de atendimento Capacidade Transportadoras Veículos …" at bounding box center [599, 289] width 1198 height 579
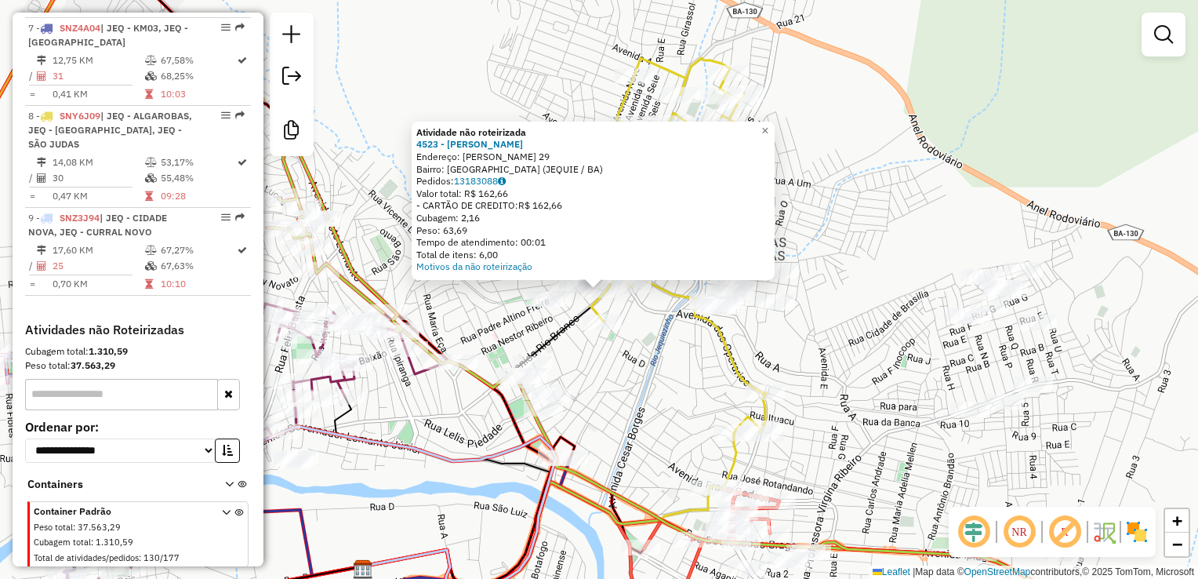
click at [775, 140] on div "Atividade não roteirizada 4523 - VALDETE ROSA BUFFET Endereço: LANDULFO ALVES 2…" at bounding box center [593, 201] width 363 height 158
click at [768, 131] on span "×" at bounding box center [764, 130] width 7 height 13
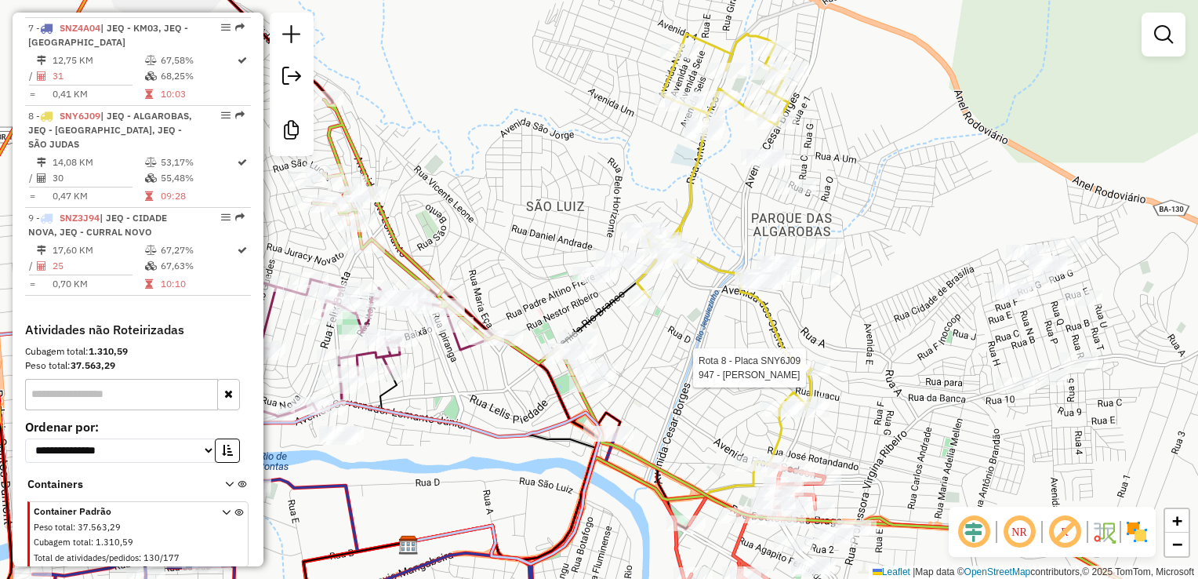
select select "**********"
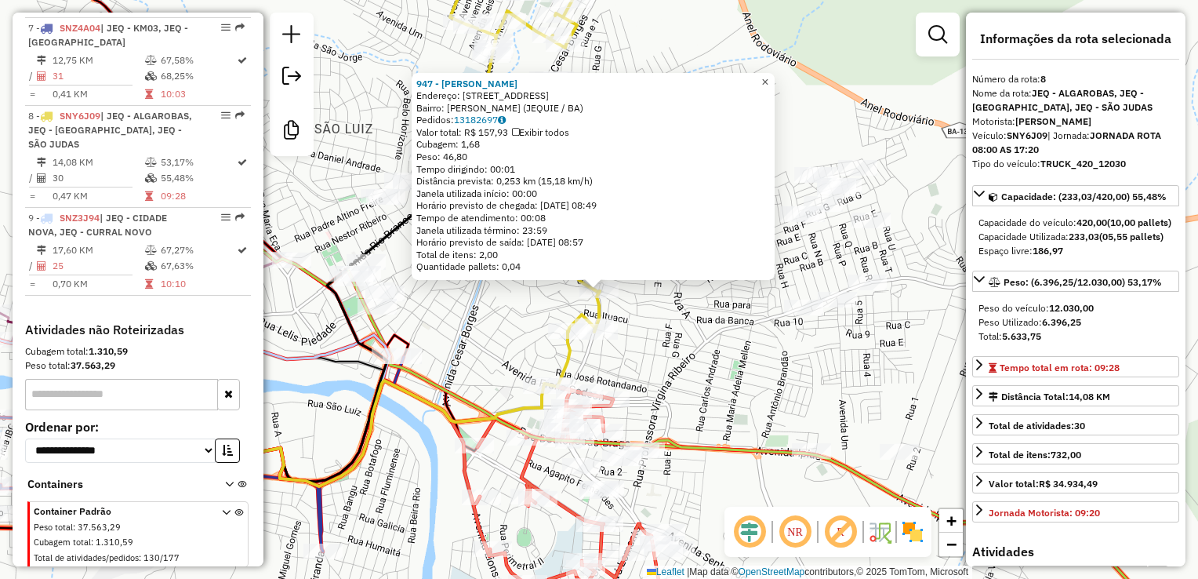
click at [768, 78] on span "×" at bounding box center [764, 80] width 7 height 13
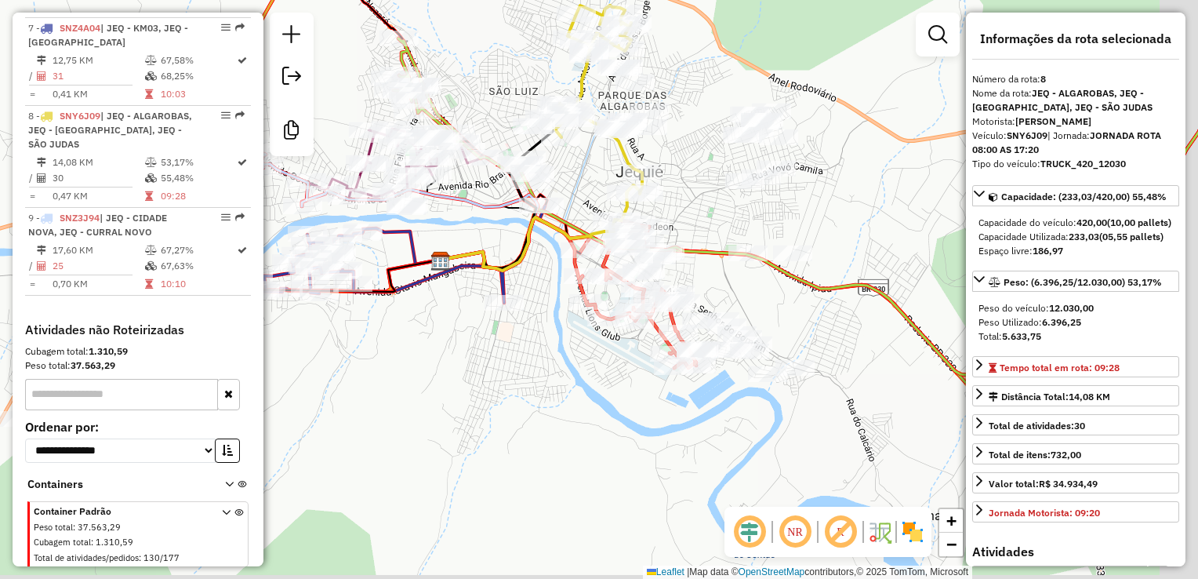
drag, startPoint x: 532, startPoint y: 362, endPoint x: 509, endPoint y: 303, distance: 64.1
click at [509, 311] on div "Janela de atendimento Grade de atendimento Capacidade Transportadoras Veículos …" at bounding box center [599, 289] width 1198 height 579
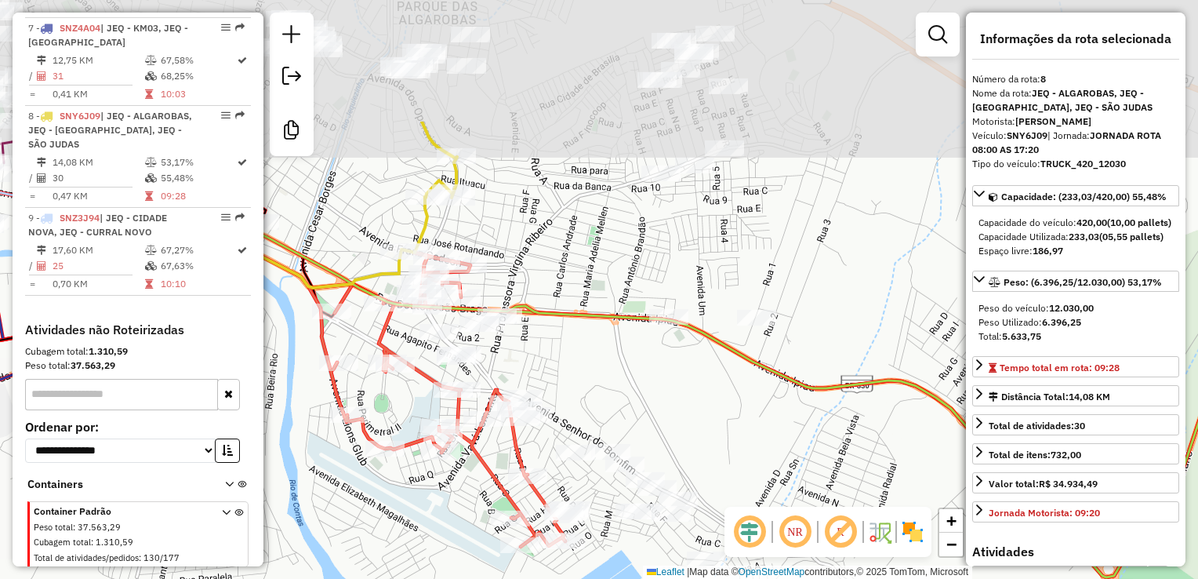
drag, startPoint x: 740, startPoint y: 217, endPoint x: 605, endPoint y: 371, distance: 204.5
click at [598, 424] on div "Janela de atendimento Grade de atendimento Capacidade Transportadoras Veículos …" at bounding box center [599, 289] width 1198 height 579
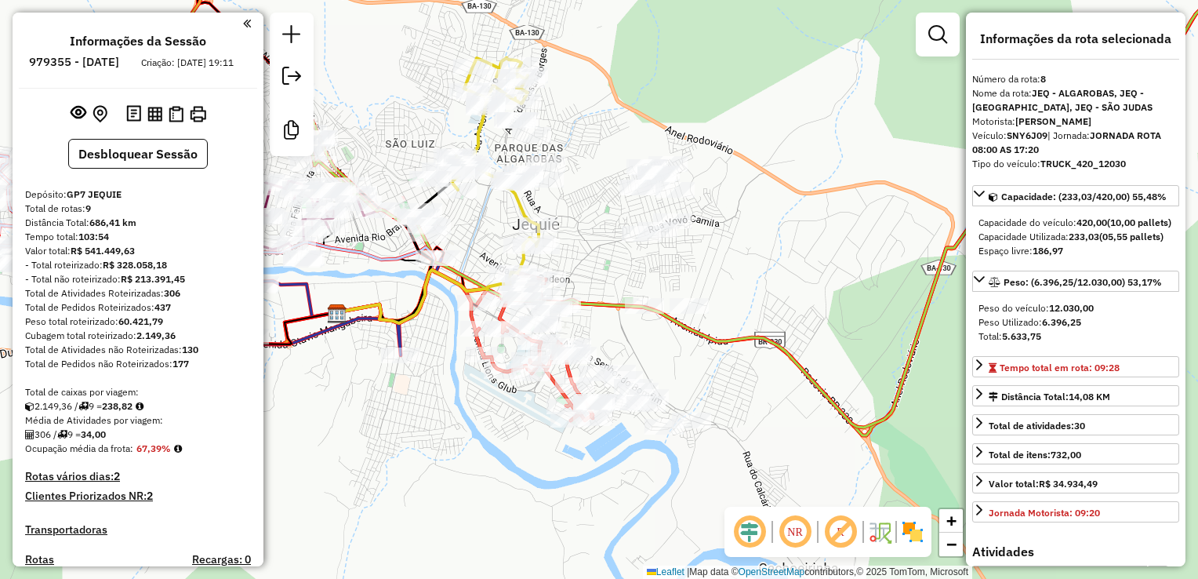
select select "**********"
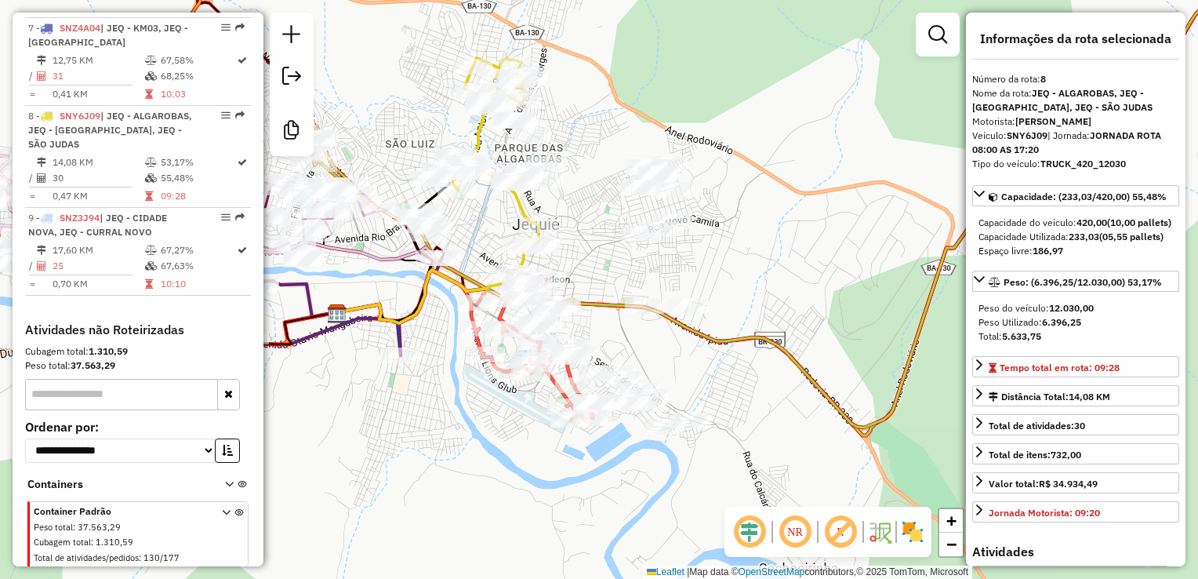
click at [833, 143] on div "Janela de atendimento Grade de atendimento Capacidade Transportadoras Veículos …" at bounding box center [599, 289] width 1198 height 579
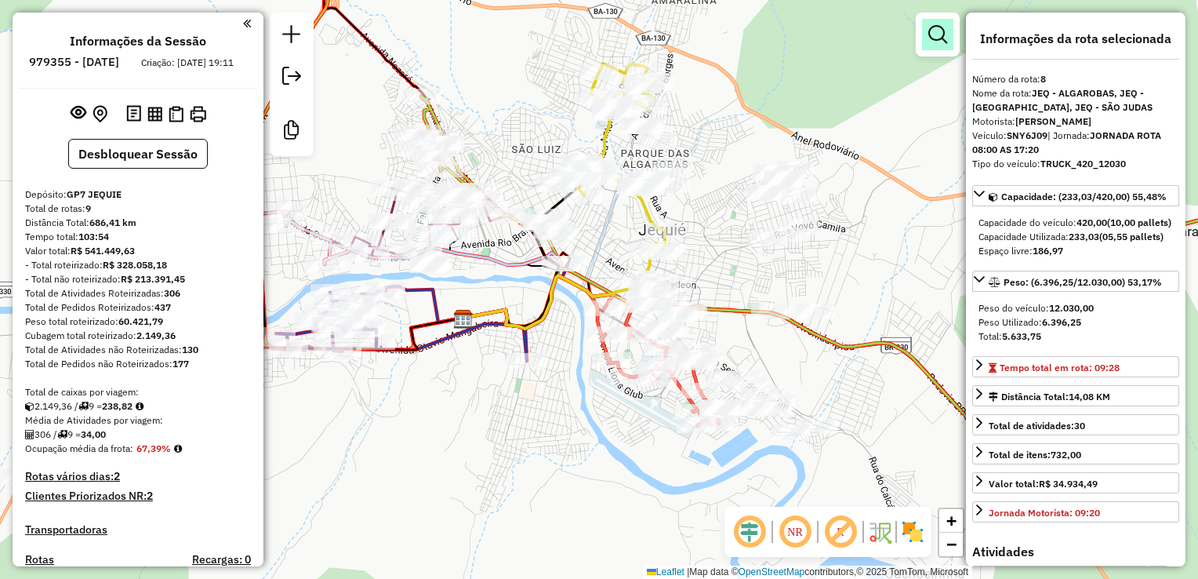
click at [937, 45] on link at bounding box center [937, 34] width 31 height 31
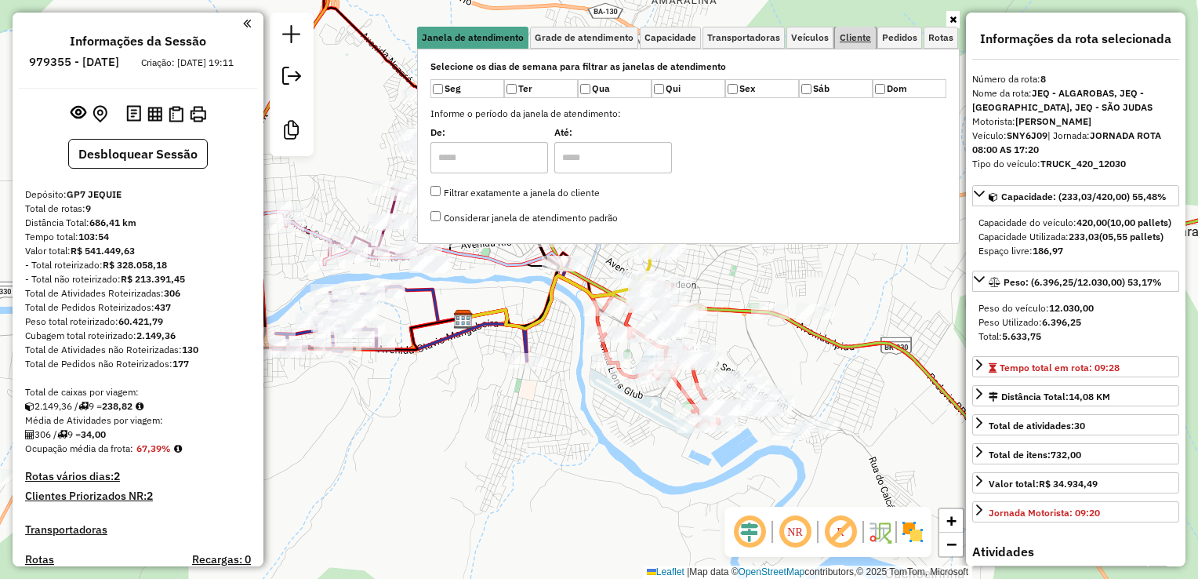
click at [850, 33] on span "Cliente" at bounding box center [855, 37] width 31 height 9
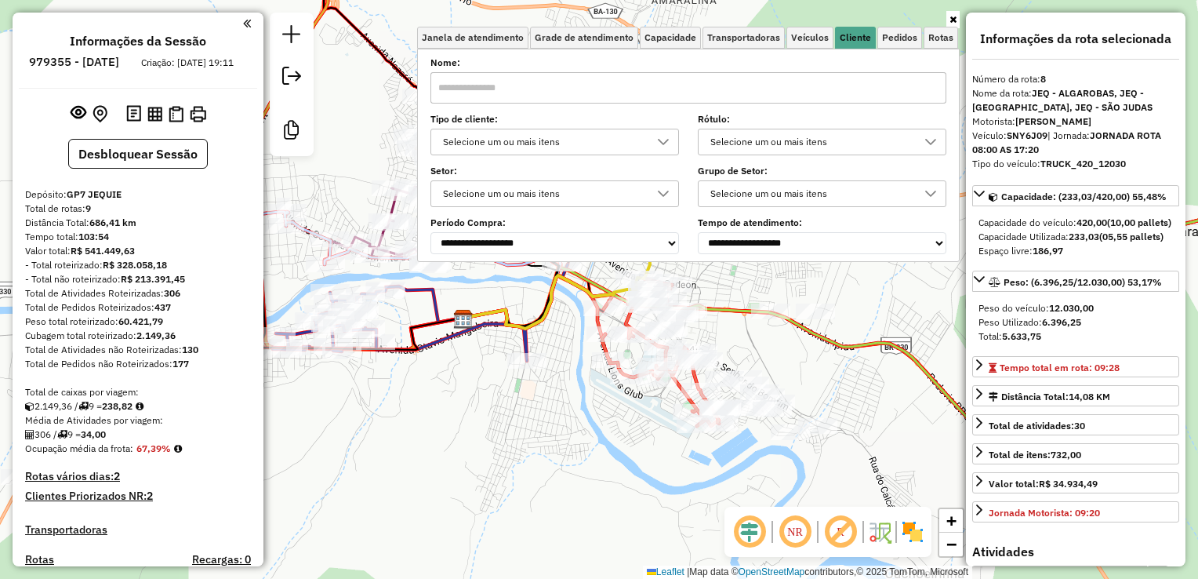
click at [706, 72] on input "text" at bounding box center [688, 87] width 516 height 31
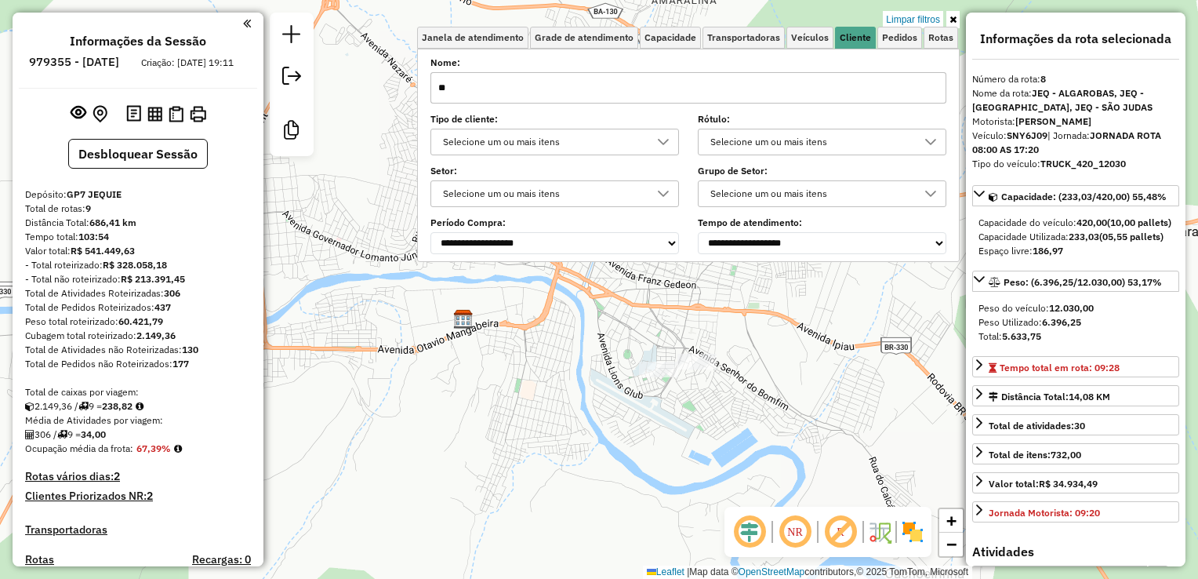
type input "*"
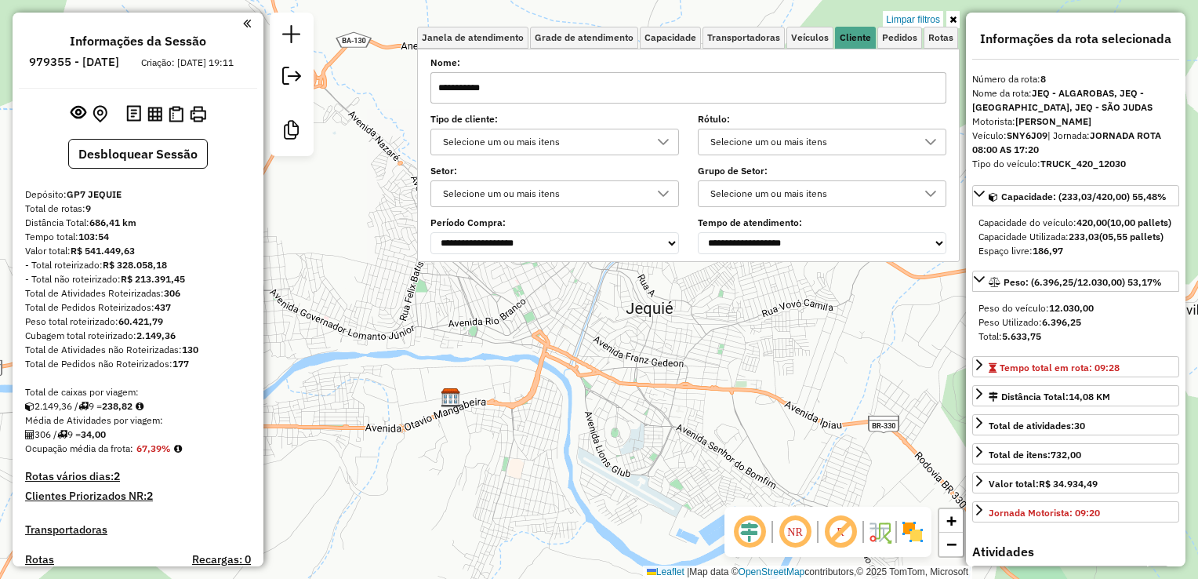
drag, startPoint x: 681, startPoint y: 366, endPoint x: 674, endPoint y: 438, distance: 72.6
click at [674, 438] on div "Limpar filtros Janela de atendimento Grade de atendimento Capacidade Transporta…" at bounding box center [599, 289] width 1198 height 579
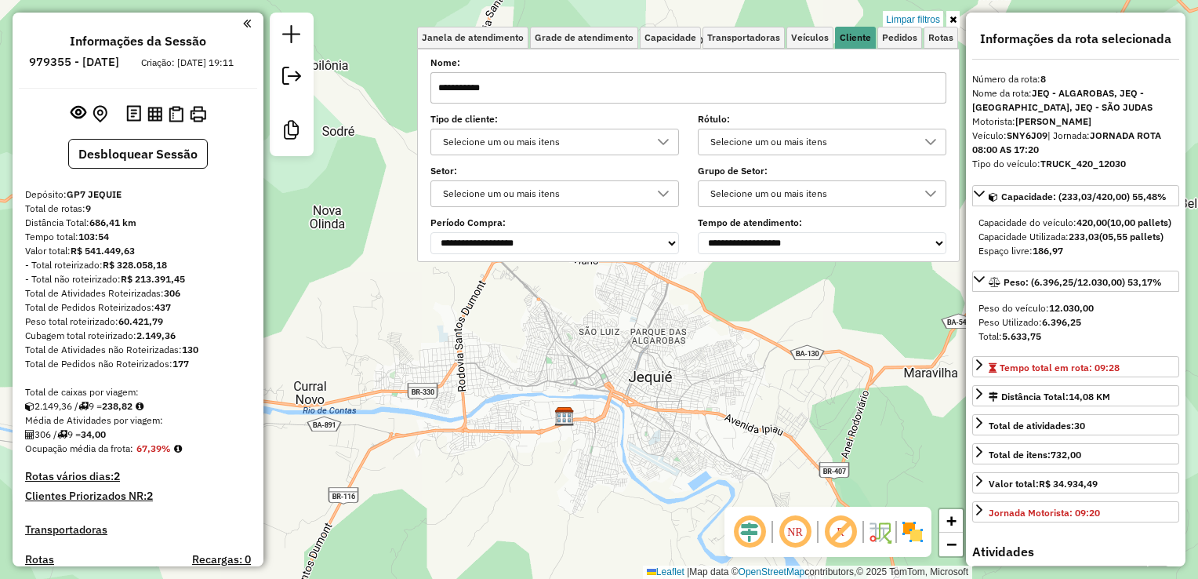
click at [602, 88] on input "**********" at bounding box center [688, 87] width 516 height 31
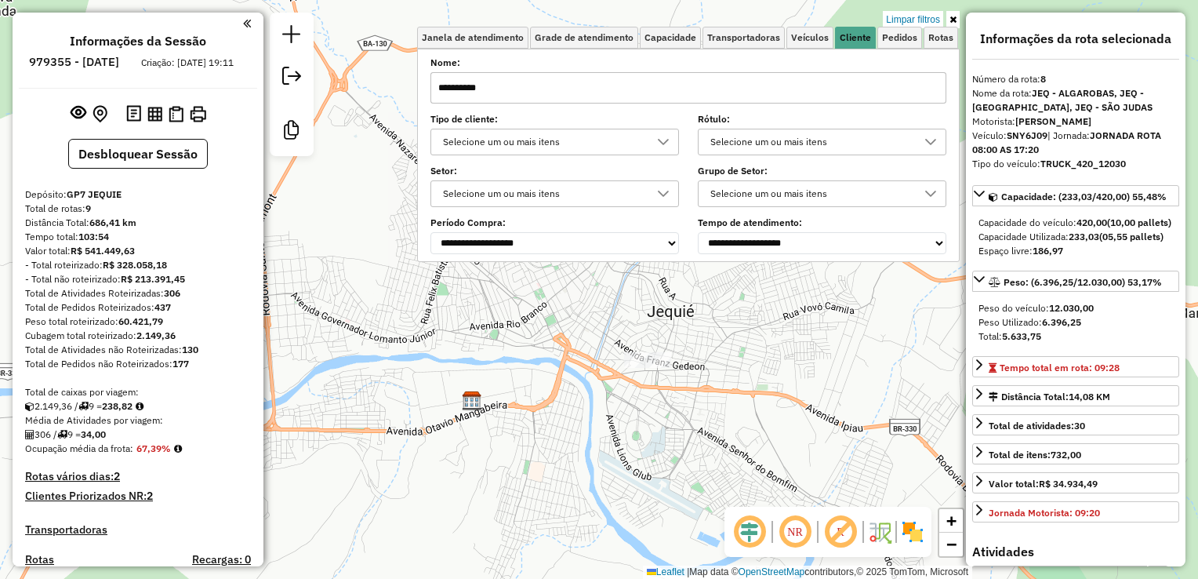
click at [544, 84] on input "**********" at bounding box center [688, 87] width 516 height 31
click at [543, 83] on input "**********" at bounding box center [688, 87] width 516 height 31
click at [521, 89] on input "**********" at bounding box center [688, 87] width 516 height 31
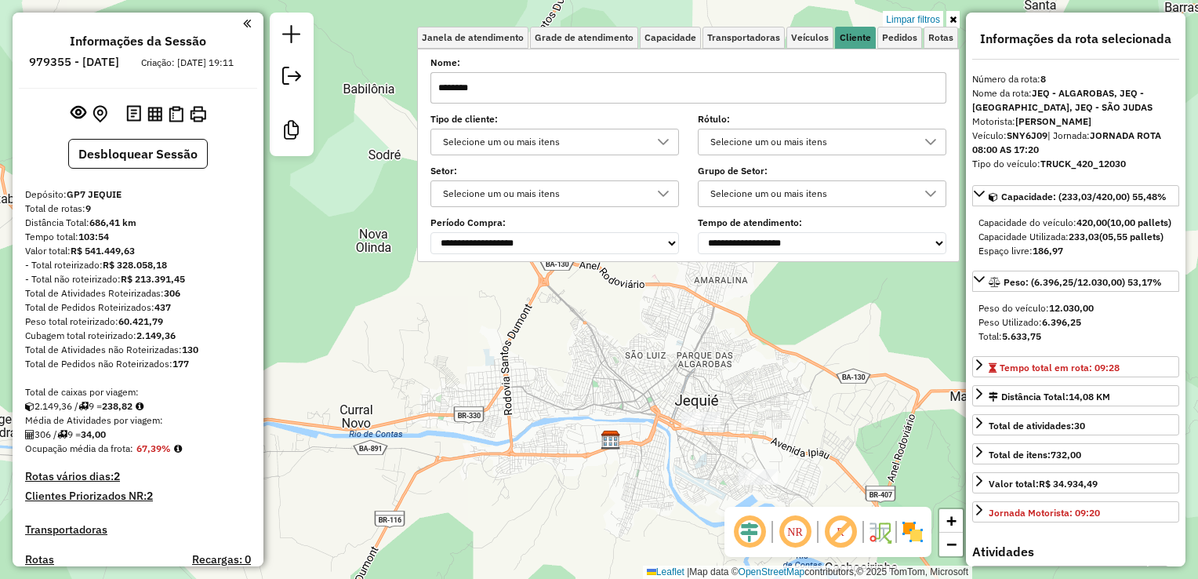
drag, startPoint x: 706, startPoint y: 475, endPoint x: 687, endPoint y: 471, distance: 19.2
click at [688, 474] on div "Limpar filtros Janela de atendimento Grade de atendimento Capacidade Transporta…" at bounding box center [599, 289] width 1198 height 579
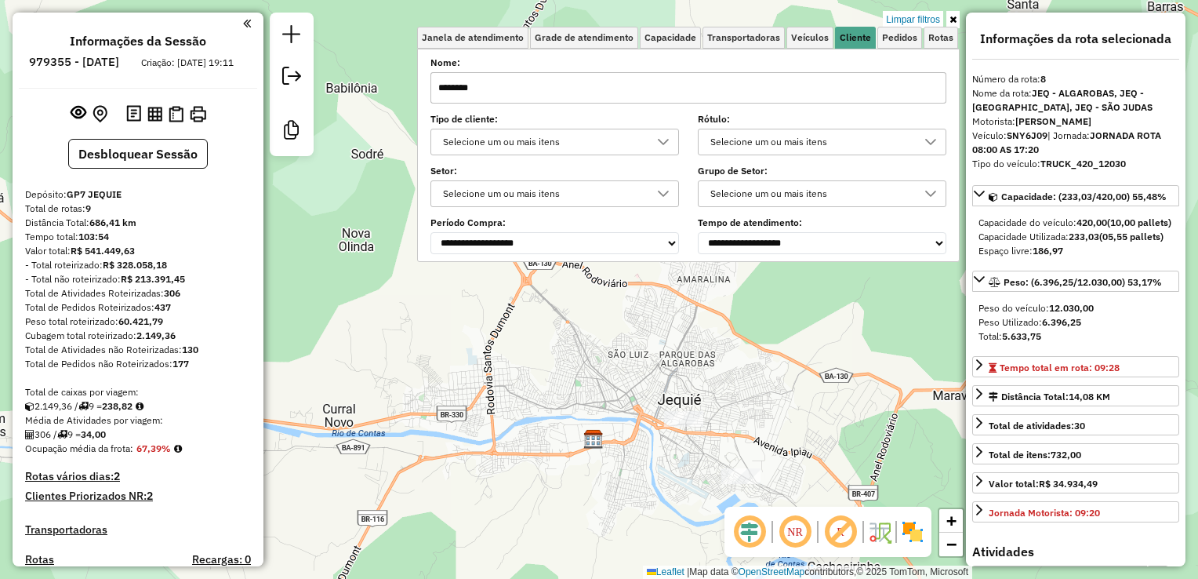
click at [390, 234] on div "Limpar filtros Janela de atendimento Grade de atendimento Capacidade Transporta…" at bounding box center [599, 289] width 1198 height 579
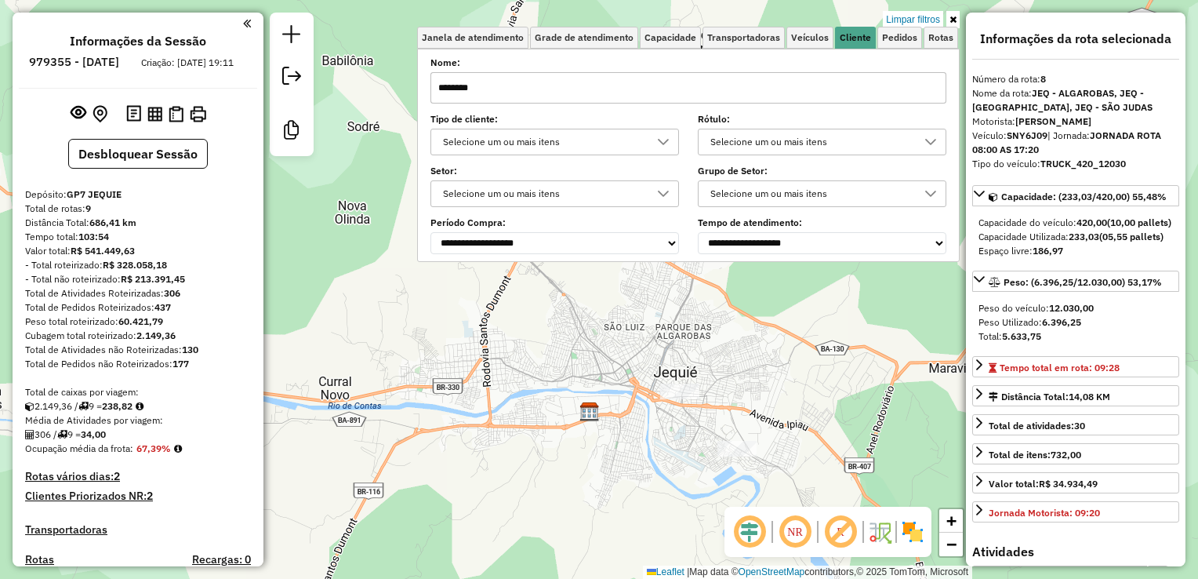
click at [632, 91] on input "*******" at bounding box center [688, 87] width 516 height 31
paste input "**********"
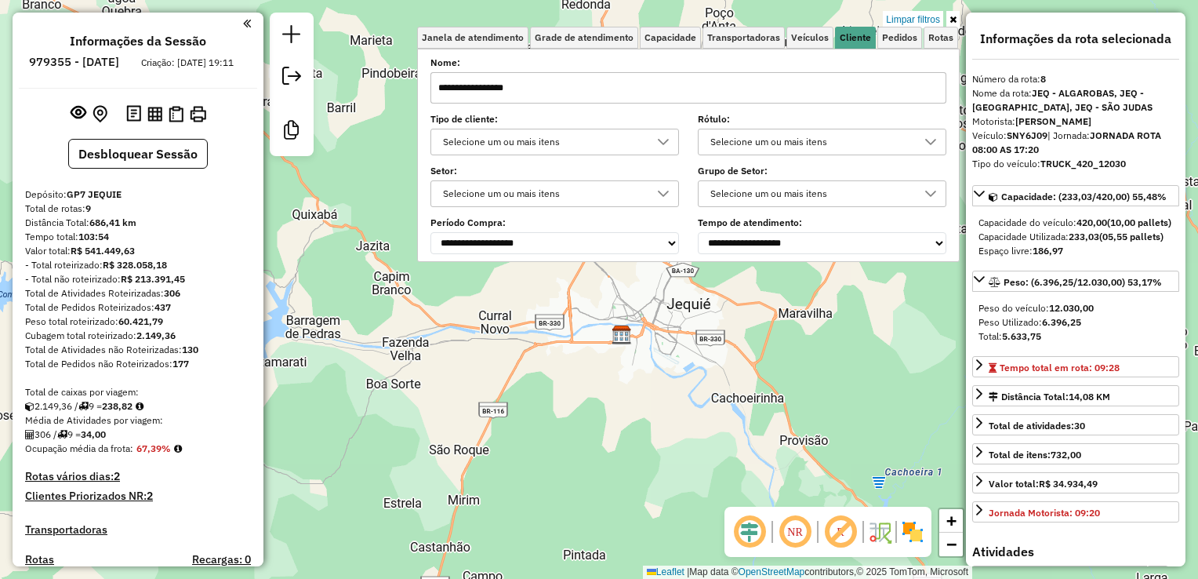
type input "**********"
click at [894, 361] on div "Limpar filtros Janela de atendimento Grade de atendimento Capacidade Transporta…" at bounding box center [599, 289] width 1198 height 579
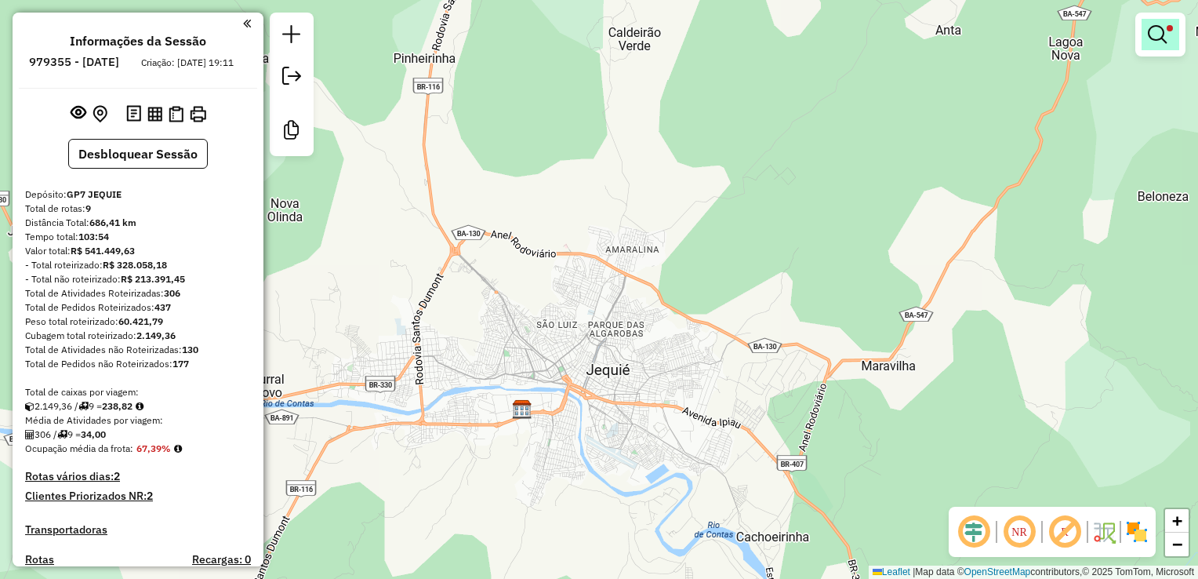
click at [1179, 29] on link at bounding box center [1161, 34] width 38 height 31
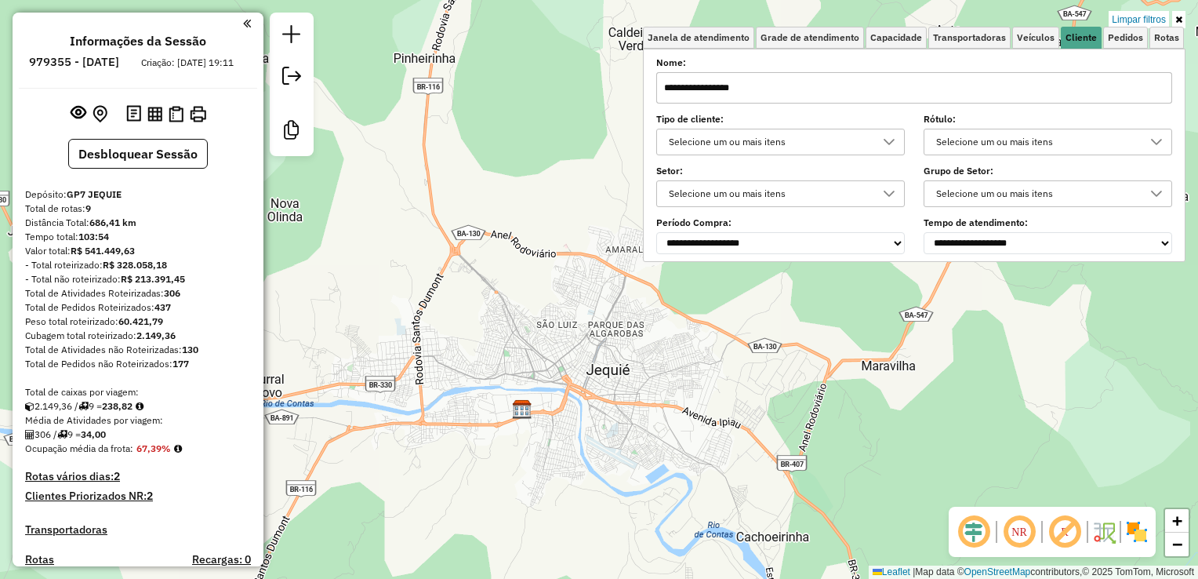
click at [850, 74] on input "**********" at bounding box center [914, 87] width 516 height 31
click at [850, 75] on input "**********" at bounding box center [914, 87] width 516 height 31
